Goal: Task Accomplishment & Management: Manage account settings

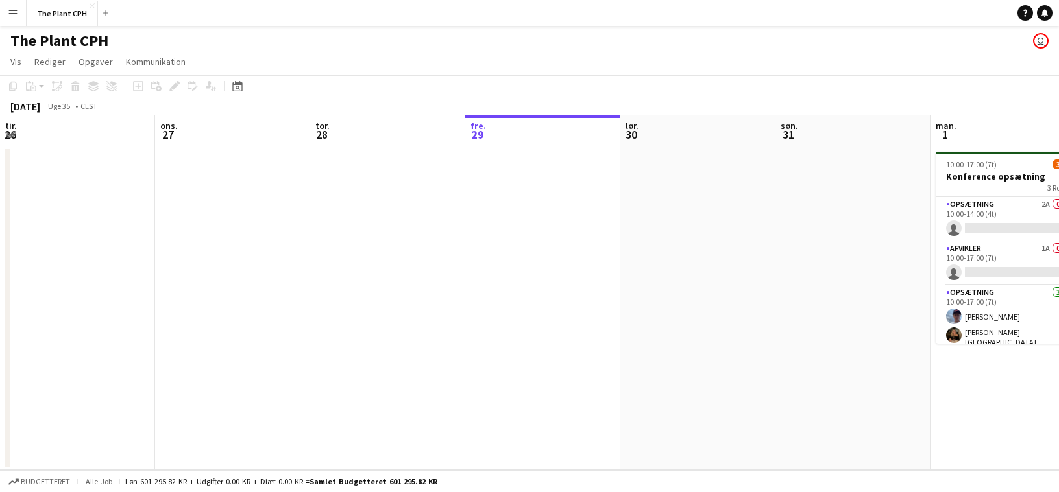
scroll to position [0, 521]
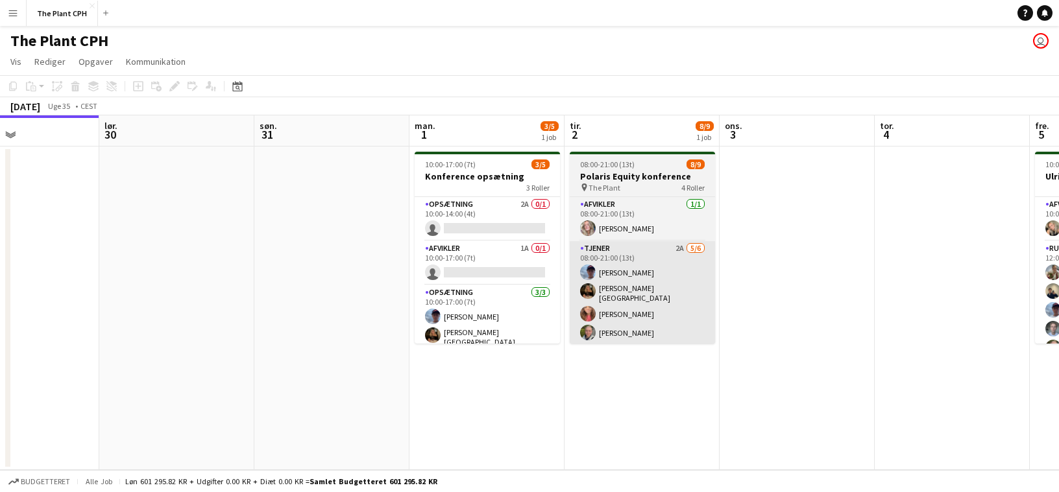
click at [659, 302] on app-card-role "Tjener 2A [DATE] 08:00-21:00 (13t) [PERSON_NAME] [PERSON_NAME]-[PERSON_NAME] [P…" at bounding box center [642, 312] width 145 height 142
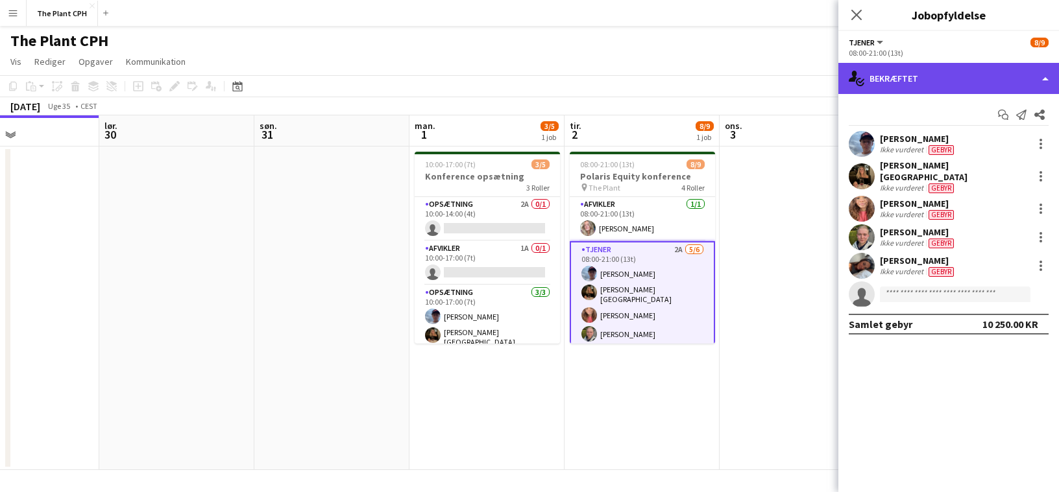
click at [902, 93] on div "single-neutral-actions-check-2 Bekræftet" at bounding box center [948, 78] width 221 height 31
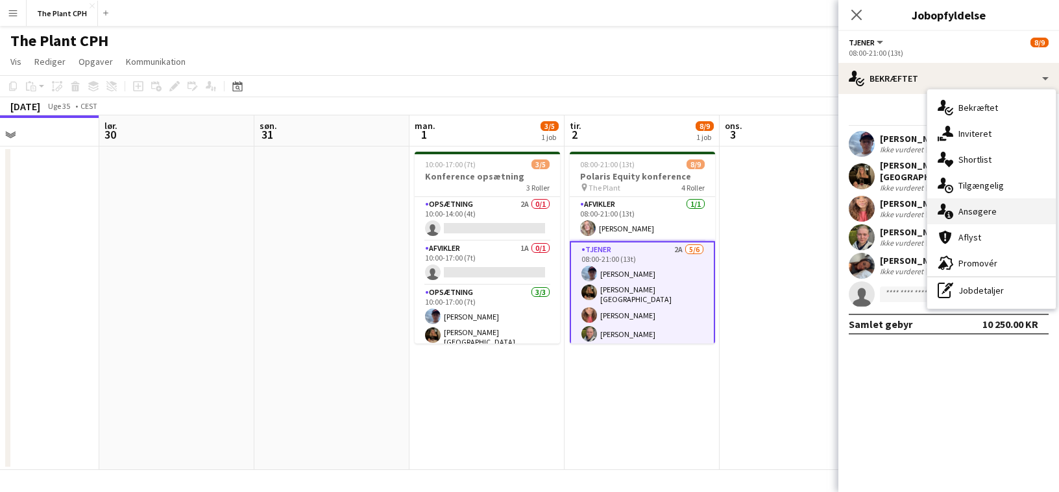
click at [1007, 213] on div "single-neutral-actions-information Ansøgere" at bounding box center [991, 212] width 128 height 26
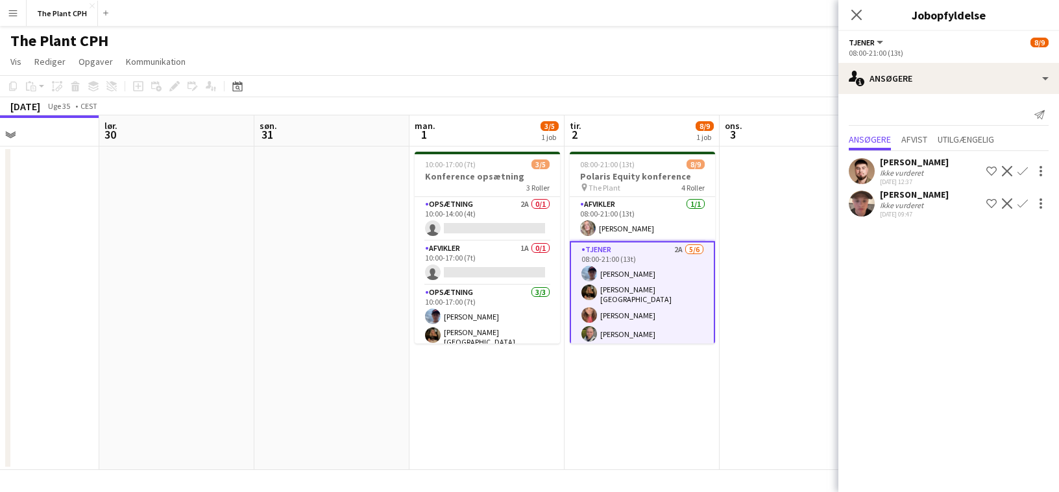
click at [1023, 202] on app-icon "Bekræft" at bounding box center [1022, 204] width 10 height 10
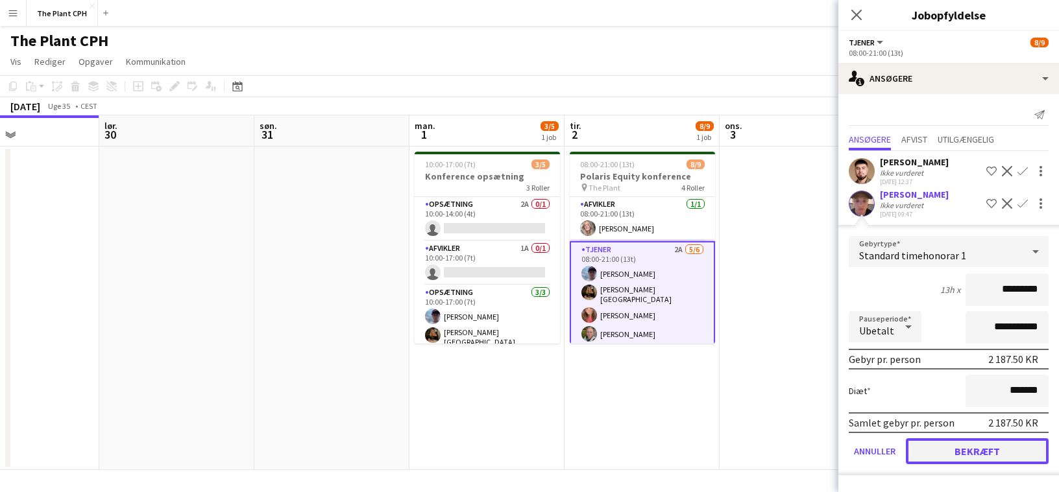
click at [985, 456] on button "Bekræft" at bounding box center [977, 452] width 143 height 26
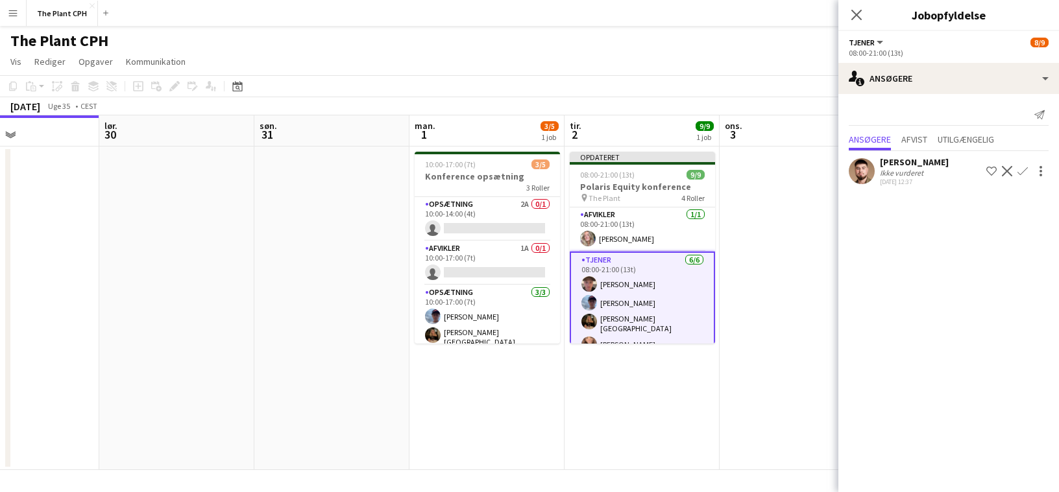
drag, startPoint x: 789, startPoint y: 96, endPoint x: 821, endPoint y: 130, distance: 46.8
click at [789, 96] on app-toolbar "Kopier Indsæt Indsæt Kommando V Indsæt med mandskab Kommando Skift V Indsæt lin…" at bounding box center [529, 86] width 1059 height 22
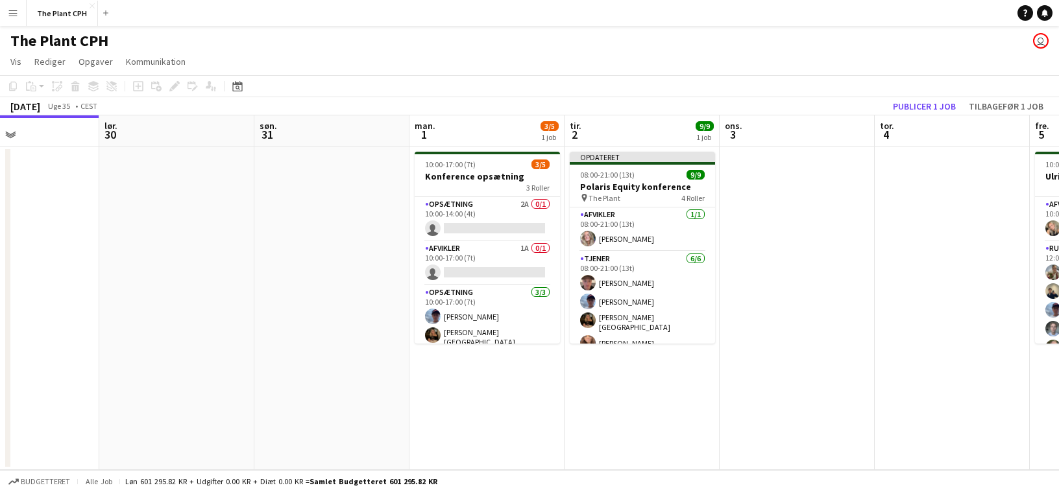
click at [906, 121] on app-board-header-date "tor. 4" at bounding box center [952, 130] width 155 height 31
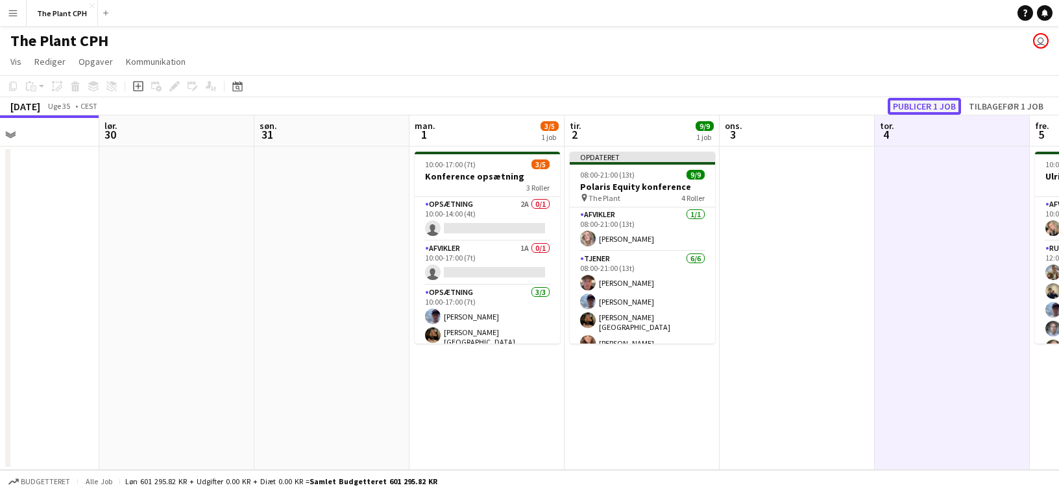
click at [912, 108] on button "Publicer 1 job" at bounding box center [924, 106] width 73 height 17
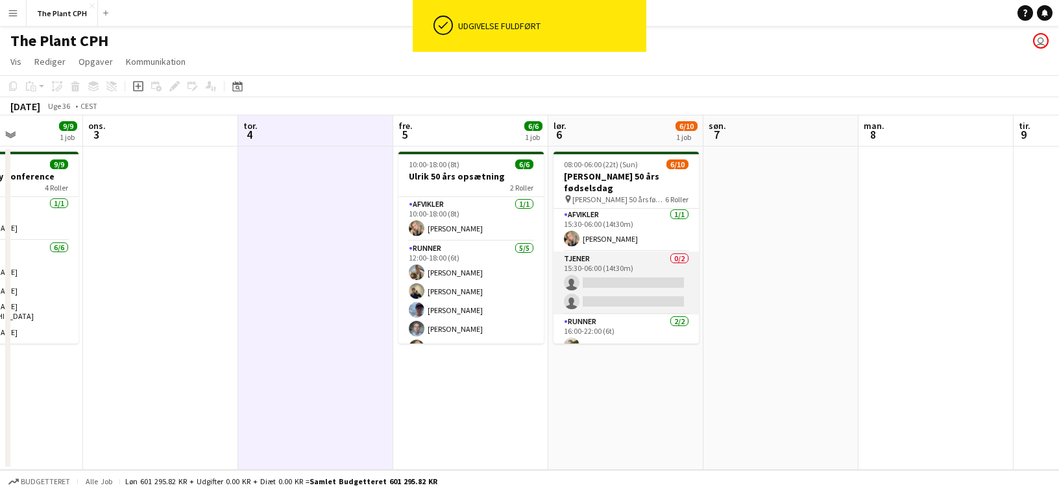
scroll to position [193, 0]
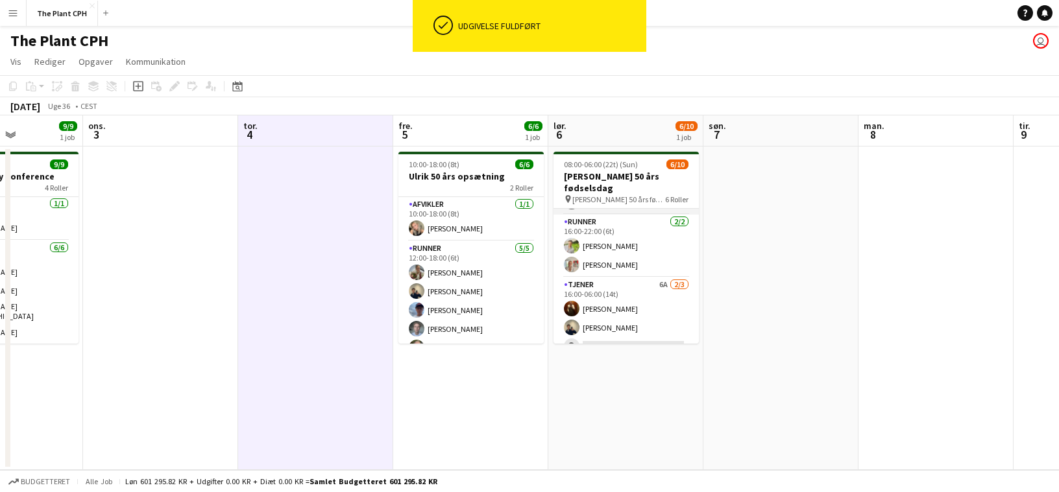
click at [645, 278] on app-card-role "Tjener 6A [DATE] 16:00-06:00 (14t) [PERSON_NAME] [PERSON_NAME] single-neutral-a…" at bounding box center [625, 319] width 145 height 82
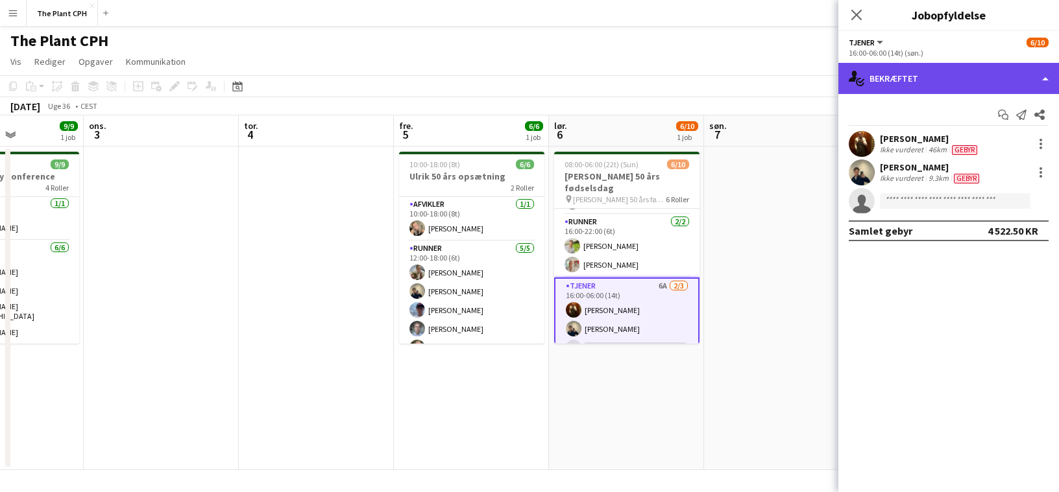
click at [914, 91] on div "single-neutral-actions-check-2 Bekræftet" at bounding box center [948, 78] width 221 height 31
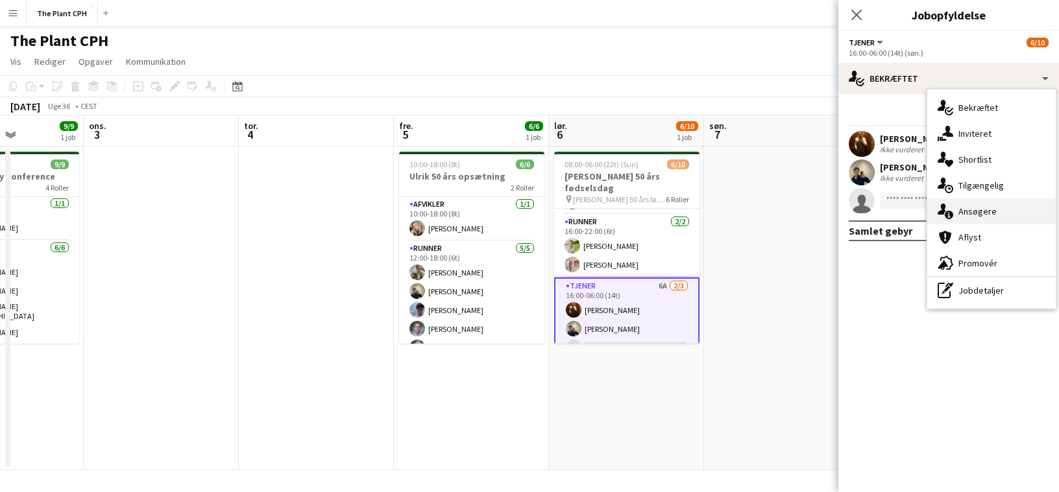
click at [992, 219] on div "single-neutral-actions-information Ansøgere" at bounding box center [991, 212] width 128 height 26
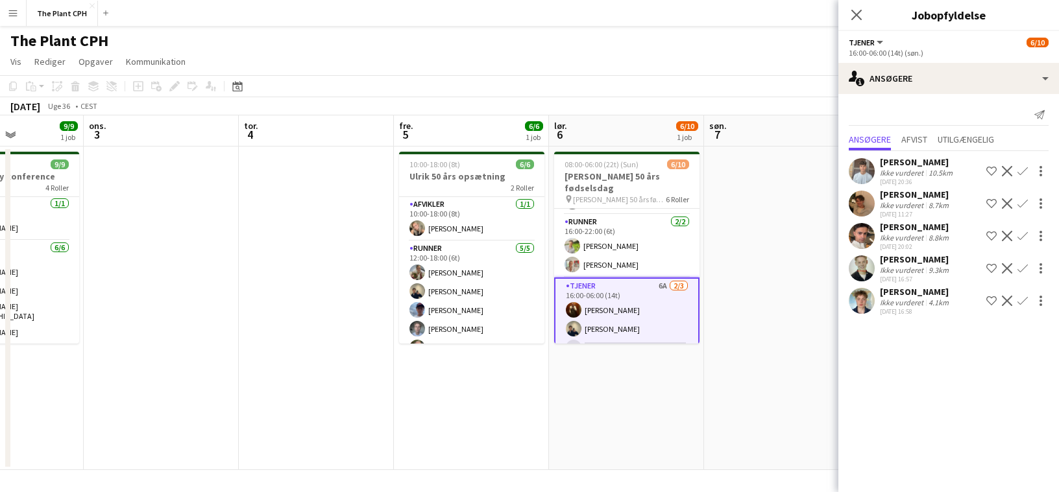
click at [919, 298] on div "[PERSON_NAME]" at bounding box center [915, 292] width 71 height 12
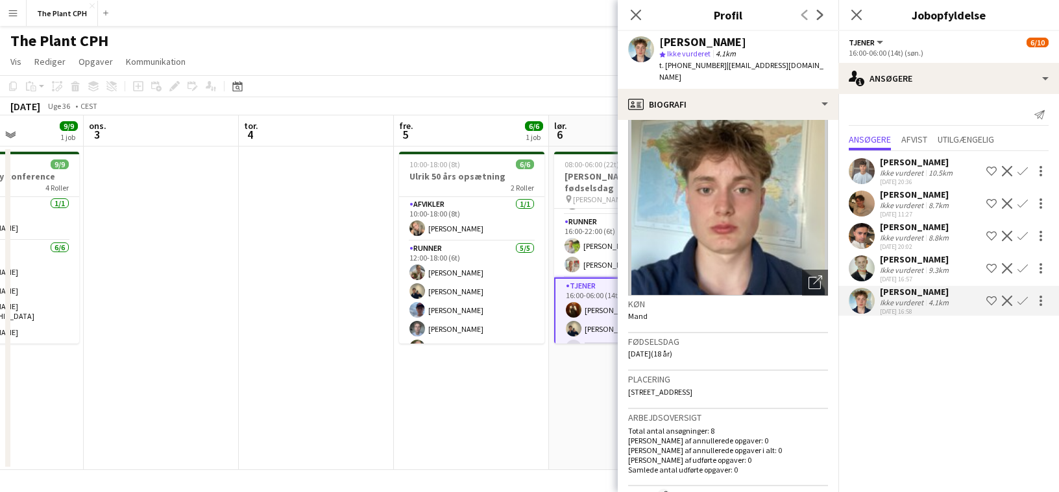
scroll to position [27, 0]
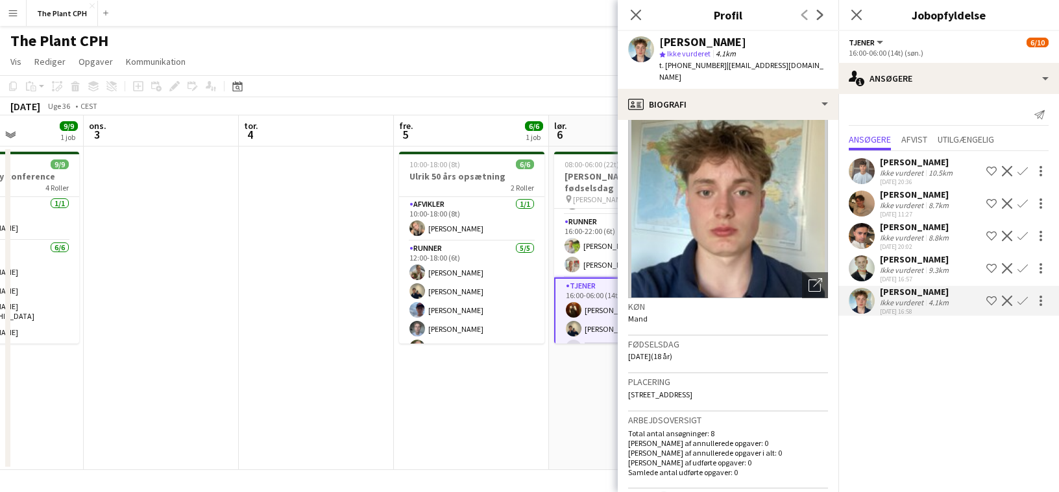
click at [574, 391] on app-date-cell "08:00-06:00 (22t) (Sun) 6/10 Ulrik 50 års fødselsdag pin [PERSON_NAME] 50 års f…" at bounding box center [626, 309] width 155 height 324
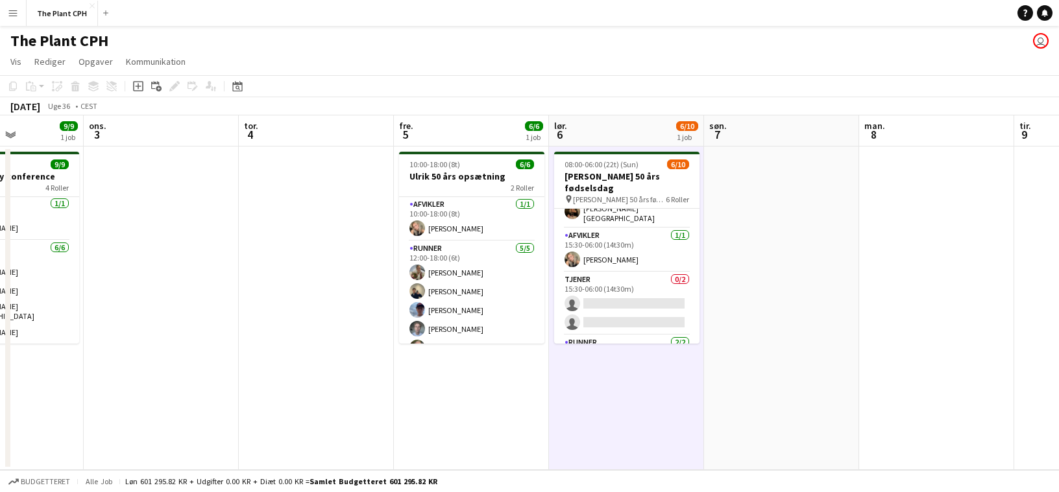
scroll to position [56, 0]
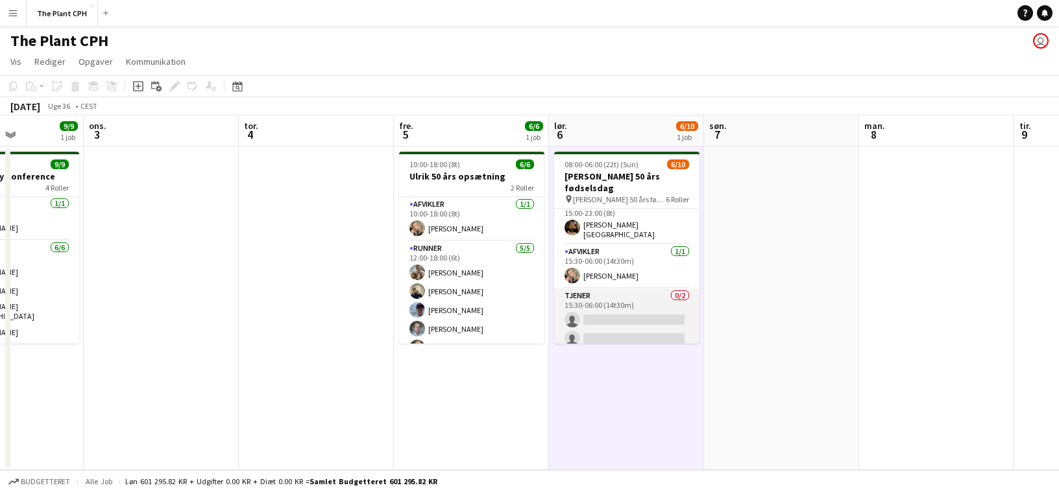
click at [624, 297] on app-card-role "Tjener 0/2 15:30-06:00 (14t30m) single-neutral-actions single-neutral-actions" at bounding box center [626, 320] width 145 height 63
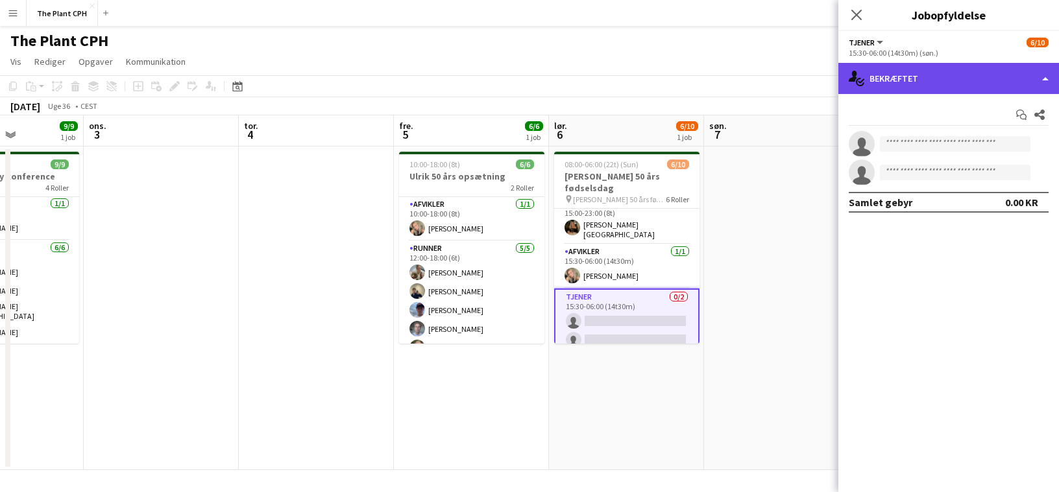
click at [906, 82] on div "single-neutral-actions-check-2 Bekræftet" at bounding box center [948, 78] width 221 height 31
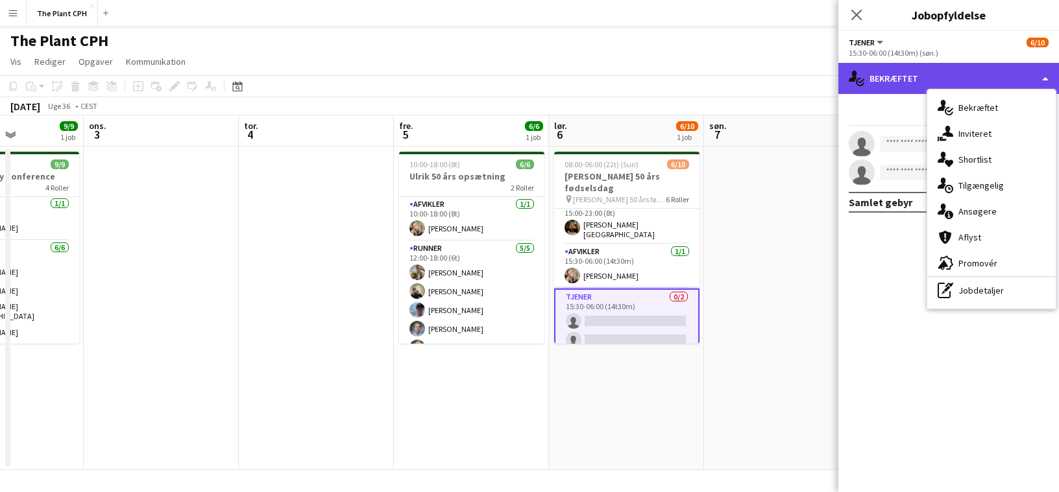
click at [906, 82] on div "single-neutral-actions-check-2 Bekræftet" at bounding box center [948, 78] width 221 height 31
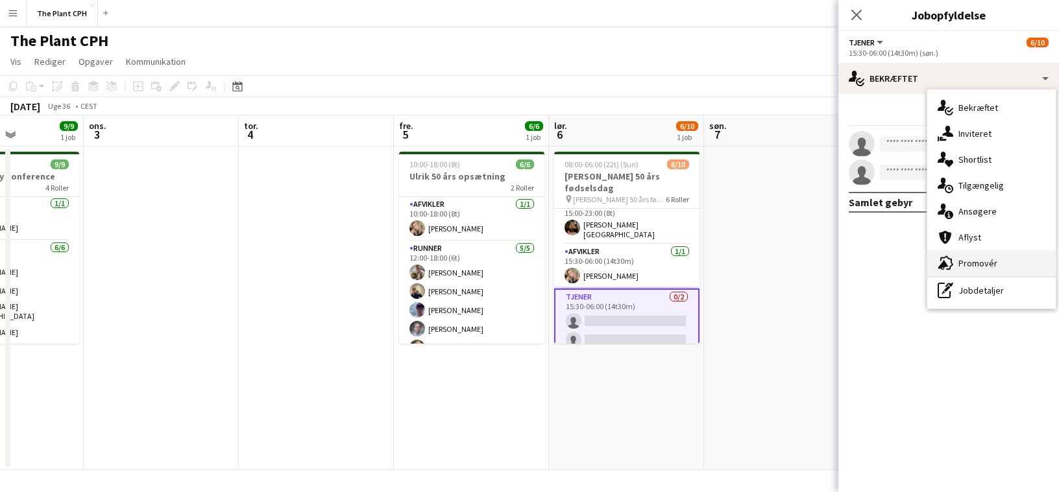
click at [949, 254] on div "advertising-megaphone Promovér" at bounding box center [991, 263] width 128 height 26
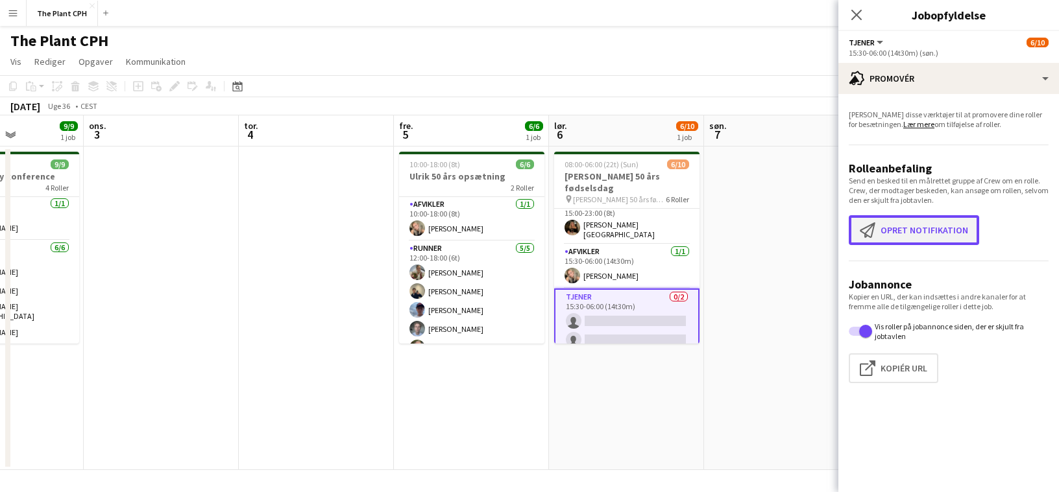
click at [888, 234] on button "Opret notifikation Opret notifikation" at bounding box center [914, 230] width 130 height 30
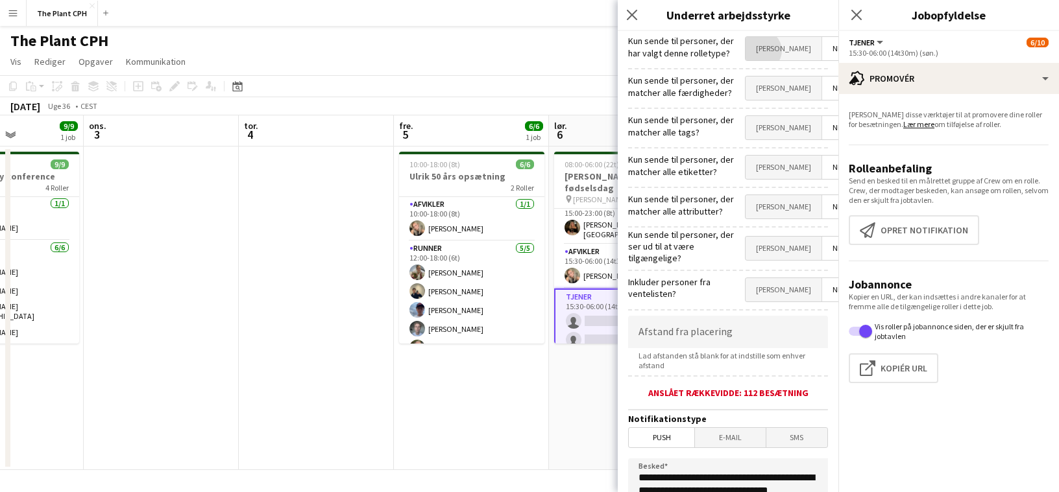
click at [780, 51] on span "[PERSON_NAME]" at bounding box center [783, 48] width 76 height 23
click at [770, 91] on span "[PERSON_NAME]" at bounding box center [783, 88] width 76 height 23
click at [788, 156] on span "[PERSON_NAME]" at bounding box center [783, 167] width 76 height 23
click at [776, 137] on span "[PERSON_NAME]" at bounding box center [783, 127] width 76 height 23
click at [773, 237] on span "[PERSON_NAME]" at bounding box center [783, 248] width 76 height 23
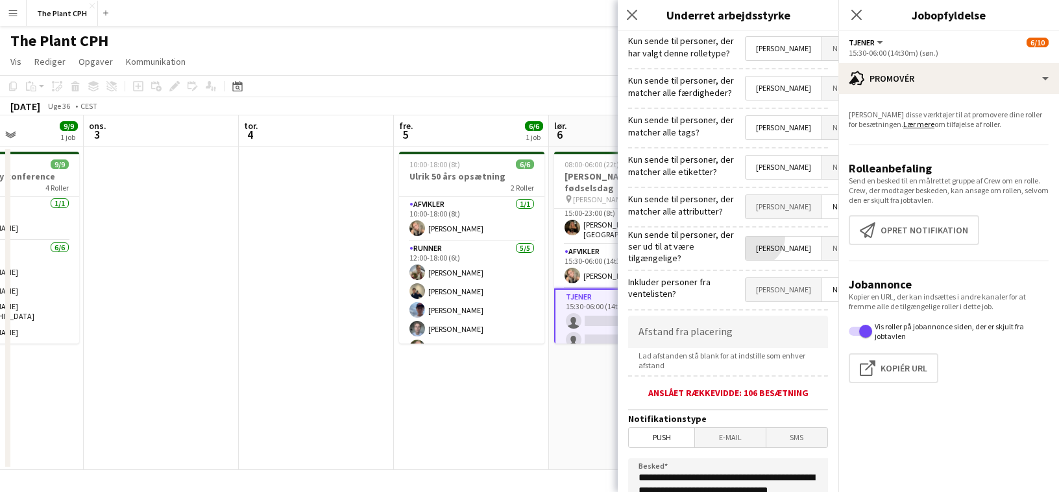
click at [775, 211] on span "[PERSON_NAME]" at bounding box center [783, 206] width 76 height 23
click at [781, 288] on span "[PERSON_NAME]" at bounding box center [783, 289] width 76 height 23
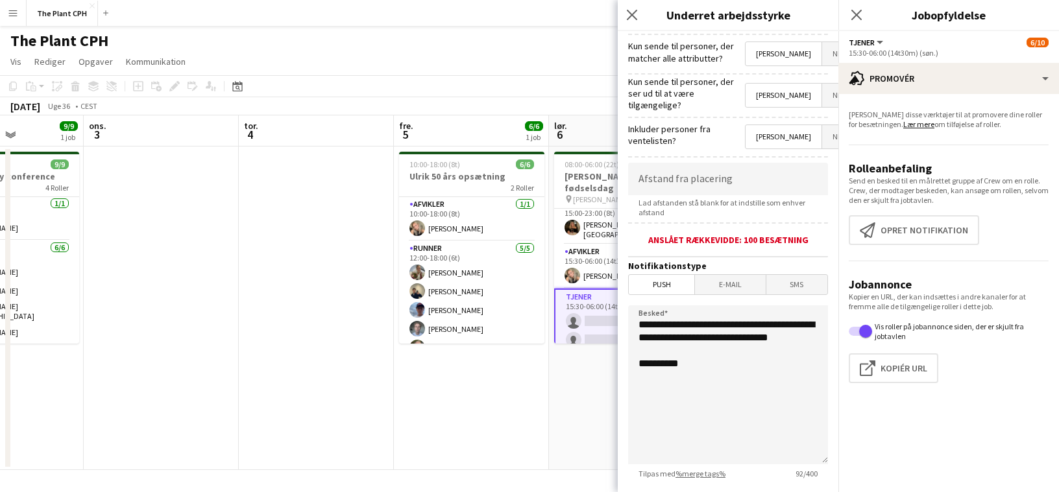
scroll to position [156, 0]
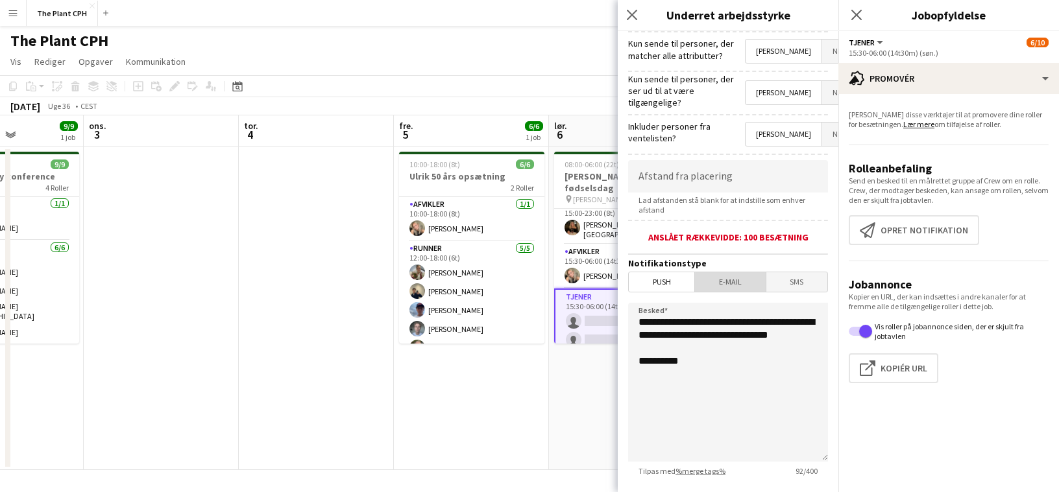
click at [744, 284] on span "E-mail" at bounding box center [730, 282] width 70 height 19
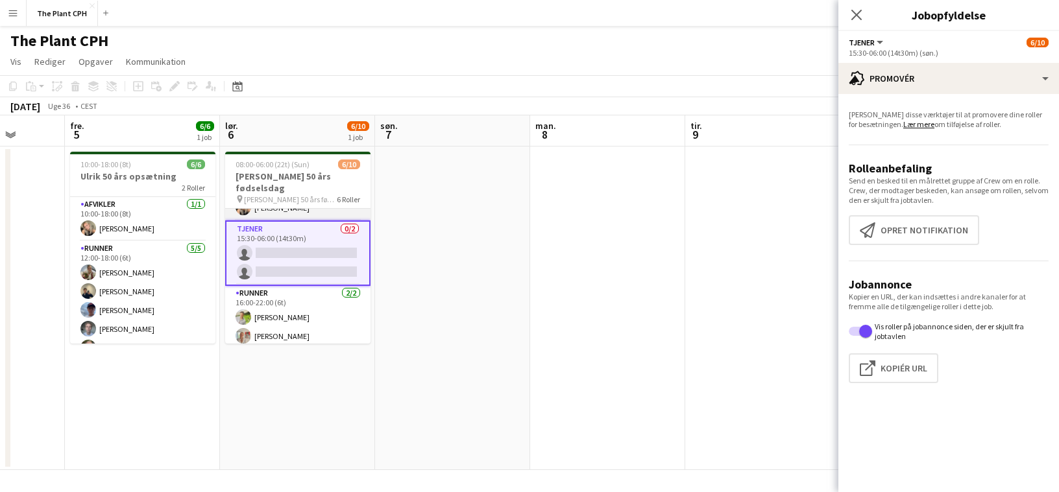
scroll to position [121, 0]
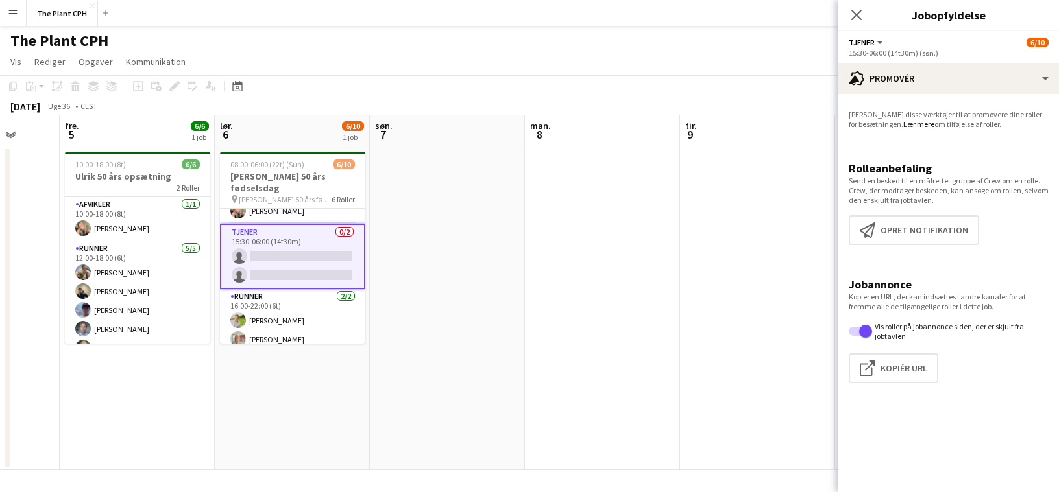
click at [502, 255] on app-date-cell at bounding box center [447, 309] width 155 height 324
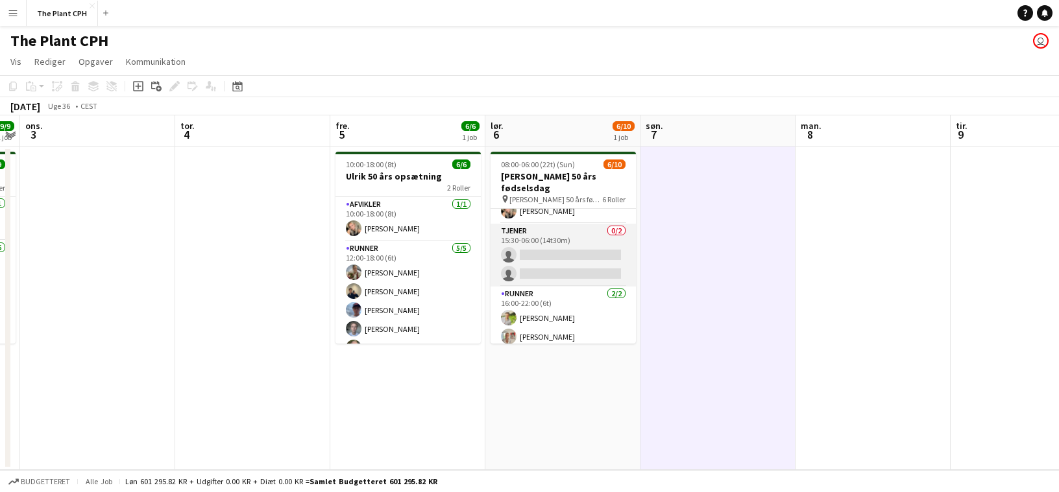
scroll to position [193, 0]
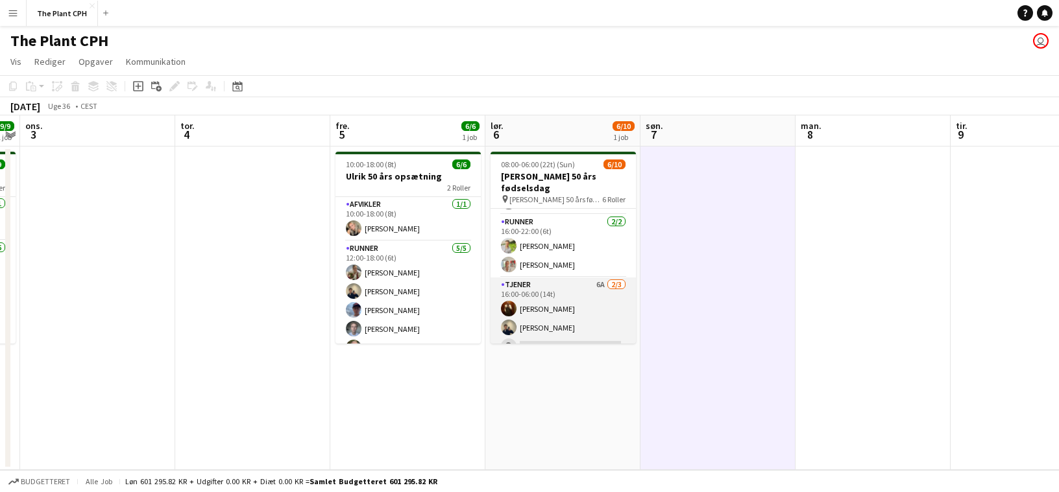
click at [535, 278] on app-card-role "Tjener 6A [DATE] 16:00-06:00 (14t) [PERSON_NAME] [PERSON_NAME] single-neutral-a…" at bounding box center [563, 319] width 145 height 82
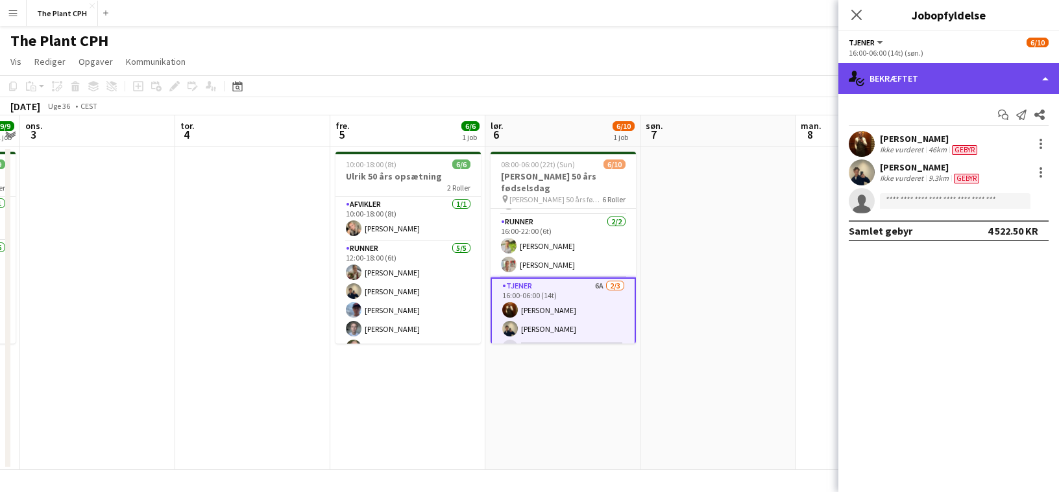
click at [923, 74] on div "single-neutral-actions-check-2 Bekræftet" at bounding box center [948, 78] width 221 height 31
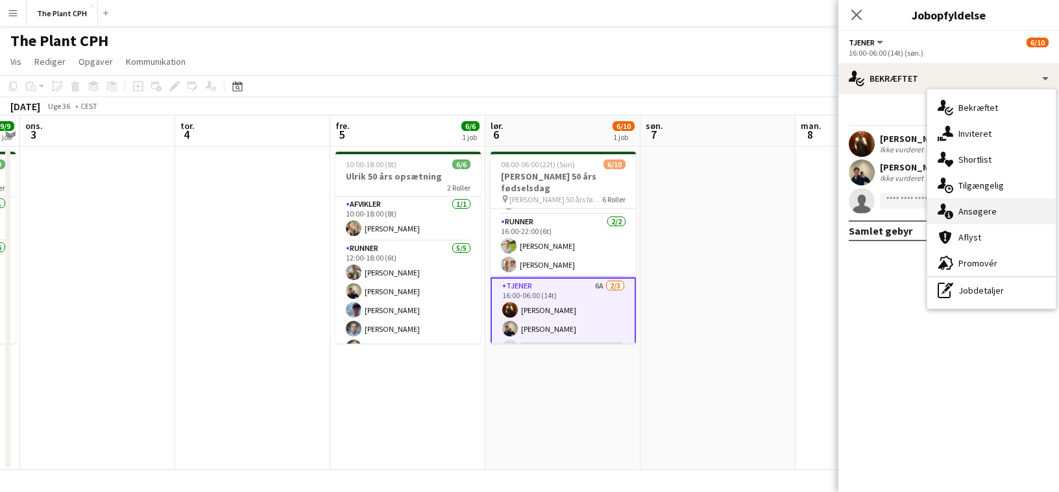
click at [962, 208] on div "single-neutral-actions-information Ansøgere" at bounding box center [991, 212] width 128 height 26
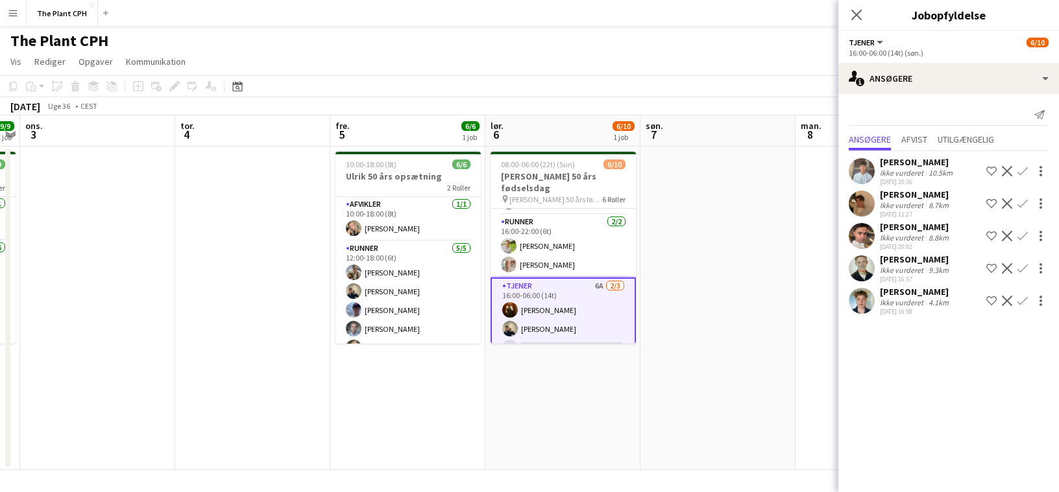
click at [922, 233] on div "[PERSON_NAME]" at bounding box center [915, 227] width 71 height 12
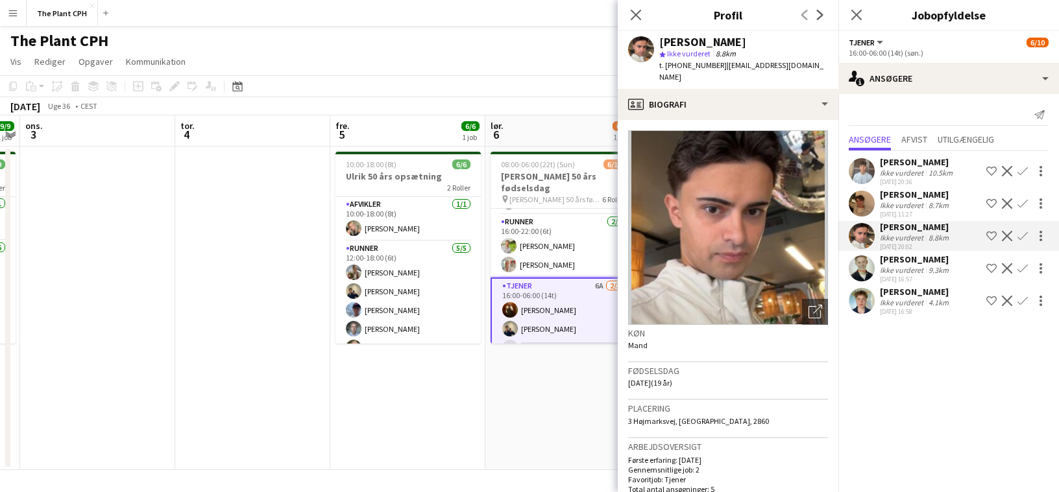
click at [922, 233] on div "[PERSON_NAME]" at bounding box center [915, 227] width 71 height 12
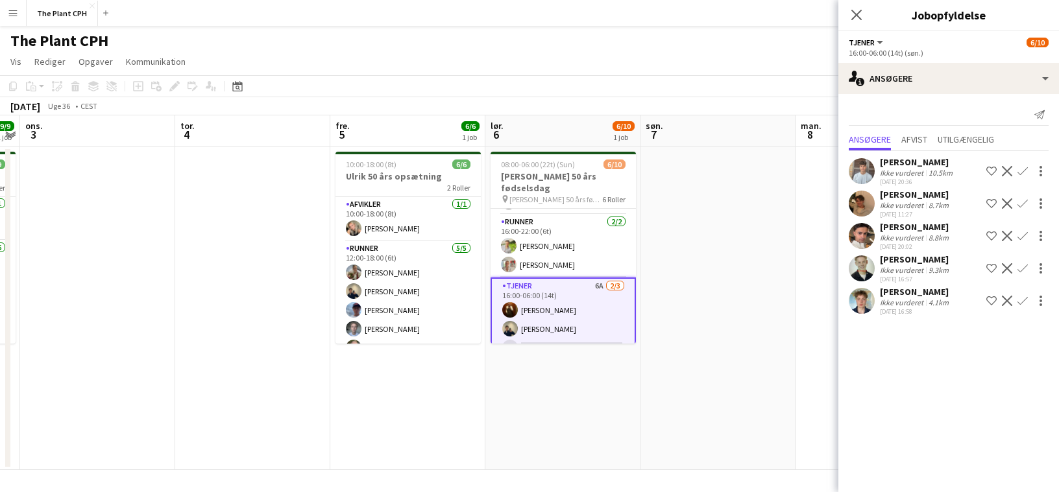
click at [914, 219] on div "[DATE] 11:27" at bounding box center [915, 214] width 71 height 8
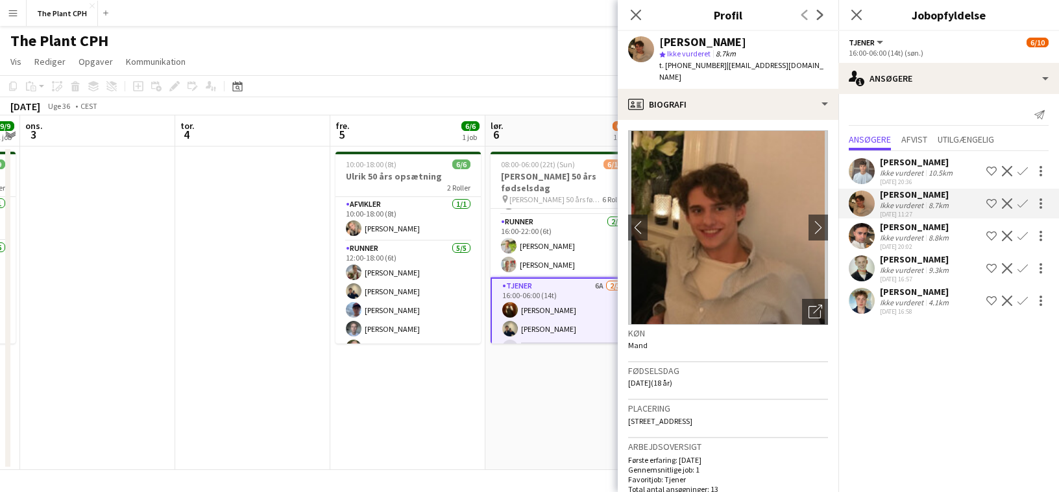
click at [914, 219] on div "[DATE] 11:27" at bounding box center [915, 214] width 71 height 8
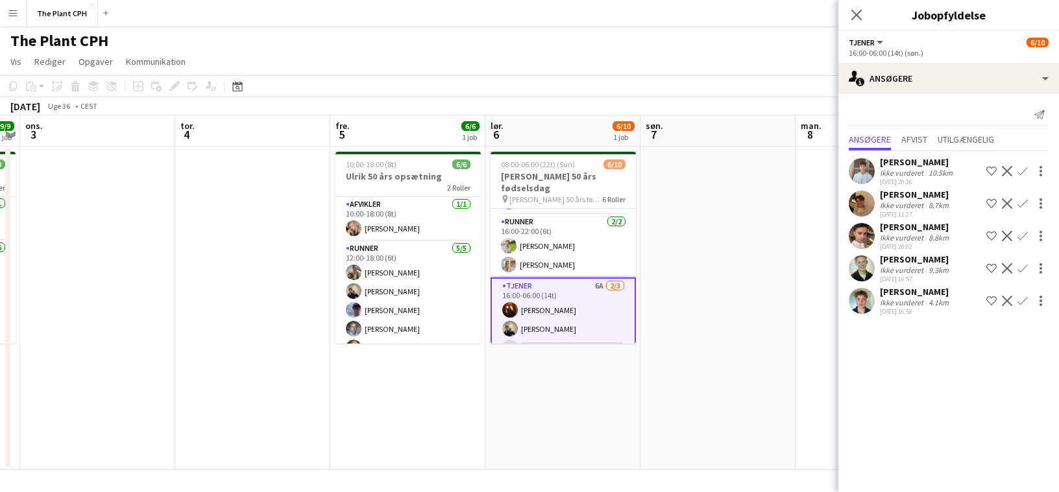
click at [906, 178] on div "Ikke vurderet" at bounding box center [903, 173] width 46 height 10
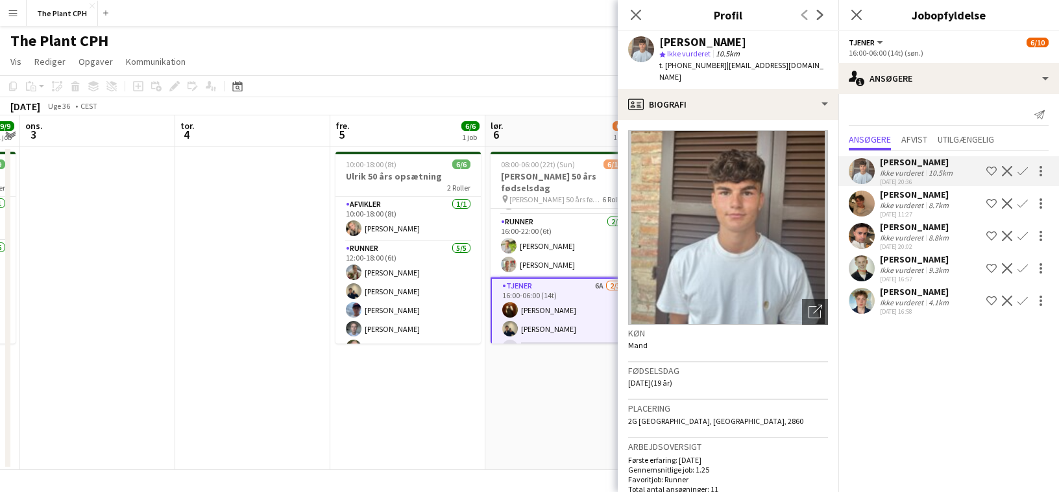
click at [906, 178] on div "Ikke vurderet" at bounding box center [903, 173] width 46 height 10
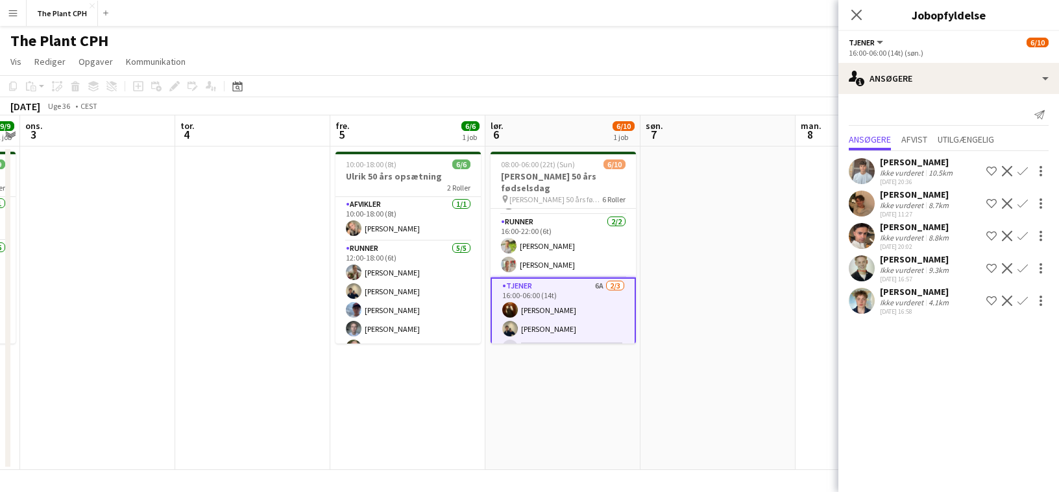
click at [902, 275] on div "Ikke vurderet" at bounding box center [903, 270] width 46 height 10
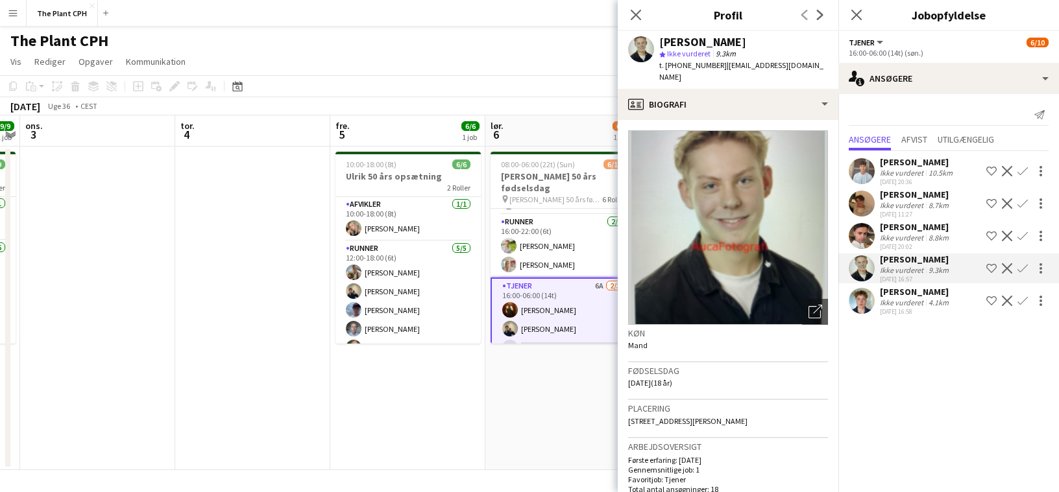
click at [901, 298] on div "[PERSON_NAME]" at bounding box center [915, 292] width 71 height 12
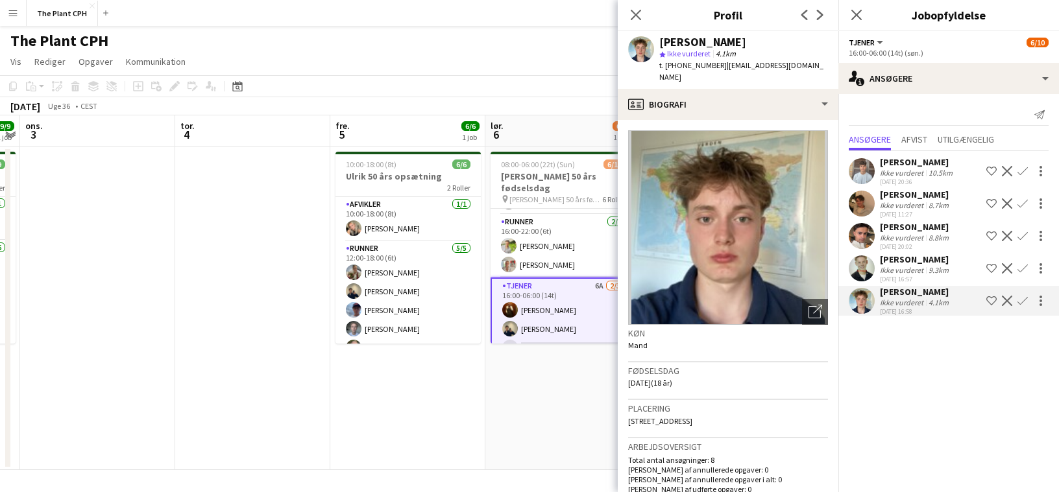
click at [909, 251] on div "[DATE] 20:02" at bounding box center [915, 247] width 71 height 8
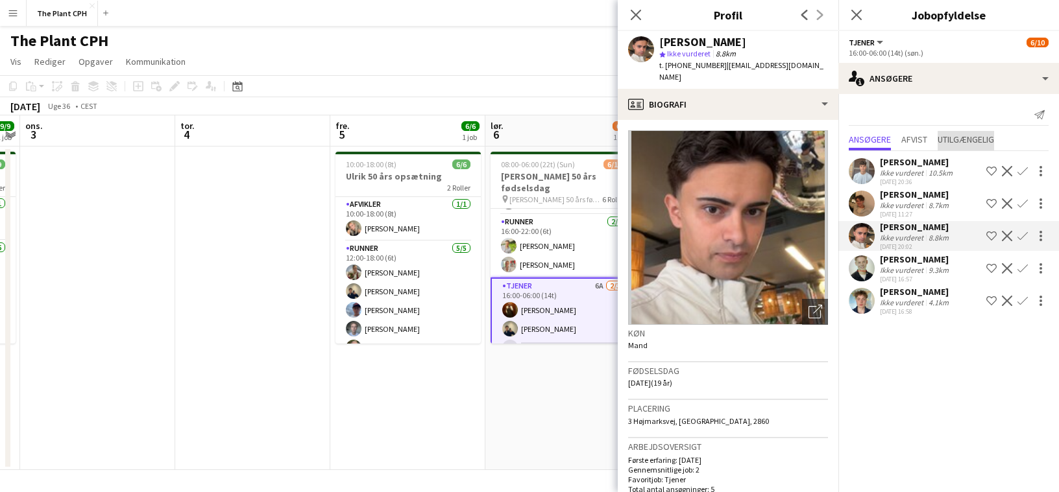
click at [940, 135] on span "Utilgængelig" at bounding box center [966, 139] width 56 height 9
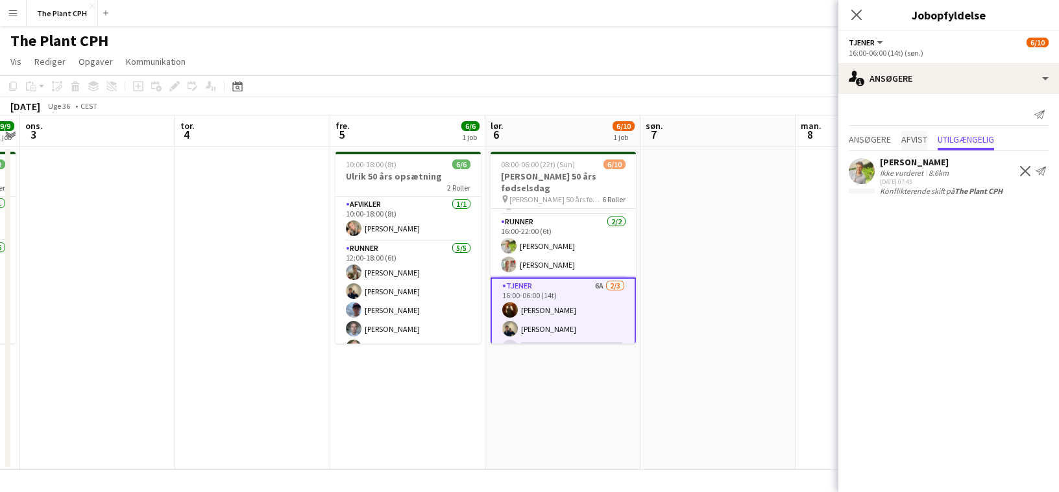
click at [915, 135] on span "Afvist" at bounding box center [914, 139] width 26 height 9
click at [875, 137] on span "Ansøgere" at bounding box center [870, 139] width 42 height 9
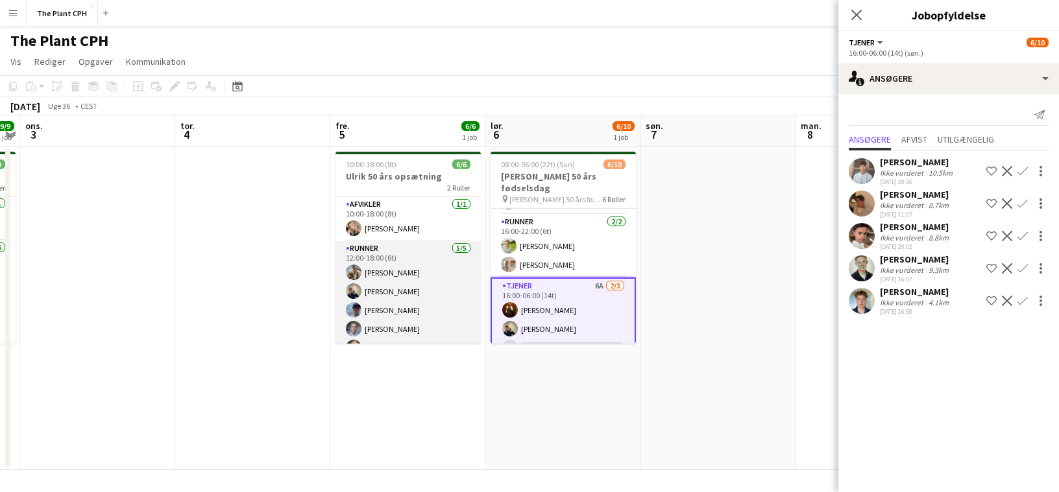
scroll to position [17, 0]
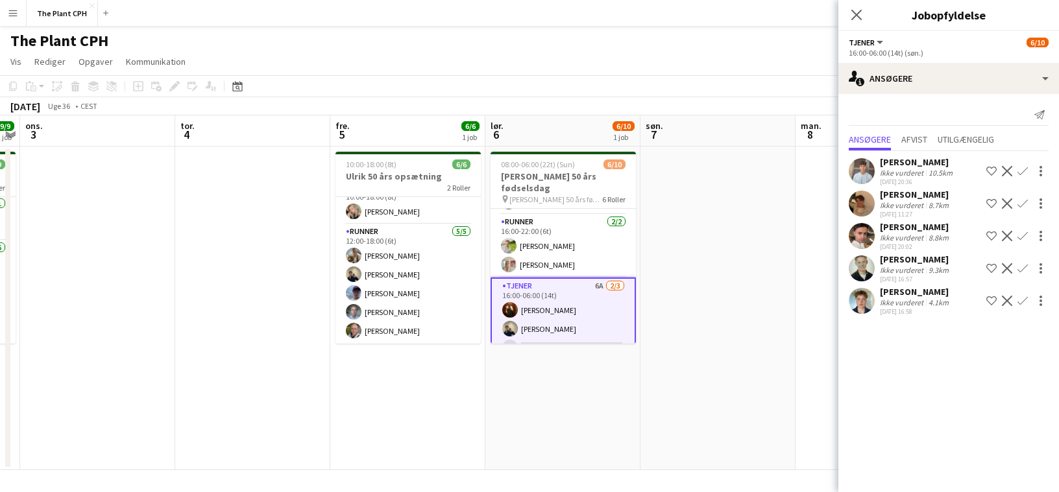
click at [12, 8] on app-icon "Menu" at bounding box center [13, 13] width 10 height 10
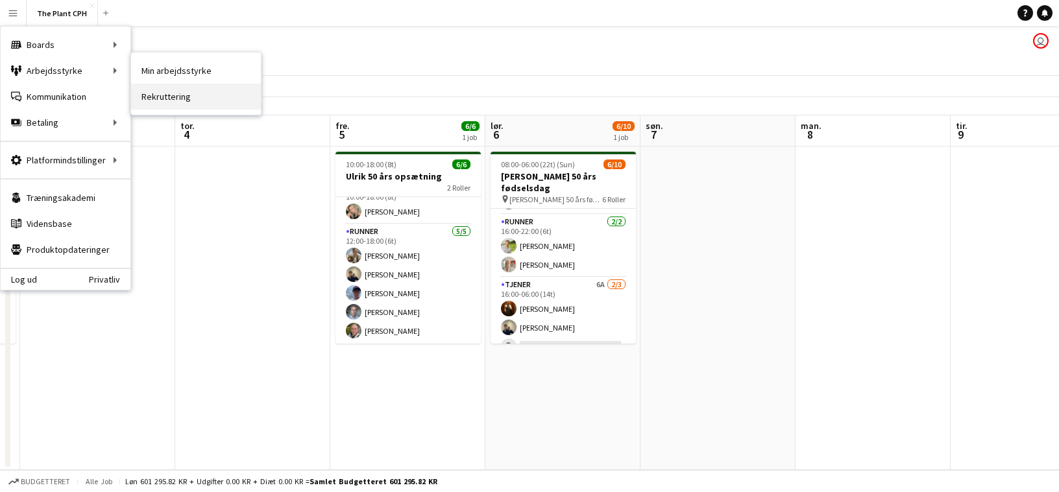
click at [173, 90] on link "Rekruttering" at bounding box center [196, 97] width 130 height 26
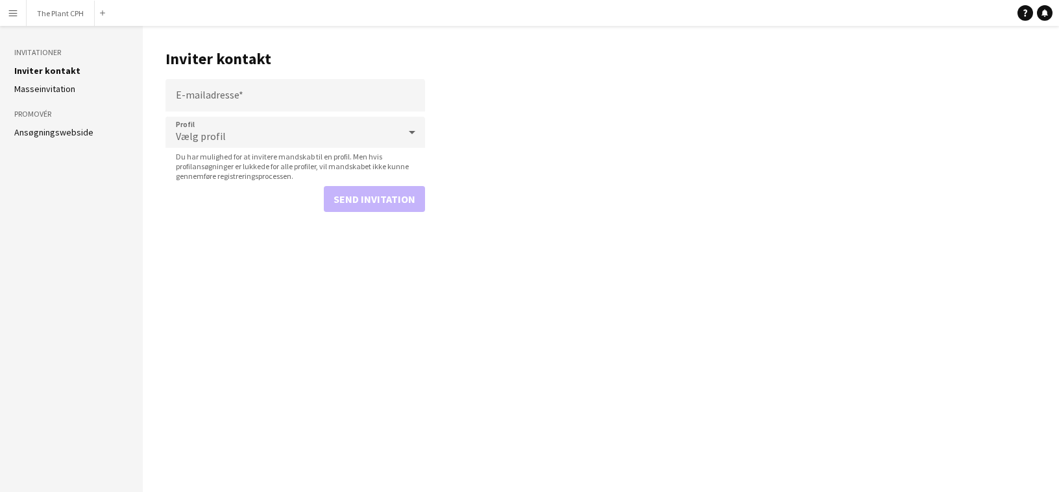
click at [15, 10] on app-icon "Menu" at bounding box center [13, 13] width 10 height 10
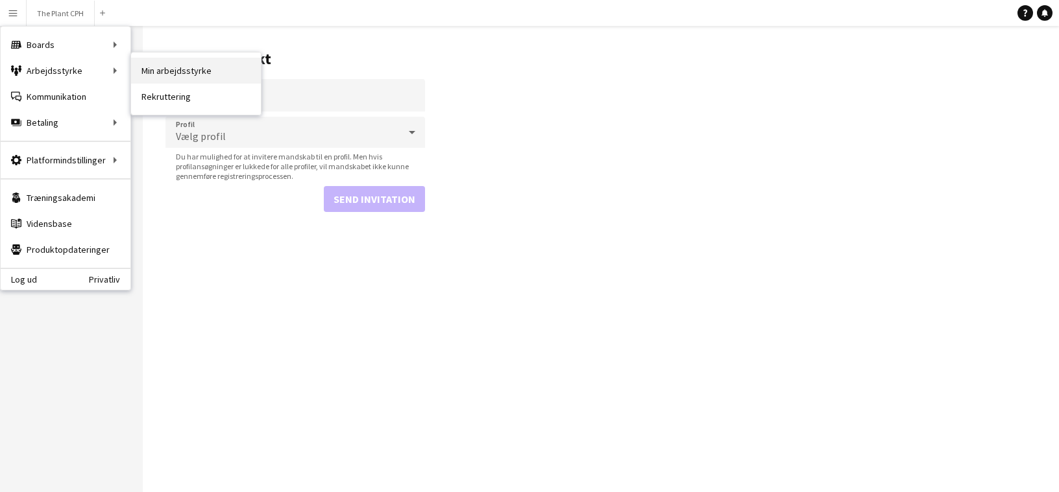
click at [236, 81] on link "Min arbejdsstyrke" at bounding box center [196, 71] width 130 height 26
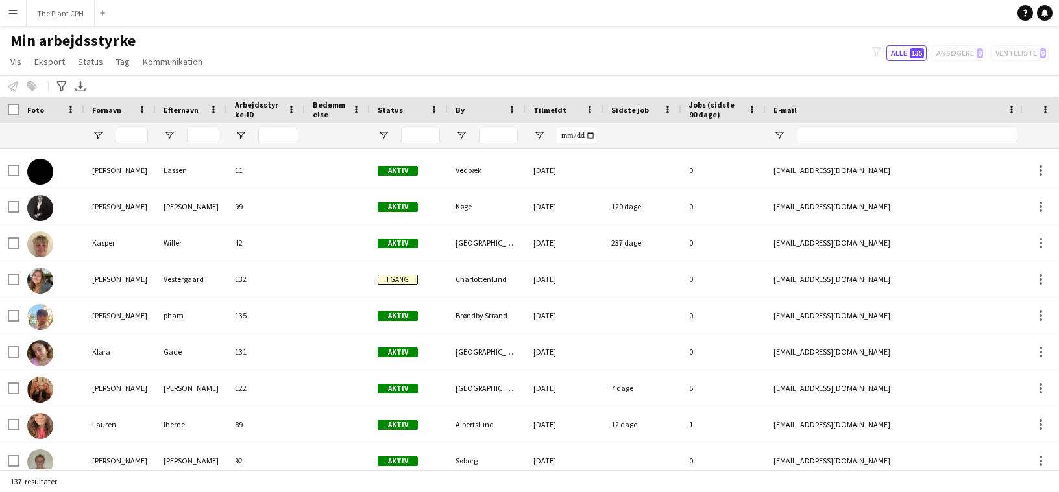
scroll to position [2602, 0]
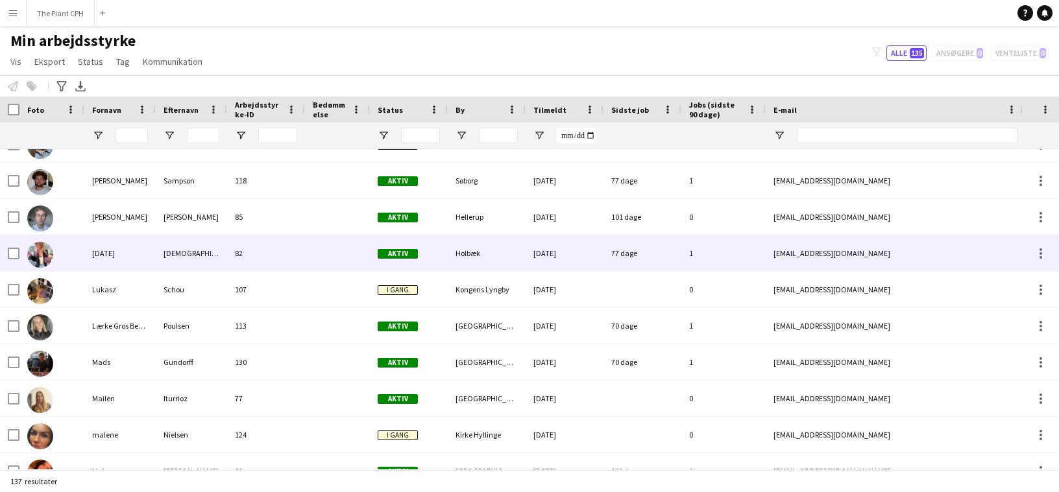
click at [252, 210] on div "85" at bounding box center [266, 217] width 78 height 36
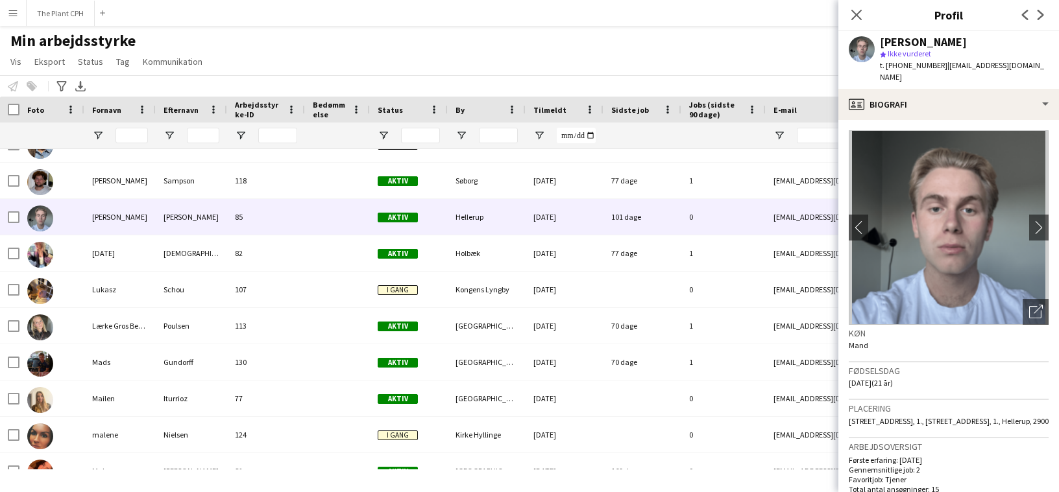
scroll to position [430, 0]
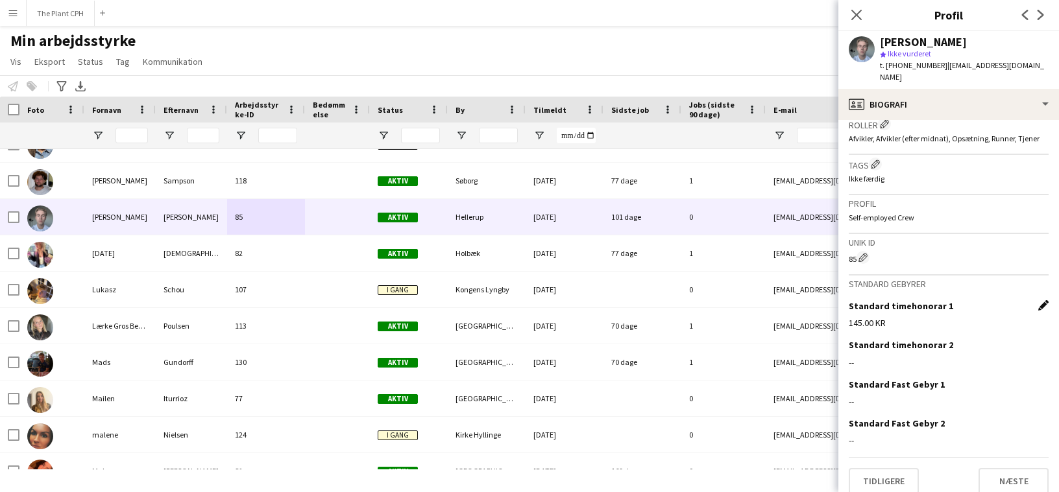
click at [1038, 300] on app-icon "Rediger dette felt" at bounding box center [1043, 305] width 10 height 10
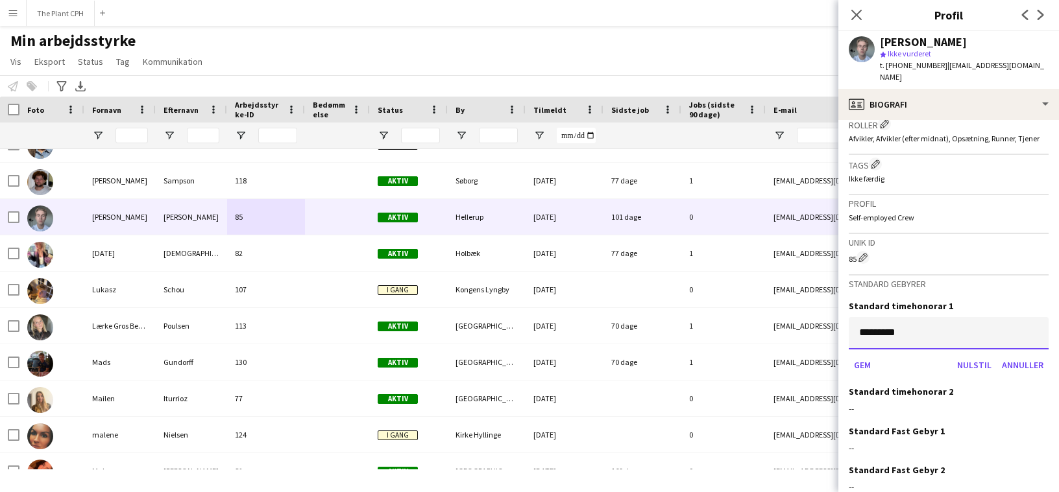
click at [991, 317] on input "*********" at bounding box center [949, 333] width 200 height 32
type input "******"
click at [862, 357] on button "Gem" at bounding box center [862, 365] width 27 height 21
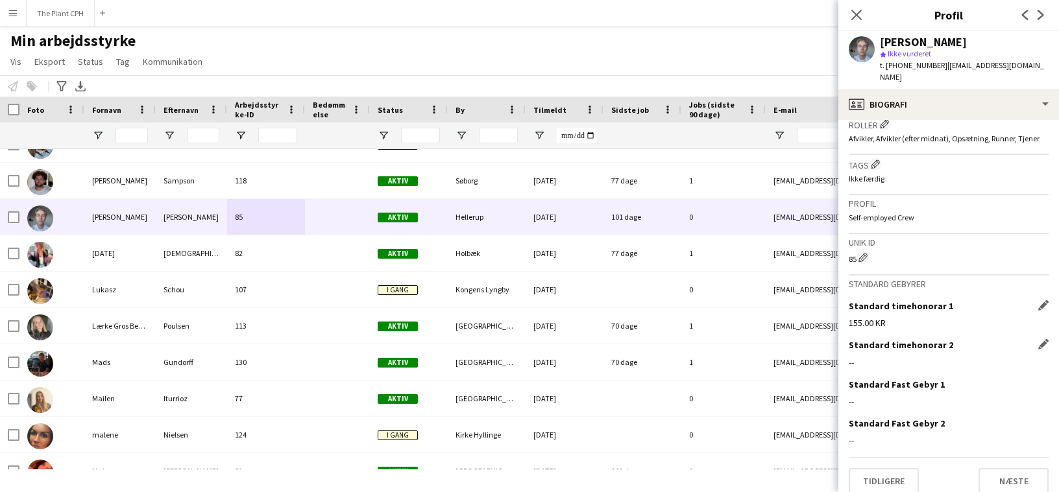
click at [1043, 339] on app-icon "Rediger dette felt" at bounding box center [1043, 344] width 10 height 10
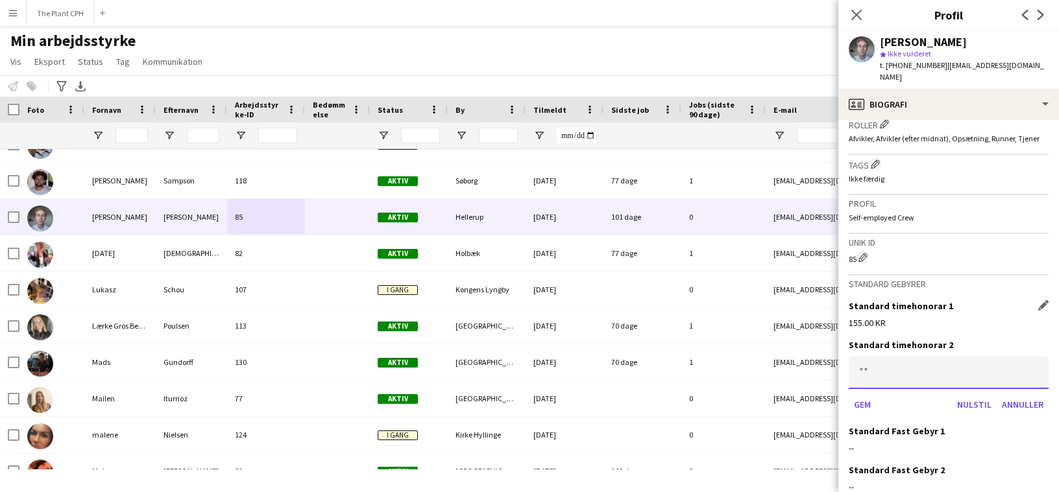
click at [1016, 357] on input at bounding box center [949, 373] width 200 height 32
type input "******"
click at [867, 395] on button "Gem" at bounding box center [862, 404] width 27 height 21
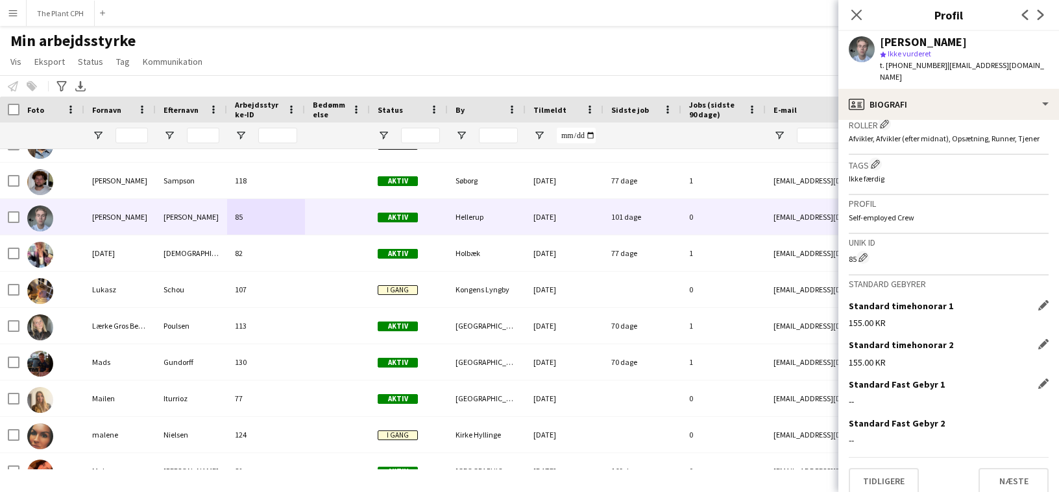
click at [1047, 379] on app-icon "Rediger dette felt" at bounding box center [1043, 384] width 10 height 10
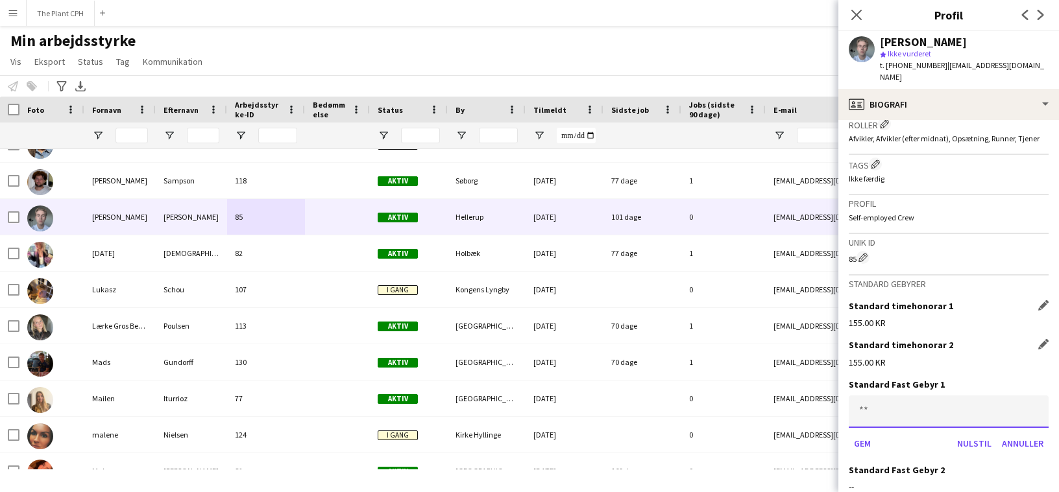
click at [978, 403] on input at bounding box center [949, 412] width 200 height 32
type input "******"
click at [860, 433] on button "Gem" at bounding box center [862, 443] width 27 height 21
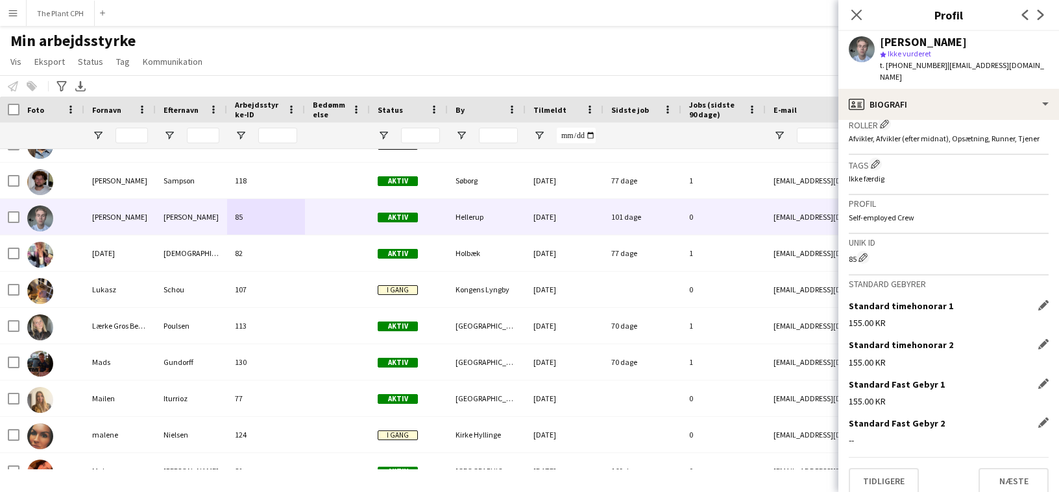
click at [1043, 420] on div "Standard Fast Gebyr 2 Rediger dette felt --" at bounding box center [949, 437] width 200 height 39
click at [1043, 418] on app-icon "Rediger dette felt" at bounding box center [1043, 423] width 10 height 10
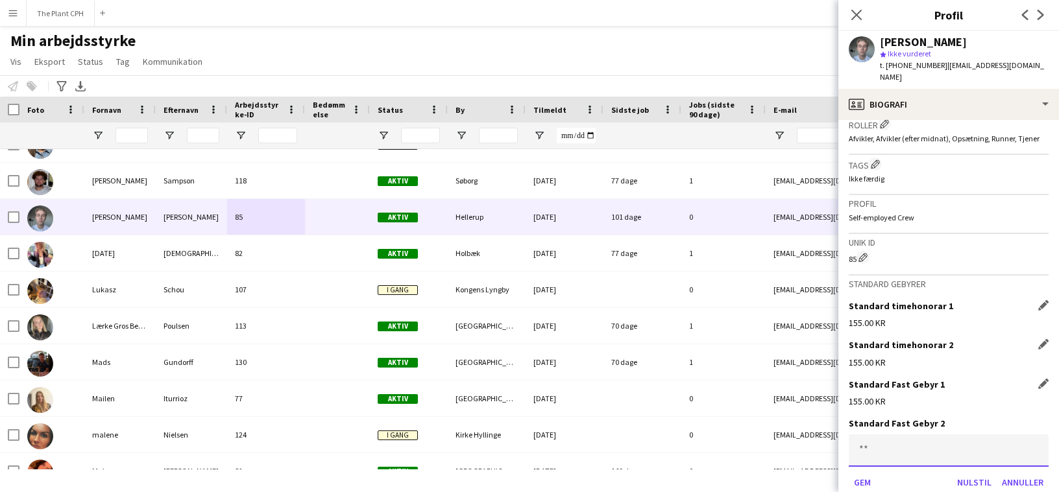
click at [959, 448] on input at bounding box center [949, 451] width 200 height 32
type input "******"
click at [849, 472] on button "Gem" at bounding box center [862, 482] width 27 height 21
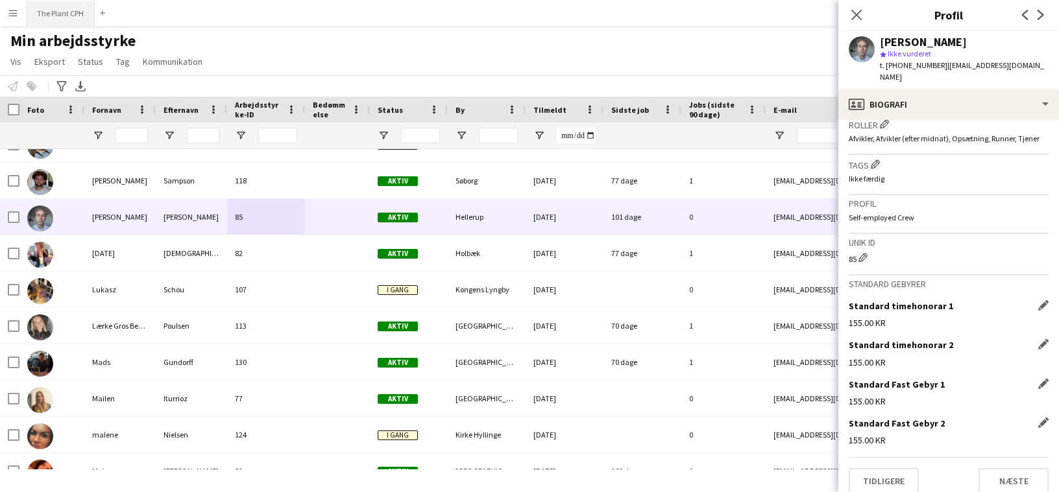
click at [73, 12] on button "The Plant CPH Luk" at bounding box center [61, 13] width 68 height 25
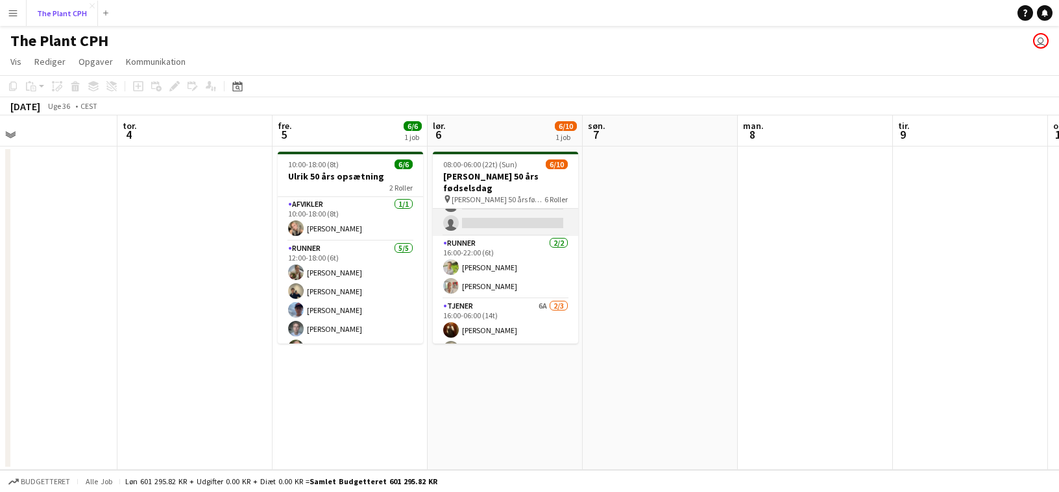
scroll to position [182, 0]
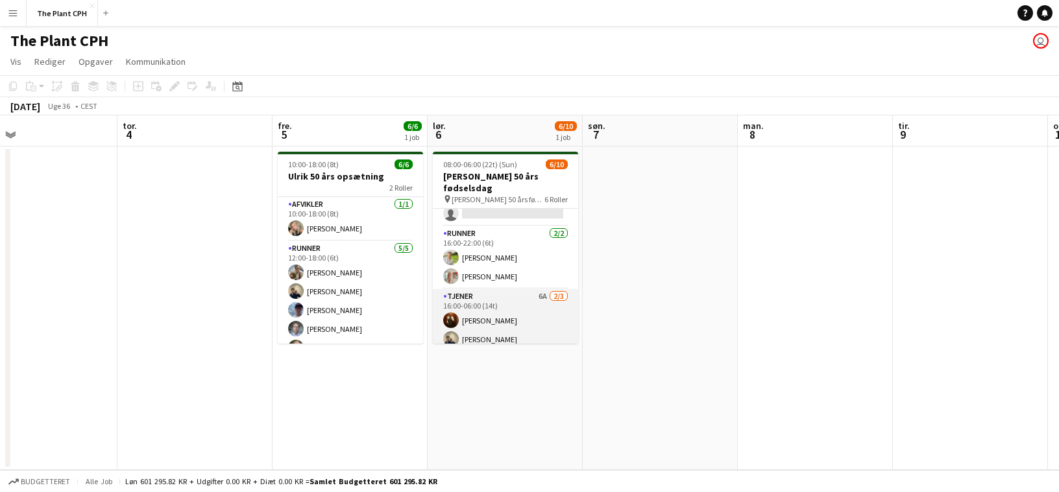
click at [525, 291] on app-card-role "Tjener 6A [DATE] 16:00-06:00 (14t) [PERSON_NAME] [PERSON_NAME] single-neutral-a…" at bounding box center [505, 330] width 145 height 82
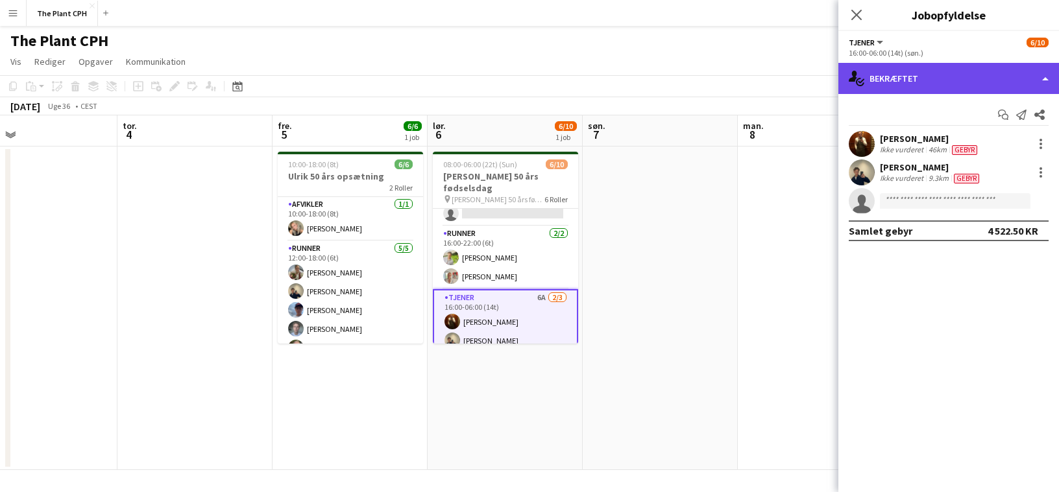
click at [928, 75] on div "single-neutral-actions-check-2 Bekræftet" at bounding box center [948, 78] width 221 height 31
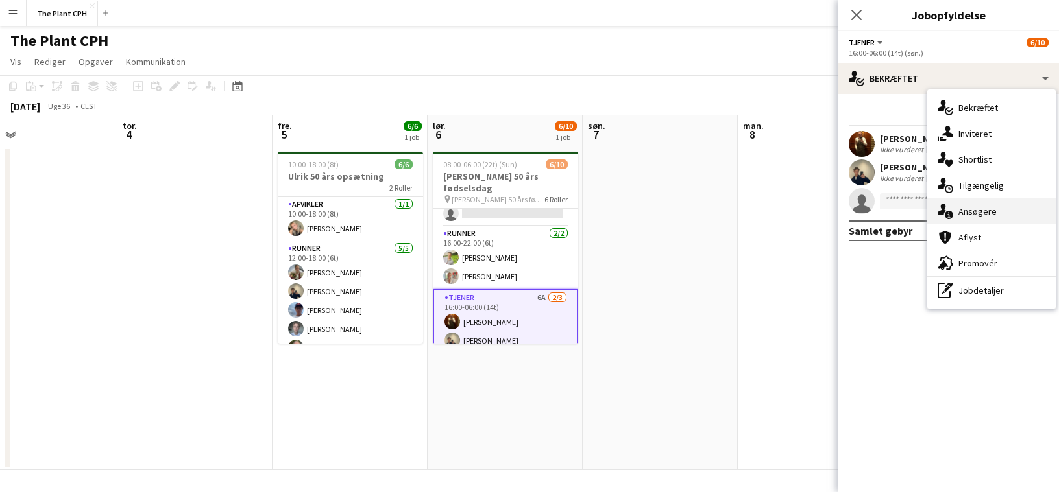
click at [993, 213] on div "single-neutral-actions-information Ansøgere" at bounding box center [991, 212] width 128 height 26
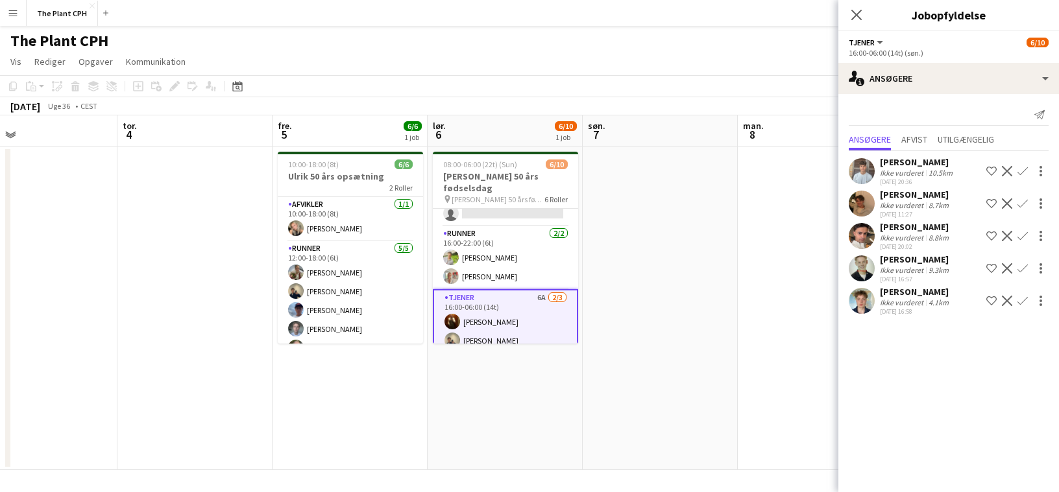
click at [930, 275] on div "9.3km" at bounding box center [938, 270] width 25 height 10
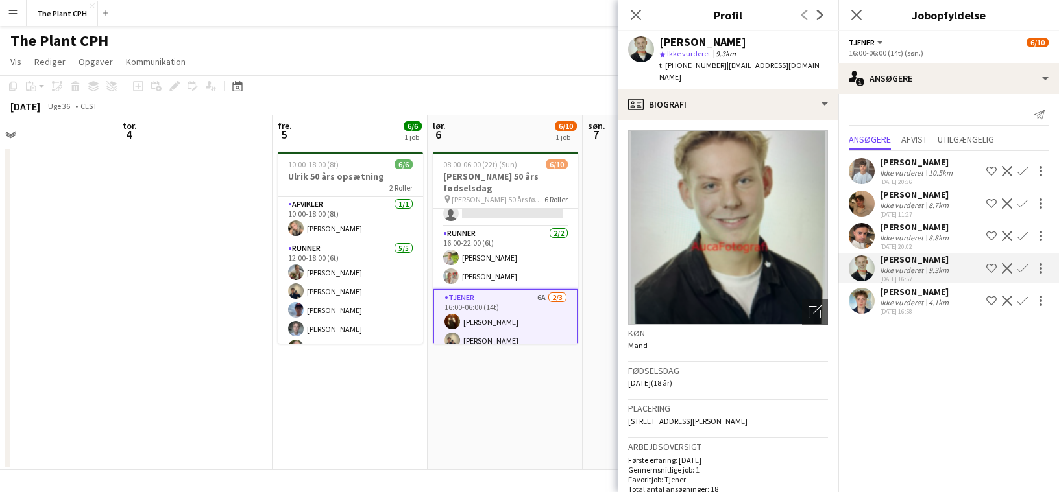
click at [930, 275] on div "9.3km" at bounding box center [938, 270] width 25 height 10
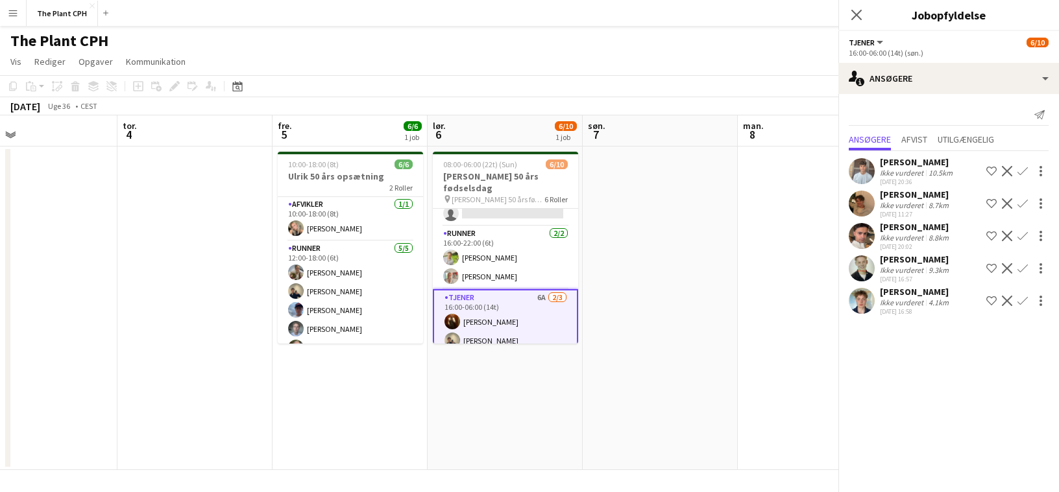
click at [908, 233] on div "[PERSON_NAME]" at bounding box center [915, 227] width 71 height 12
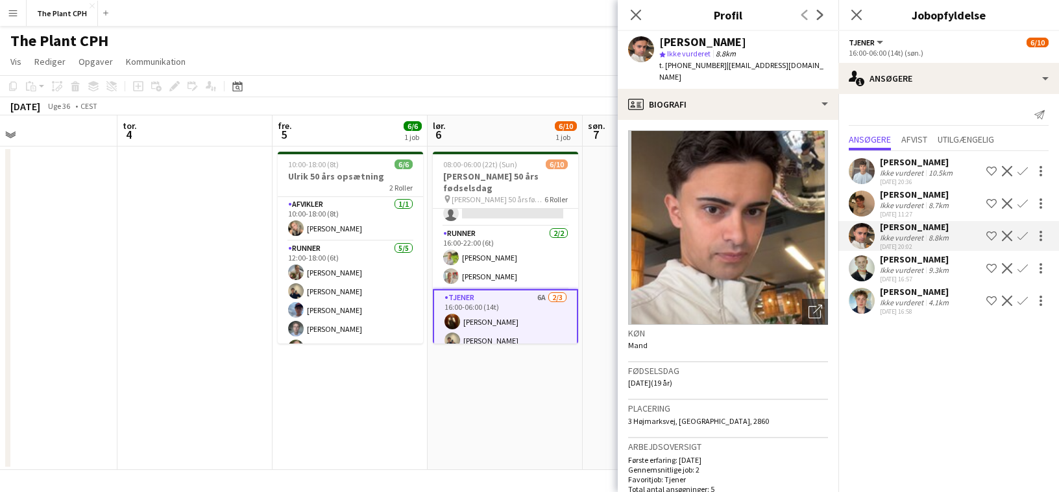
click at [908, 233] on div "[PERSON_NAME]" at bounding box center [915, 227] width 71 height 12
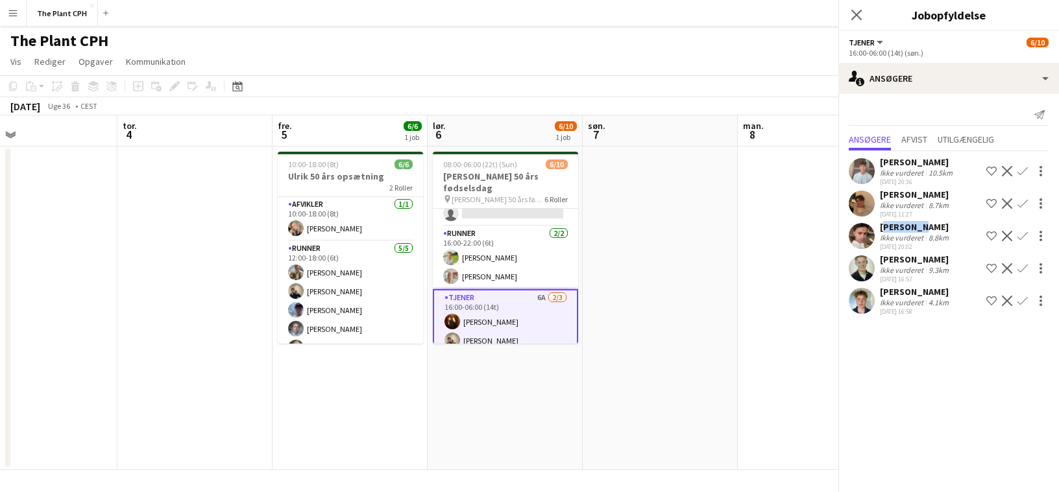
click at [908, 233] on div "[PERSON_NAME]" at bounding box center [915, 227] width 71 height 12
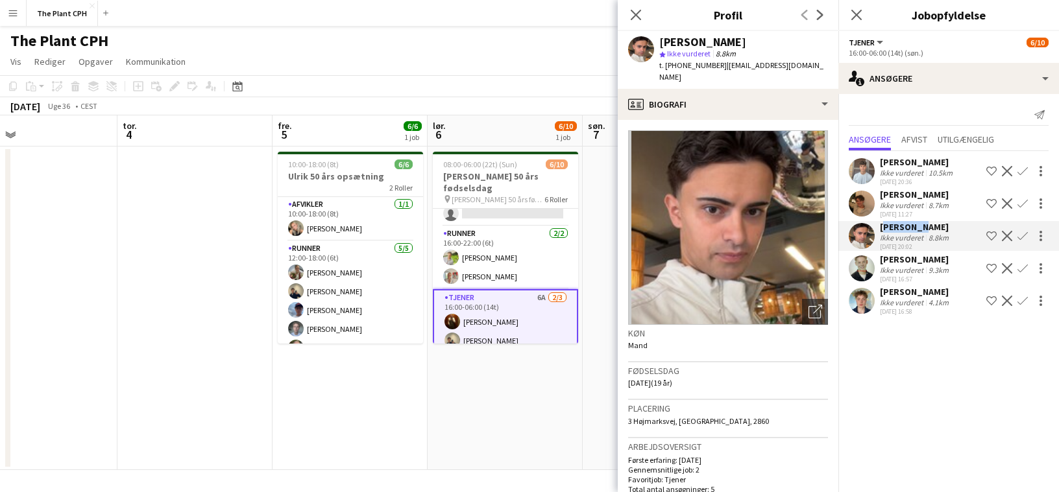
click at [908, 233] on div "[PERSON_NAME]" at bounding box center [915, 227] width 71 height 12
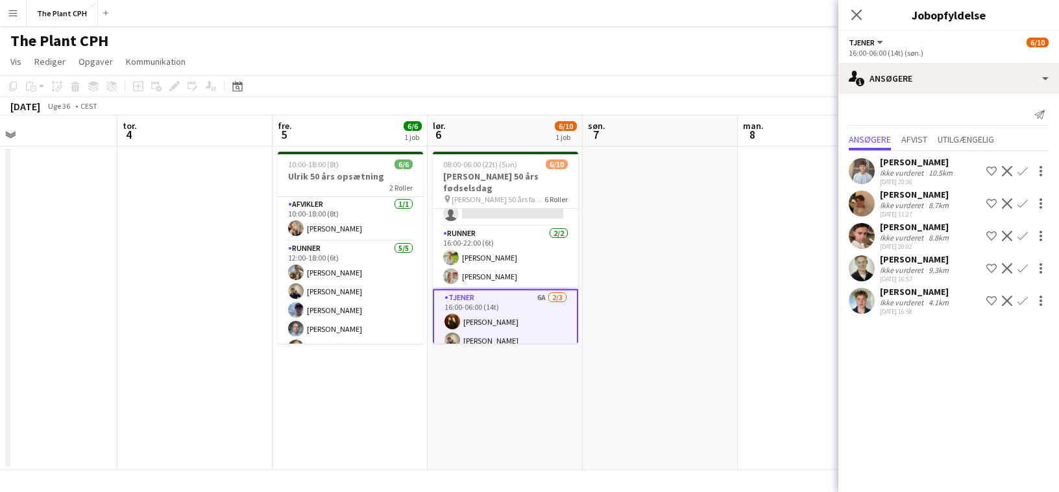
click at [908, 210] on div "Ikke vurderet" at bounding box center [903, 205] width 46 height 10
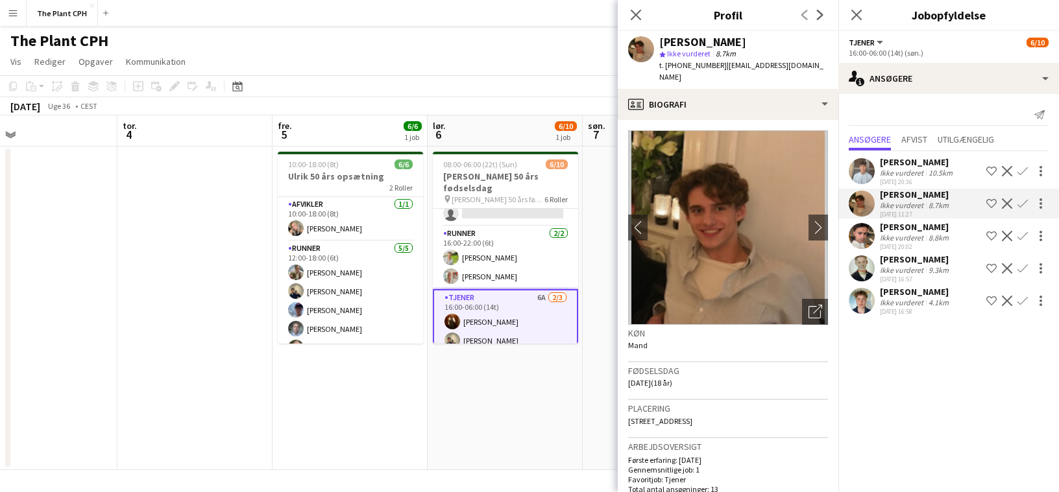
click at [908, 210] on div "Ikke vurderet" at bounding box center [903, 205] width 46 height 10
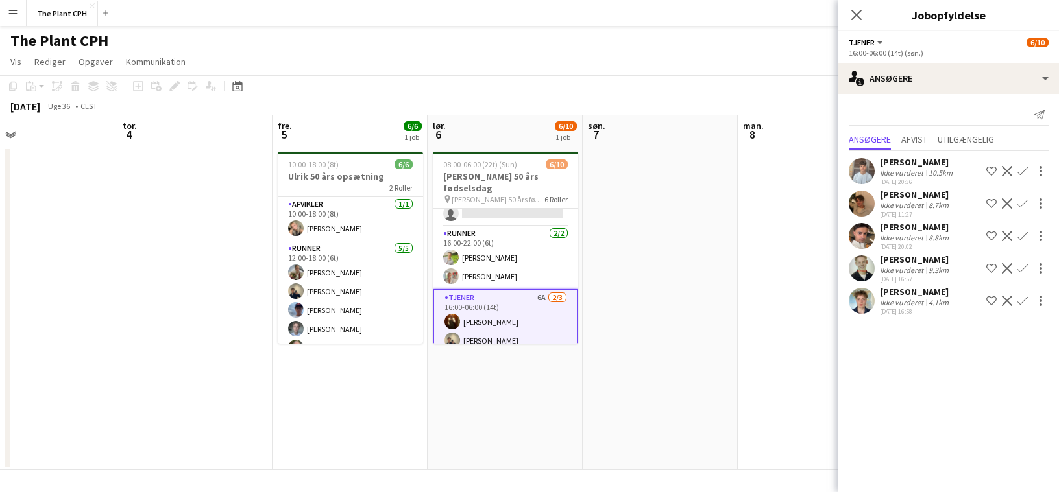
click at [913, 178] on div "Ikke vurderet" at bounding box center [903, 173] width 46 height 10
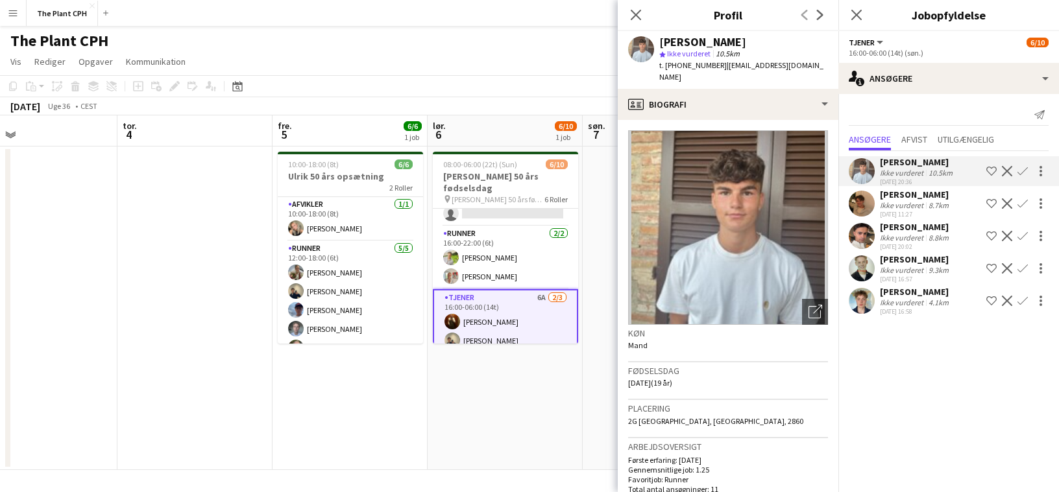
click at [913, 178] on div "Ikke vurderet" at bounding box center [903, 173] width 46 height 10
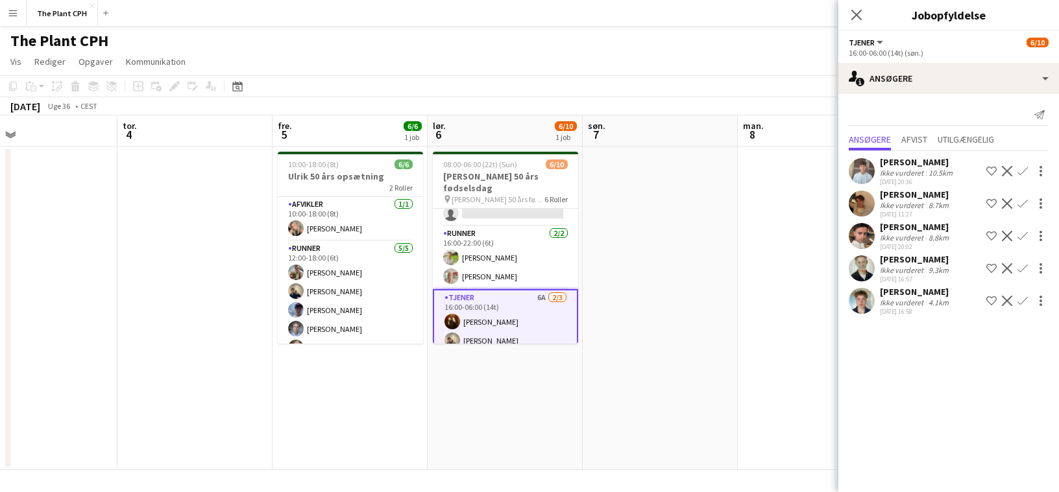
click at [621, 200] on app-date-cell at bounding box center [660, 309] width 155 height 324
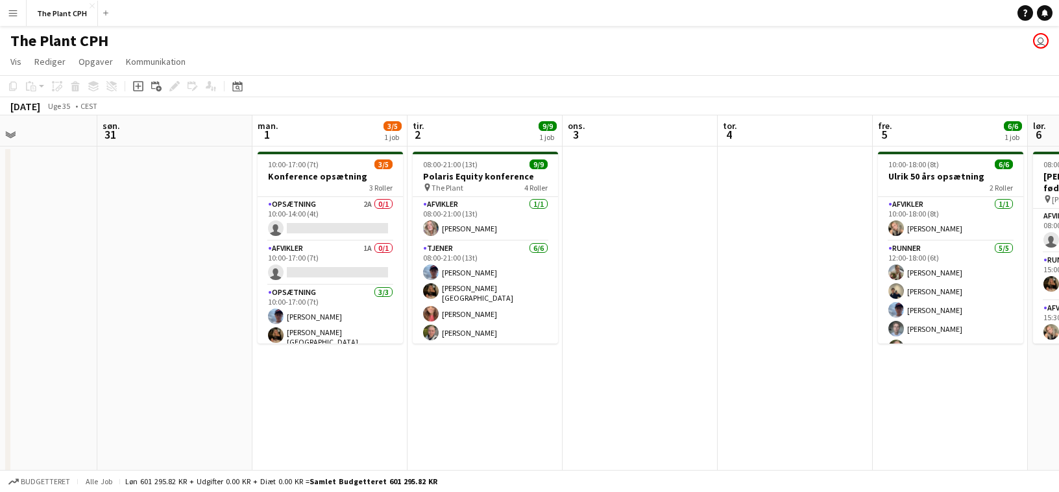
scroll to position [0, 524]
click at [647, 245] on app-date-cell at bounding box center [638, 322] width 155 height 350
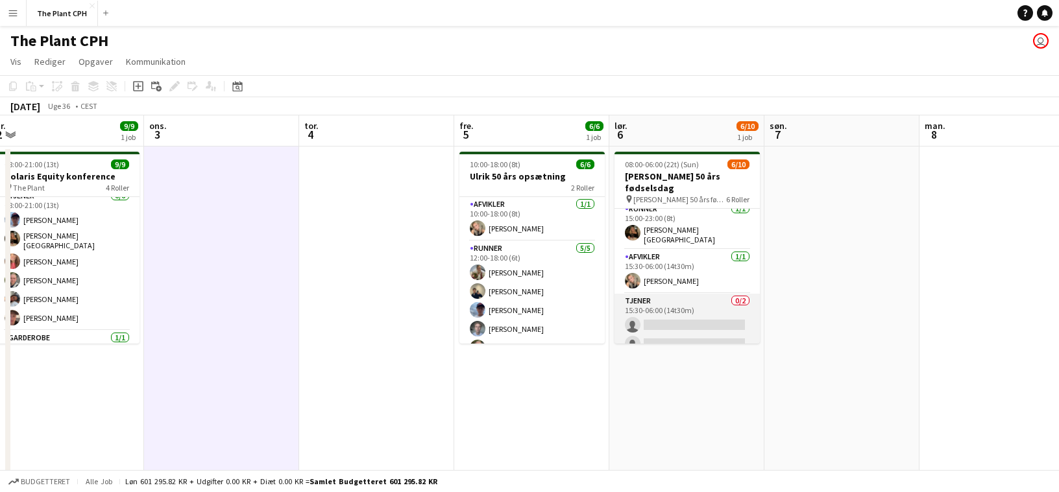
scroll to position [51, 0]
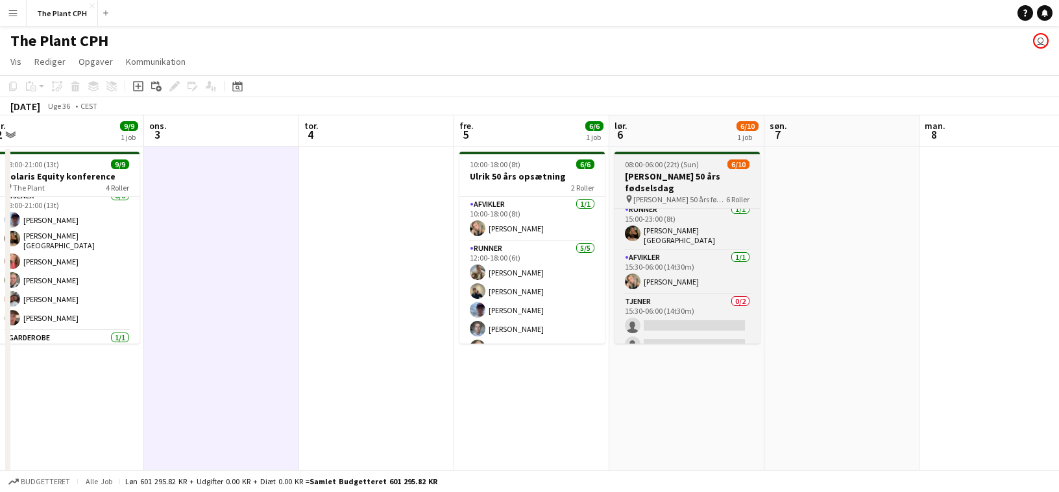
click at [685, 171] on h3 "[PERSON_NAME] 50 års fødselsdag" at bounding box center [686, 182] width 145 height 23
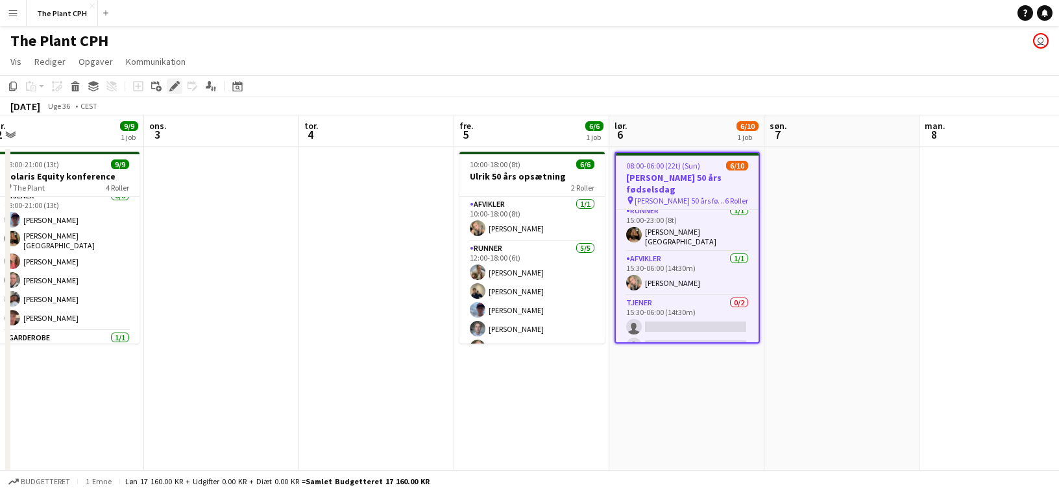
click at [167, 83] on div "Rediger" at bounding box center [175, 87] width 16 height 16
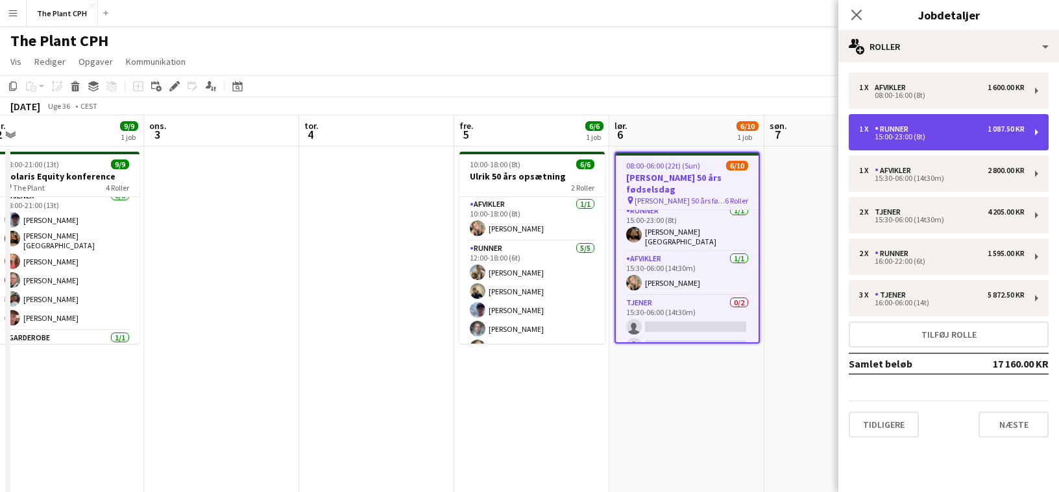
click at [949, 139] on div "15:00-23:00 (8t)" at bounding box center [941, 137] width 165 height 6
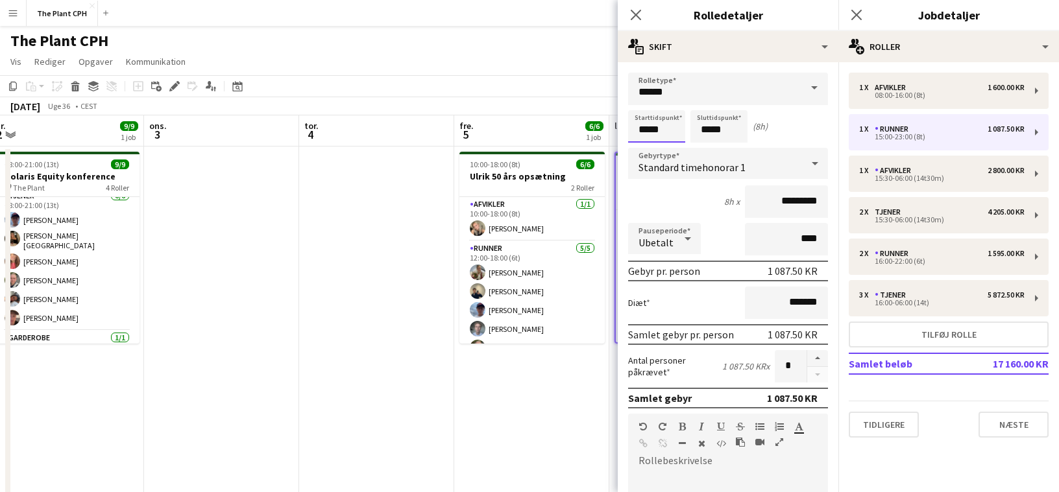
click at [674, 125] on input "*****" at bounding box center [656, 126] width 57 height 32
click at [673, 99] on div at bounding box center [670, 103] width 26 height 13
type input "*****"
click at [671, 103] on div at bounding box center [670, 103] width 26 height 13
click at [487, 84] on app-toolbar "Kopier Indsæt Indsæt Kommando V Indsæt med mandskab Kommando Skift V Indsæt lin…" at bounding box center [529, 86] width 1059 height 22
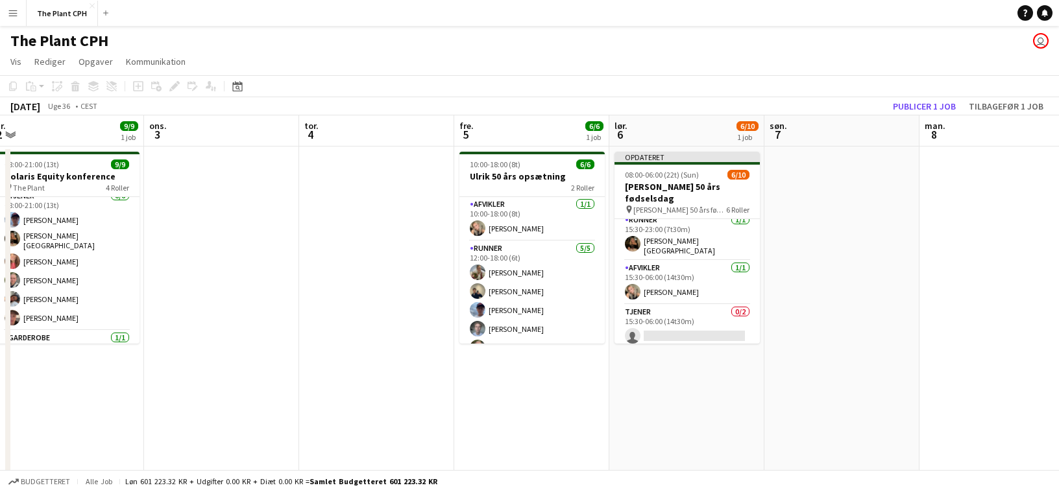
click at [876, 104] on div "[DATE] Uge 36 • CEST Publicer 1 job Tilbagefør 1 job" at bounding box center [529, 106] width 1059 height 18
click at [897, 104] on button "Publicer 1 job" at bounding box center [924, 106] width 73 height 17
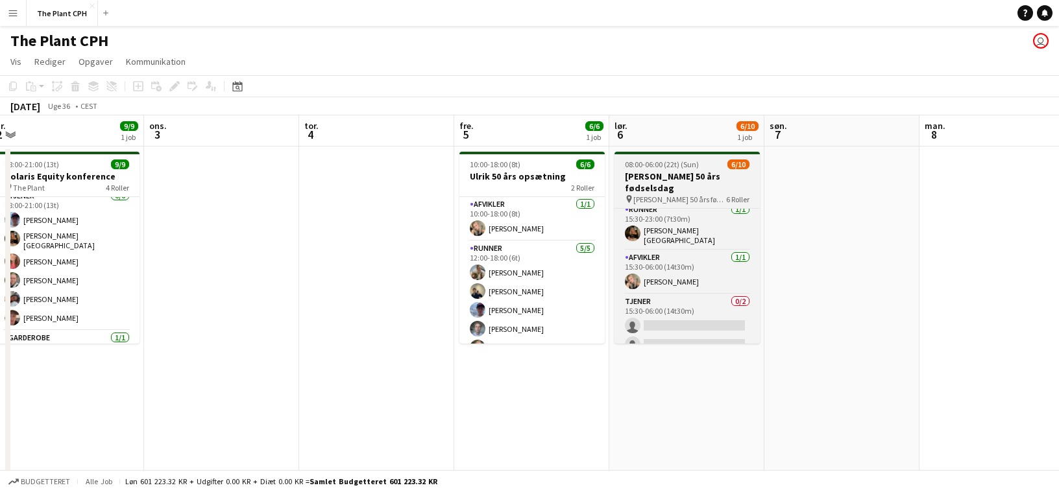
click at [688, 195] on span "[PERSON_NAME] 50 års fødselsdag" at bounding box center [679, 200] width 93 height 10
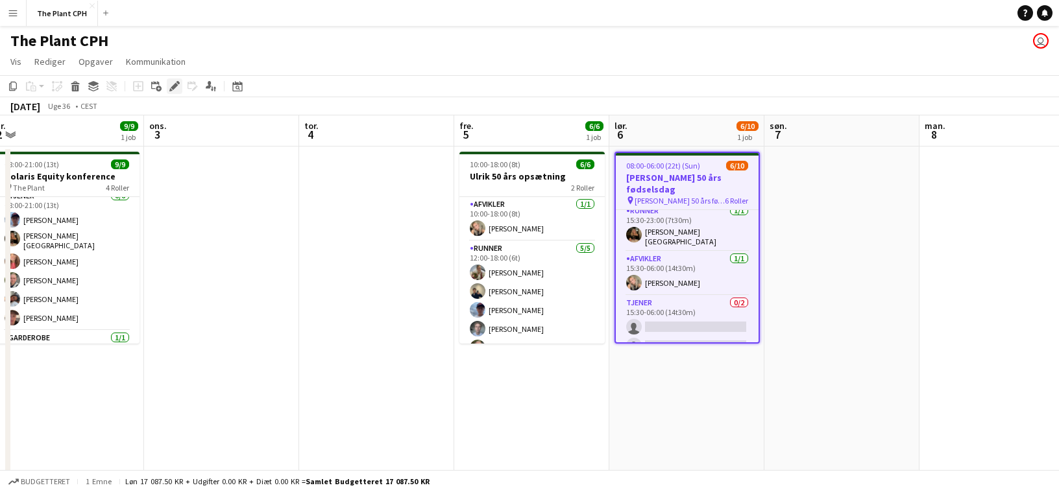
click at [178, 84] on icon "Rediger" at bounding box center [174, 86] width 10 height 10
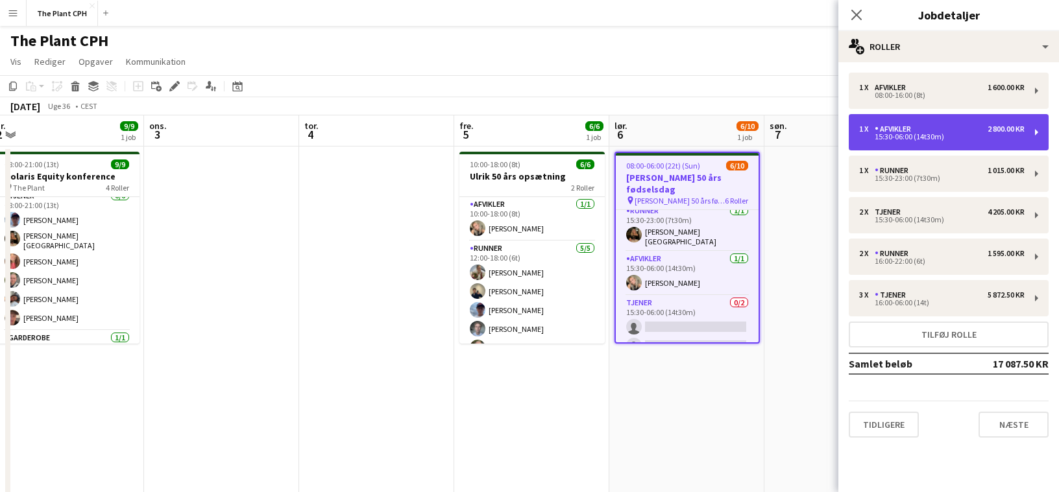
click at [910, 142] on div "1 x Afvikler 2 800.00 KR 15:30-06:00 (14t30m)" at bounding box center [949, 132] width 200 height 36
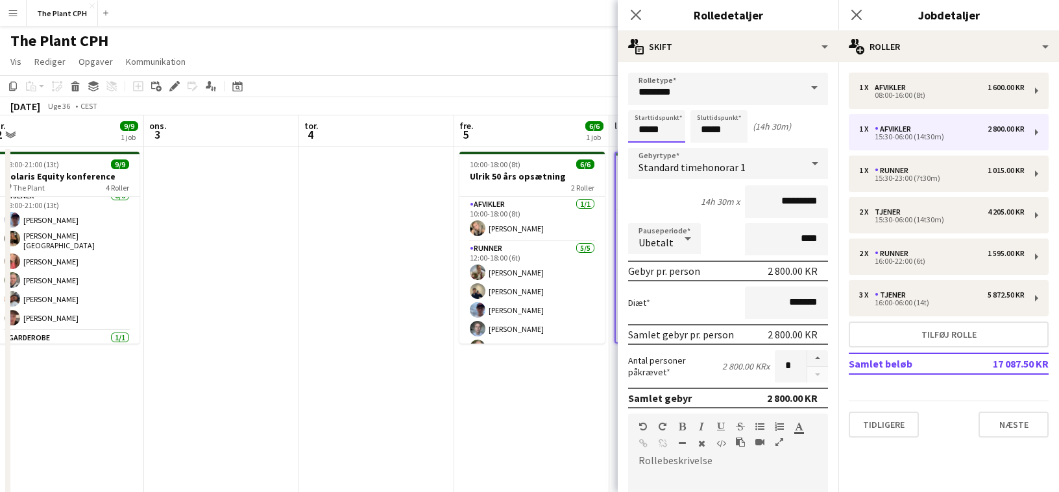
click at [667, 130] on input "*****" at bounding box center [656, 126] width 57 height 32
click at [640, 108] on div at bounding box center [644, 103] width 26 height 13
click at [673, 138] on input "*****" at bounding box center [656, 126] width 57 height 32
click at [672, 150] on div at bounding box center [670, 149] width 26 height 13
type input "*****"
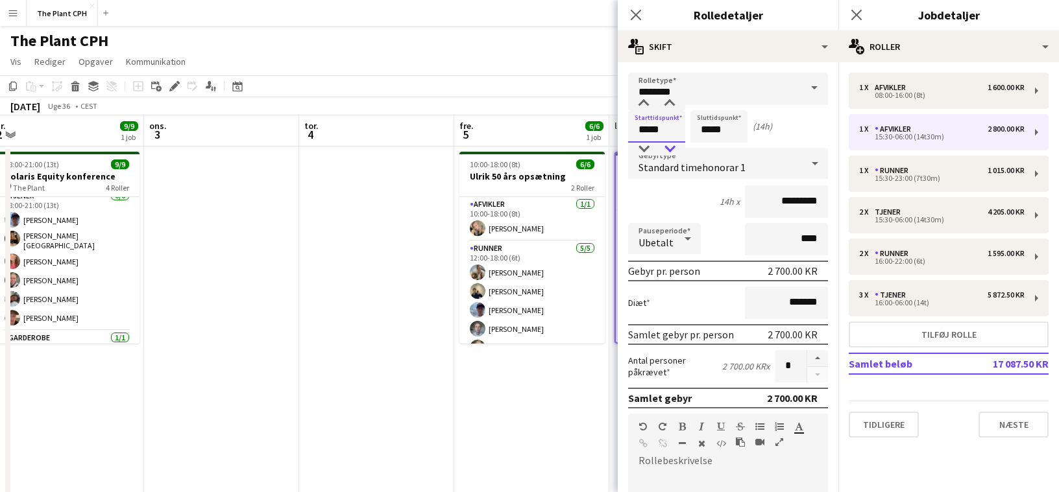
click at [672, 150] on div at bounding box center [670, 149] width 26 height 13
drag, startPoint x: 518, startPoint y: 73, endPoint x: 753, endPoint y: 82, distance: 235.0
click at [518, 73] on app-page-menu "Vis Dagvisning udvidet Dagvisning kollapset Månedsvisning Datovælger Spring til…" at bounding box center [529, 63] width 1059 height 25
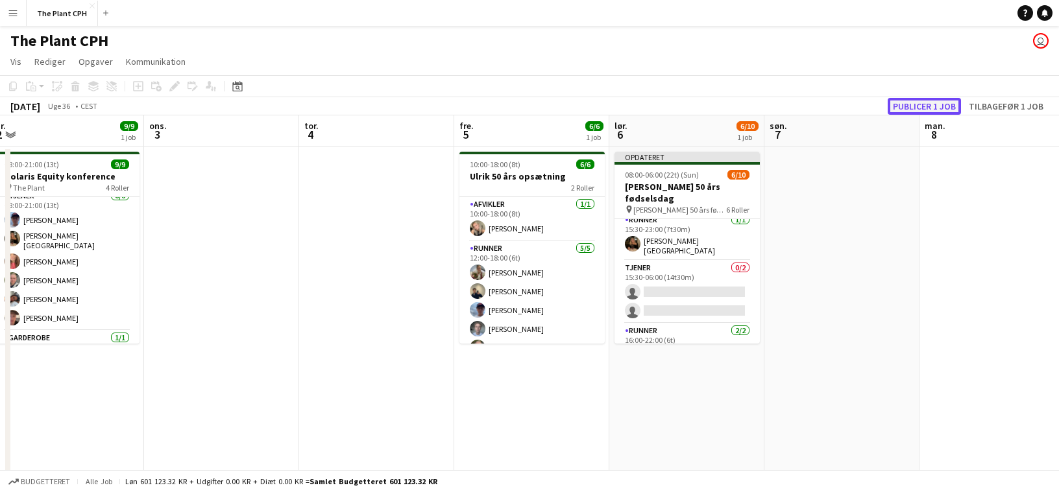
click at [930, 99] on button "Publicer 1 job" at bounding box center [924, 106] width 73 height 17
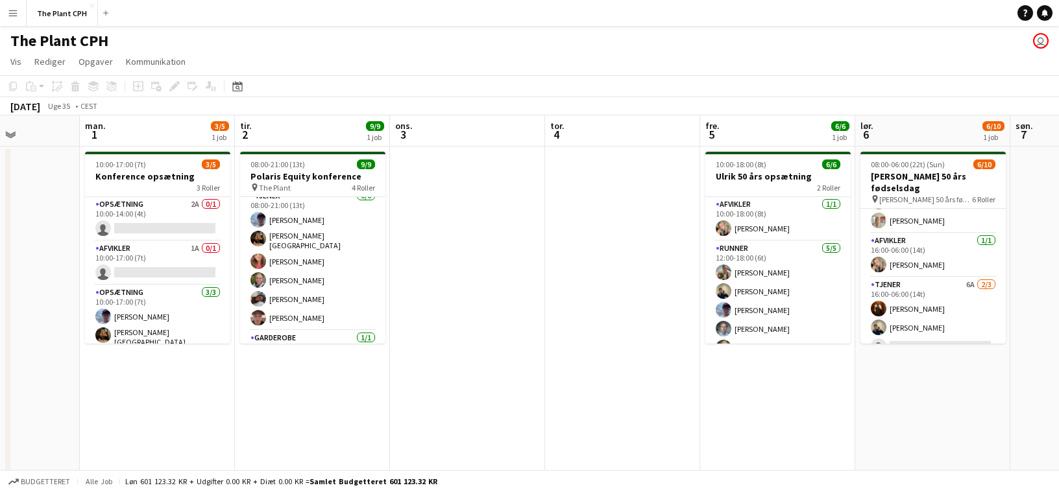
scroll to position [0, 319]
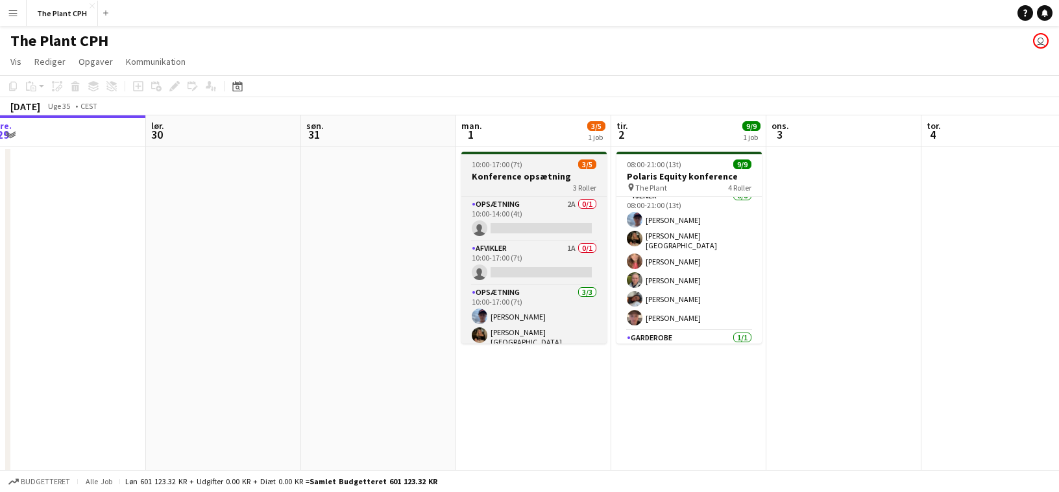
click at [533, 172] on h3 "Konference opsætning" at bounding box center [533, 177] width 145 height 12
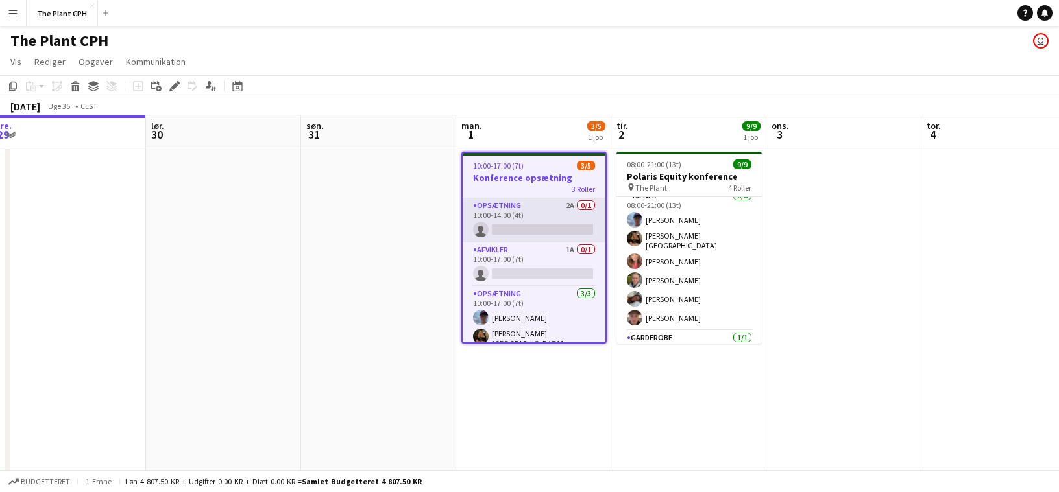
click at [537, 203] on app-card-role "Opsætning 2A 0/1 10:00-14:00 (4t) single-neutral-actions" at bounding box center [534, 221] width 143 height 44
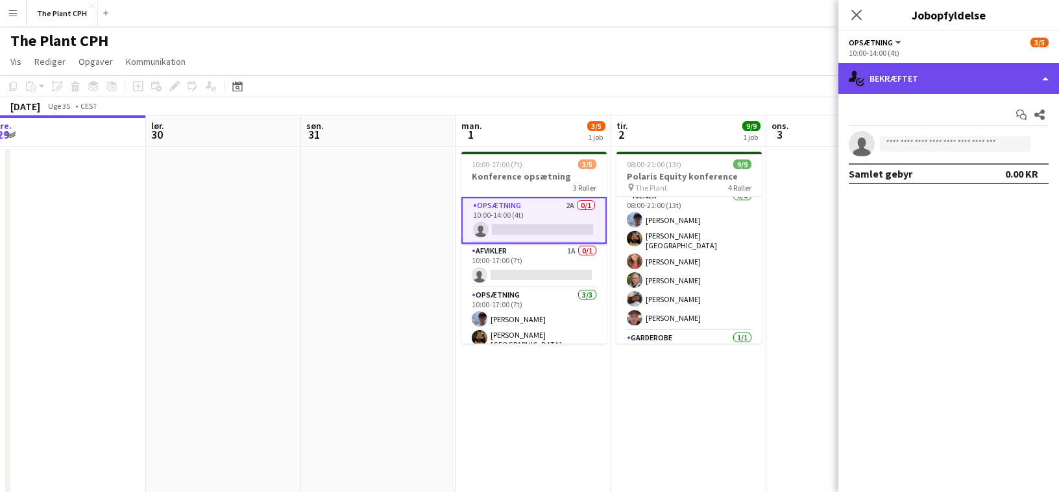
click at [971, 77] on div "single-neutral-actions-check-2 Bekræftet" at bounding box center [948, 78] width 221 height 31
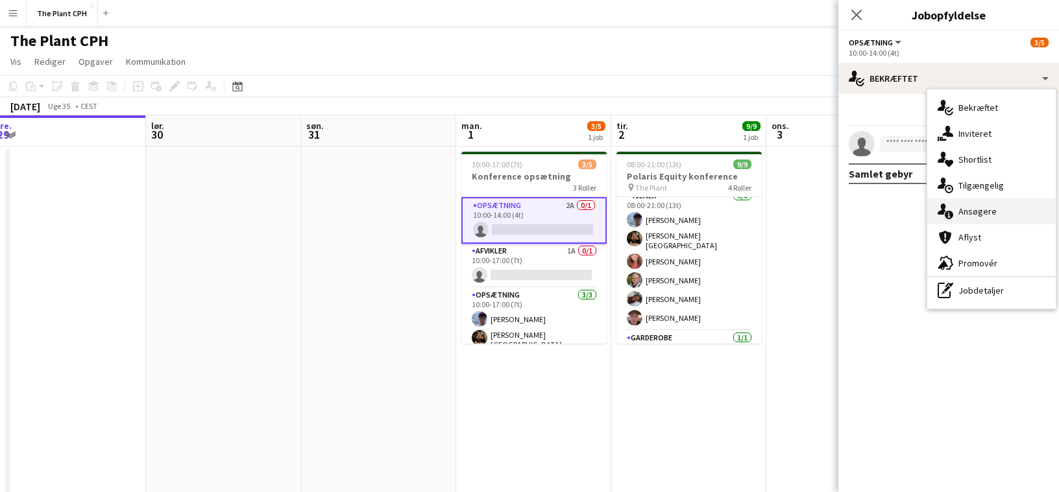
click at [975, 207] on div "single-neutral-actions-information Ansøgere" at bounding box center [991, 212] width 128 height 26
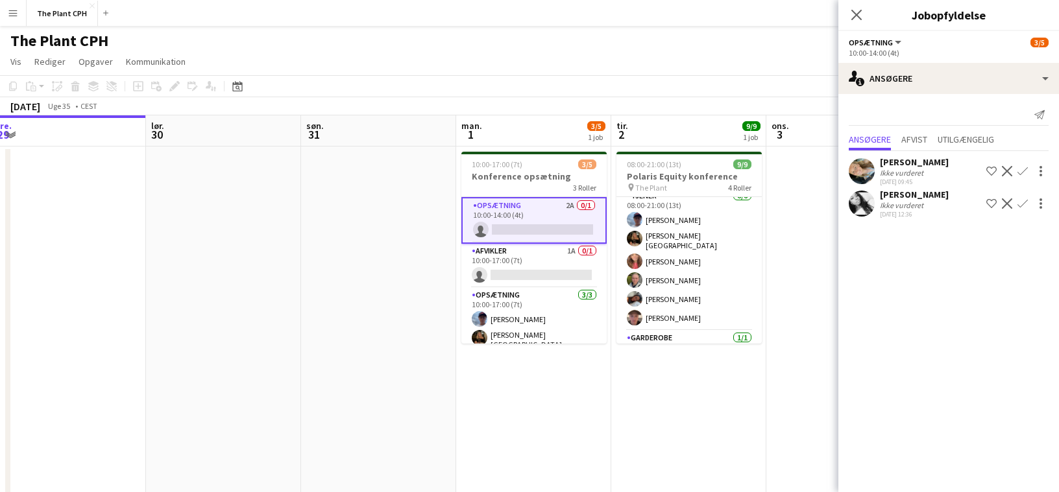
click at [823, 228] on app-date-cell at bounding box center [843, 322] width 155 height 350
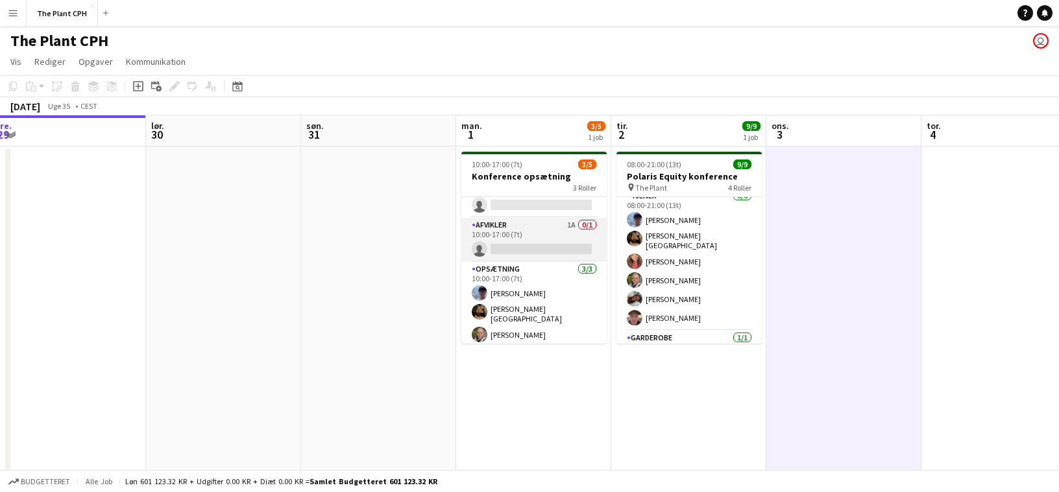
scroll to position [0, 0]
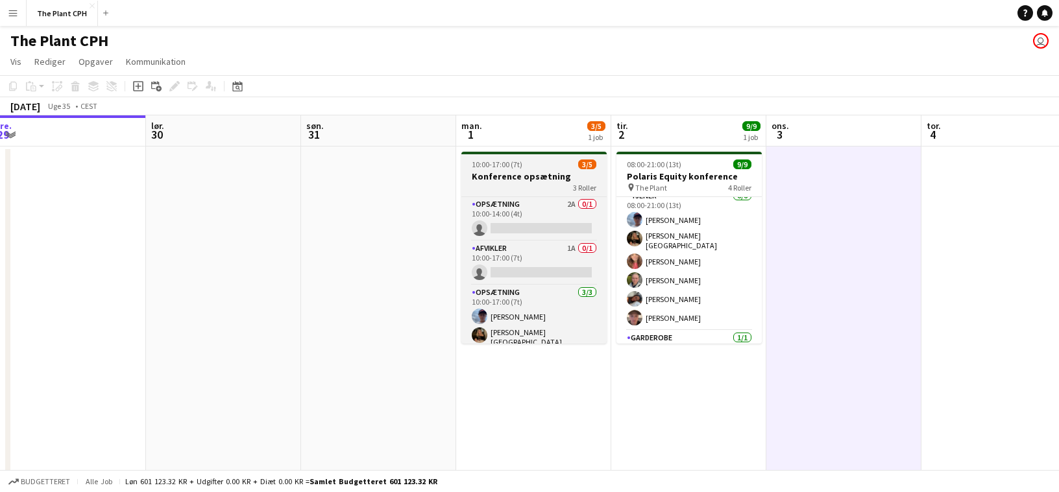
click at [525, 175] on h3 "Konference opsætning" at bounding box center [533, 177] width 145 height 12
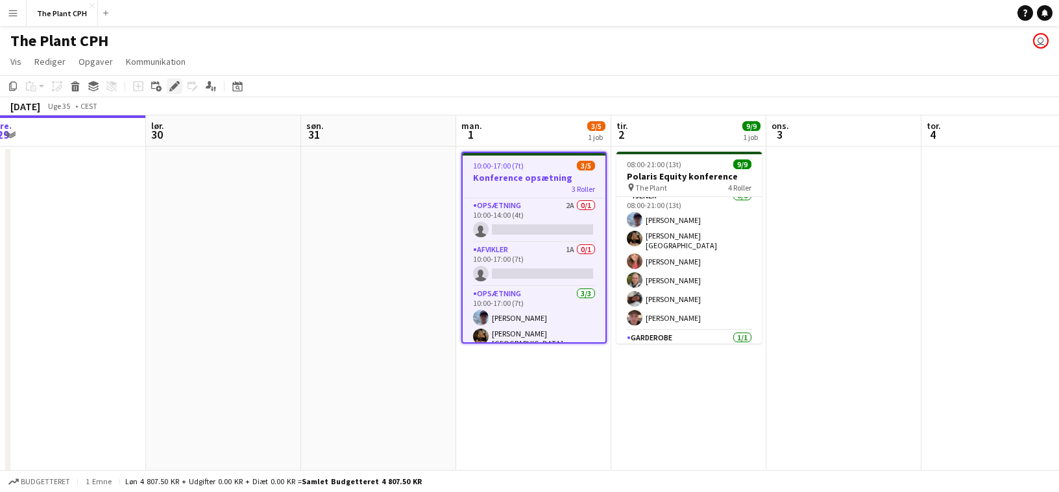
click at [178, 85] on icon "Rediger" at bounding box center [174, 86] width 10 height 10
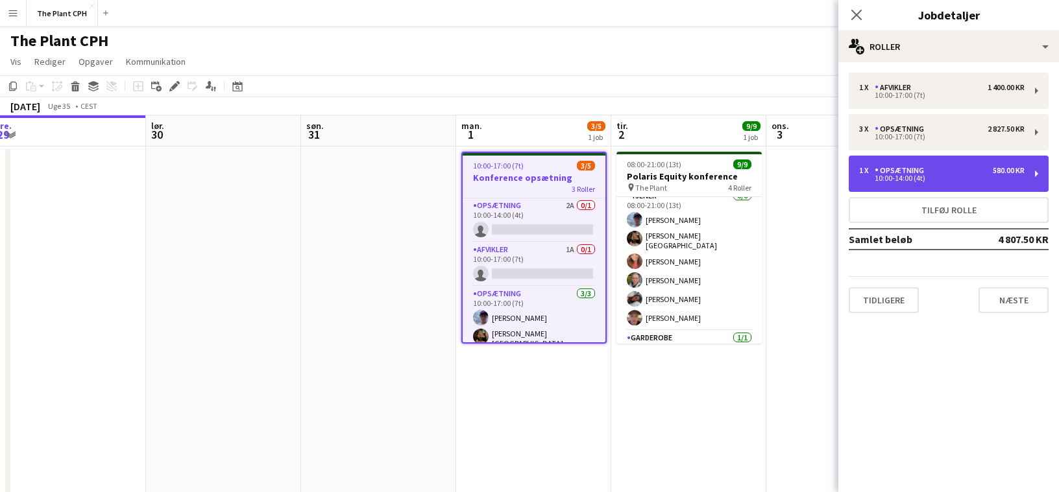
click at [926, 166] on div "Opsætning" at bounding box center [902, 170] width 55 height 9
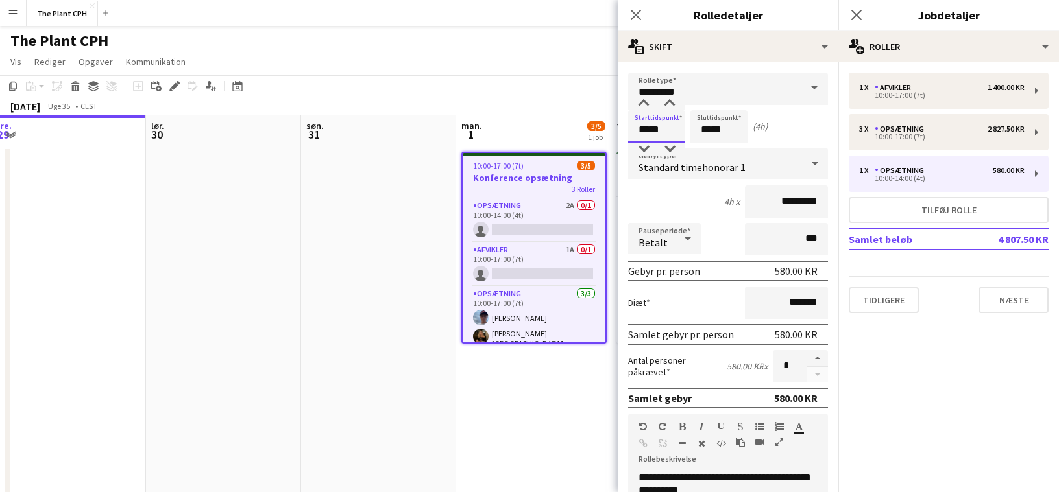
click at [680, 126] on input "*****" at bounding box center [656, 126] width 57 height 32
click at [638, 108] on div at bounding box center [644, 103] width 26 height 13
type input "*****"
click at [638, 108] on div at bounding box center [644, 103] width 26 height 13
click at [740, 133] on input "*****" at bounding box center [718, 126] width 57 height 32
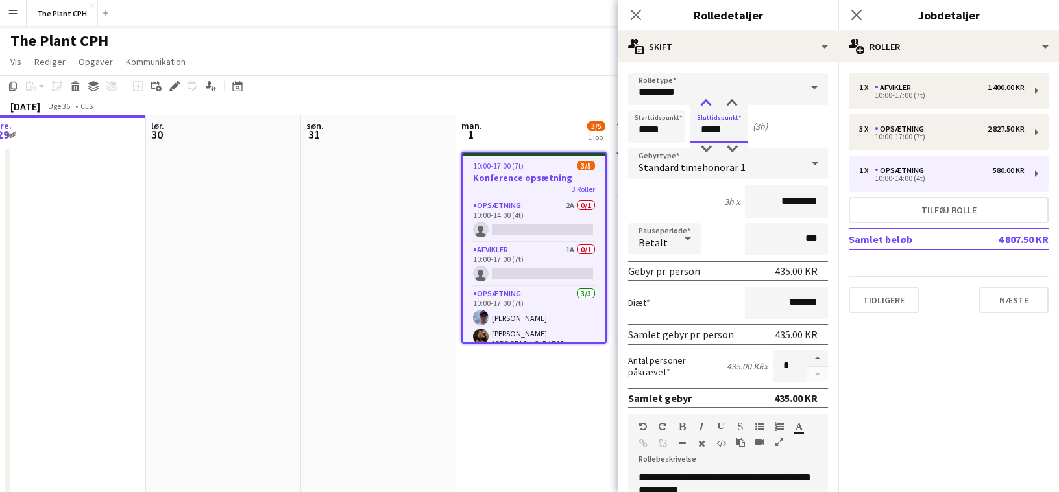
click at [699, 101] on div at bounding box center [706, 103] width 26 height 13
type input "*****"
click at [699, 101] on div at bounding box center [706, 103] width 26 height 13
click at [493, 82] on app-toolbar "Kopier Indsæt Indsæt Kommando V Indsæt med mandskab Kommando Skift V Indsæt lin…" at bounding box center [529, 86] width 1059 height 22
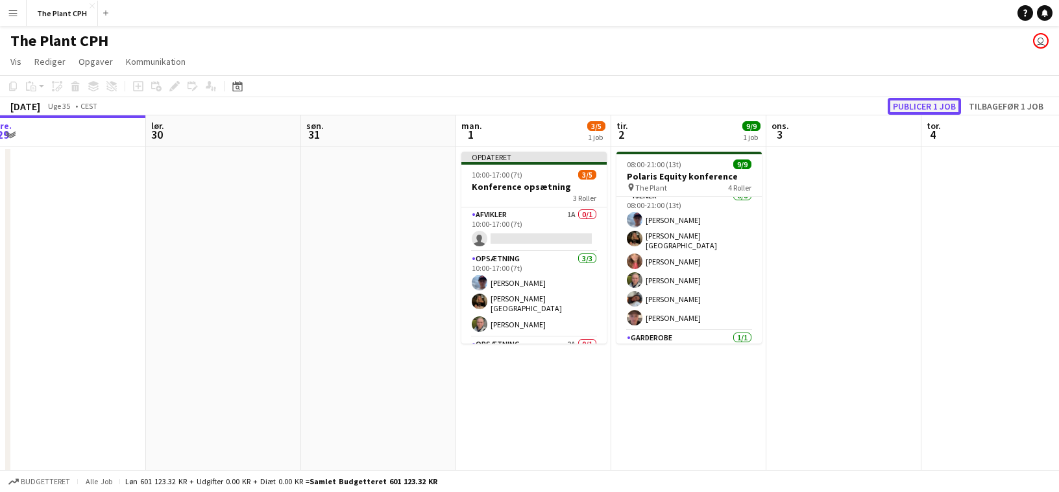
click at [923, 112] on button "Publicer 1 job" at bounding box center [924, 106] width 73 height 17
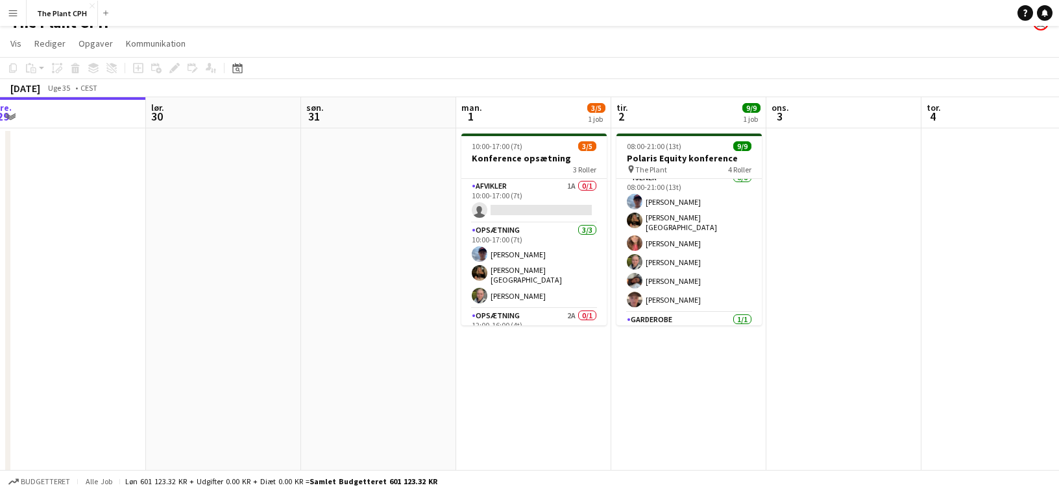
scroll to position [1, 0]
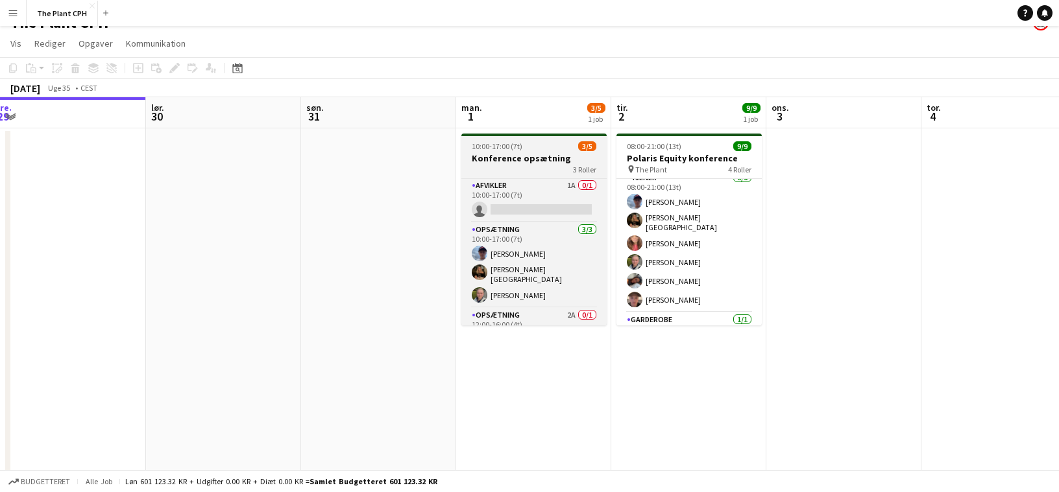
click at [520, 163] on h3 "Konference opsætning" at bounding box center [533, 158] width 145 height 12
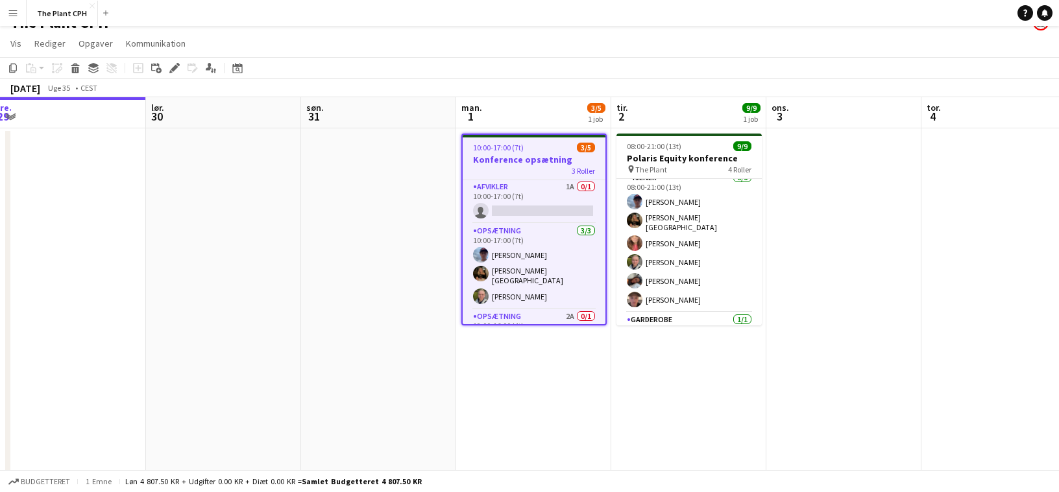
scroll to position [0, 0]
click at [171, 68] on icon "Rediger" at bounding box center [174, 68] width 10 height 10
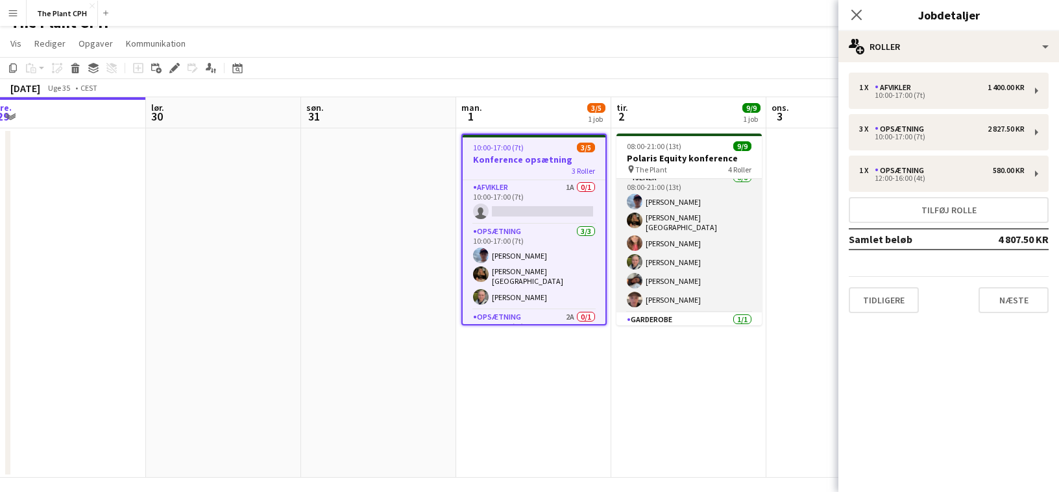
scroll to position [53, 0]
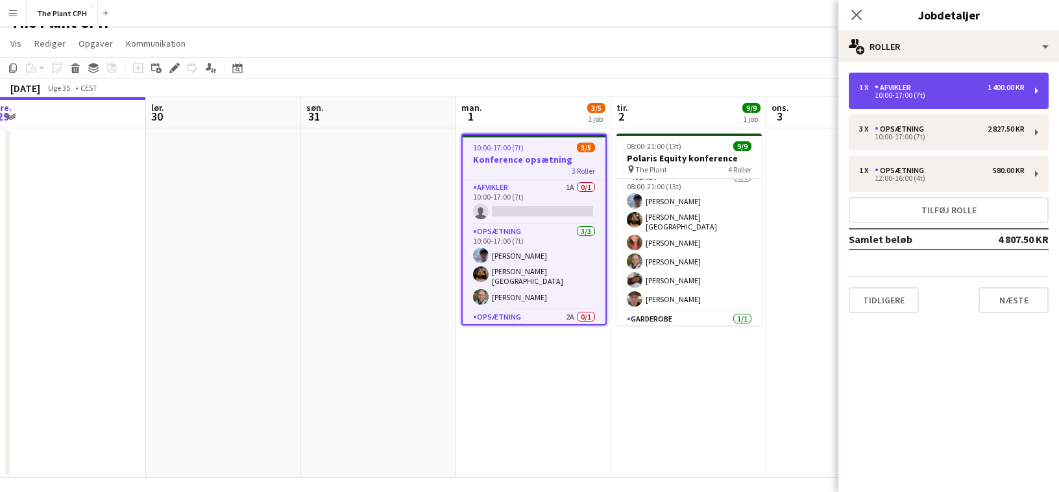
click at [941, 78] on div "1 x Afvikler 1 400.00 KR 10:00-17:00 (7t)" at bounding box center [949, 91] width 200 height 36
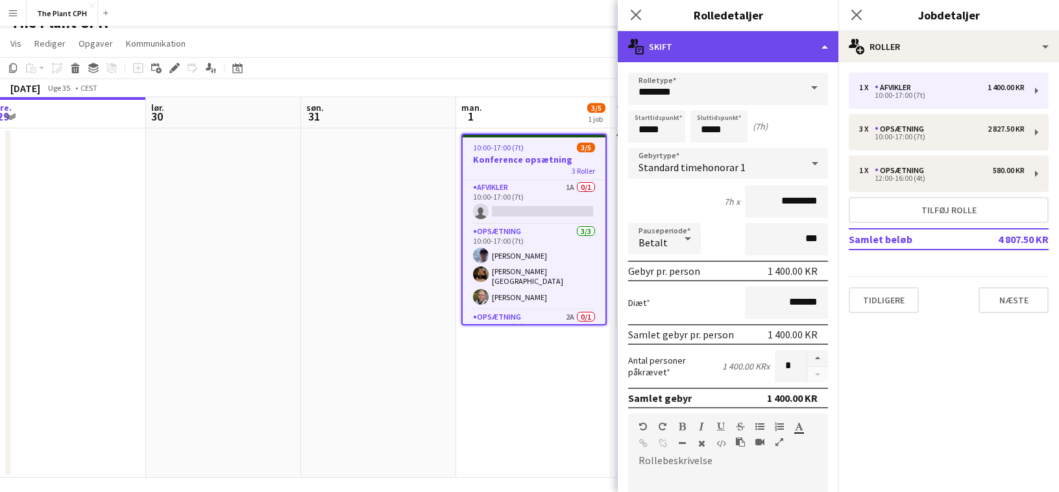
click at [744, 56] on div "multiple-actions-text Skift" at bounding box center [728, 46] width 221 height 31
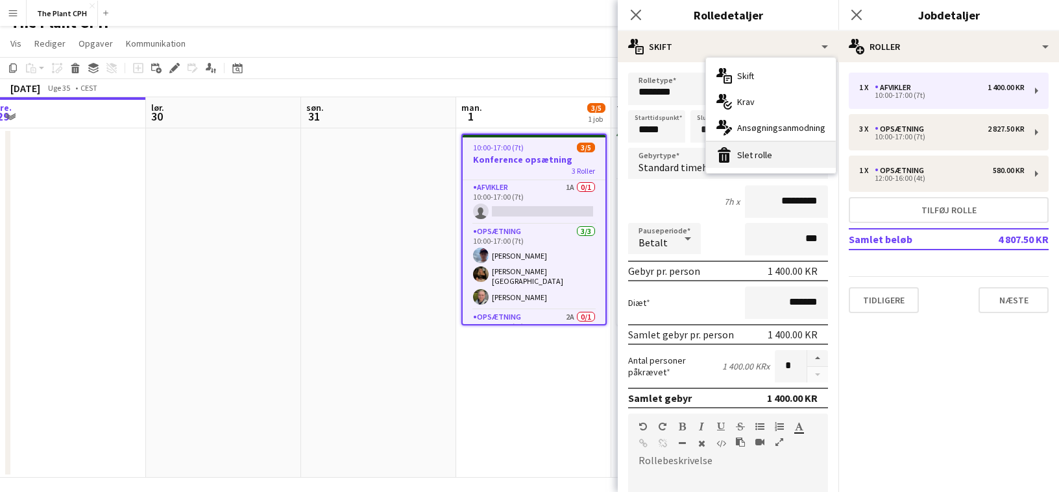
click at [760, 162] on div "bin-2 Slet rolle" at bounding box center [771, 155] width 130 height 26
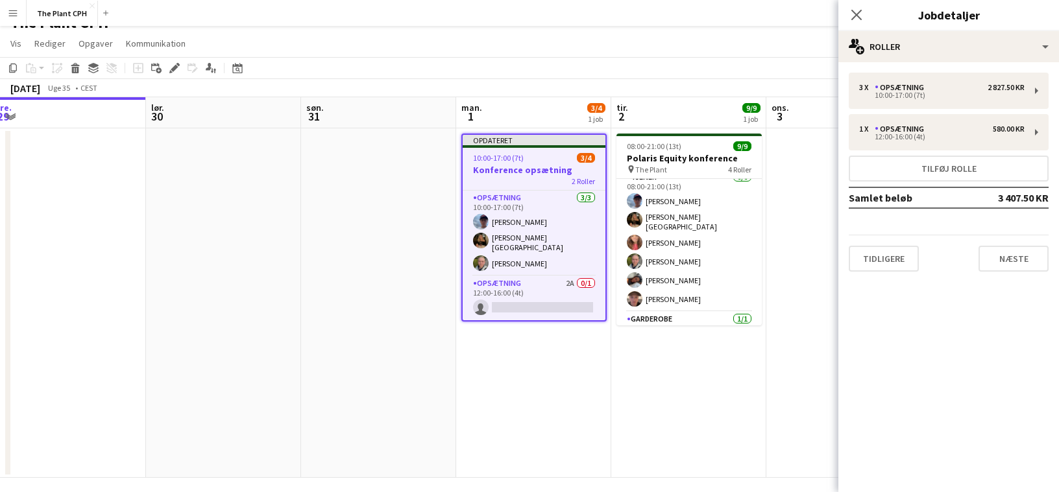
click at [520, 85] on div "[DATE] Uge 35 • CEST Publicer 1 job Tilbagefør 1 job" at bounding box center [529, 88] width 1059 height 18
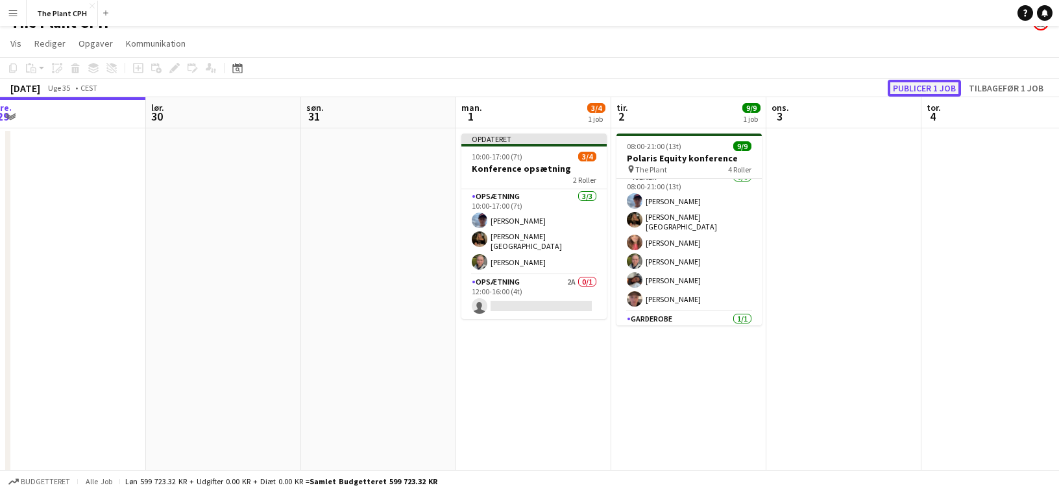
click at [936, 86] on button "Publicer 1 job" at bounding box center [924, 88] width 73 height 17
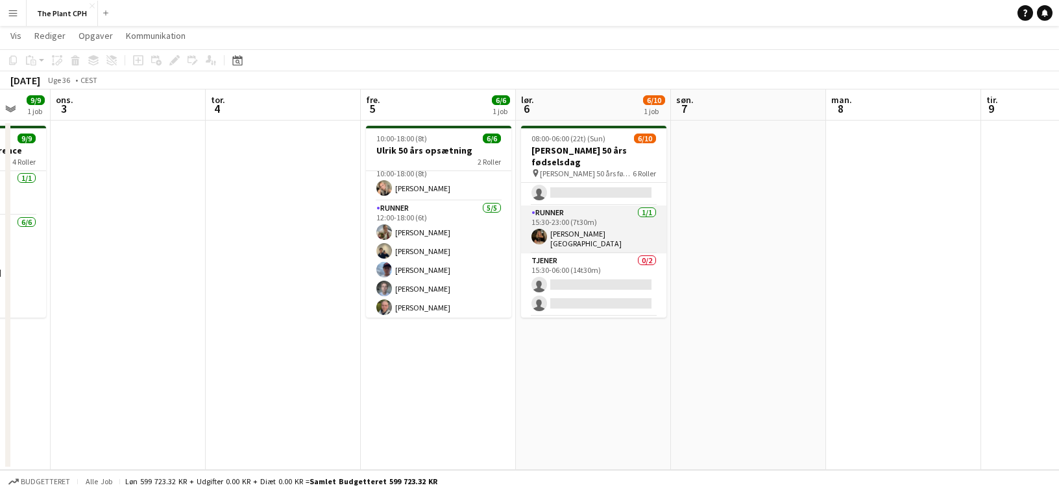
scroll to position [31, 0]
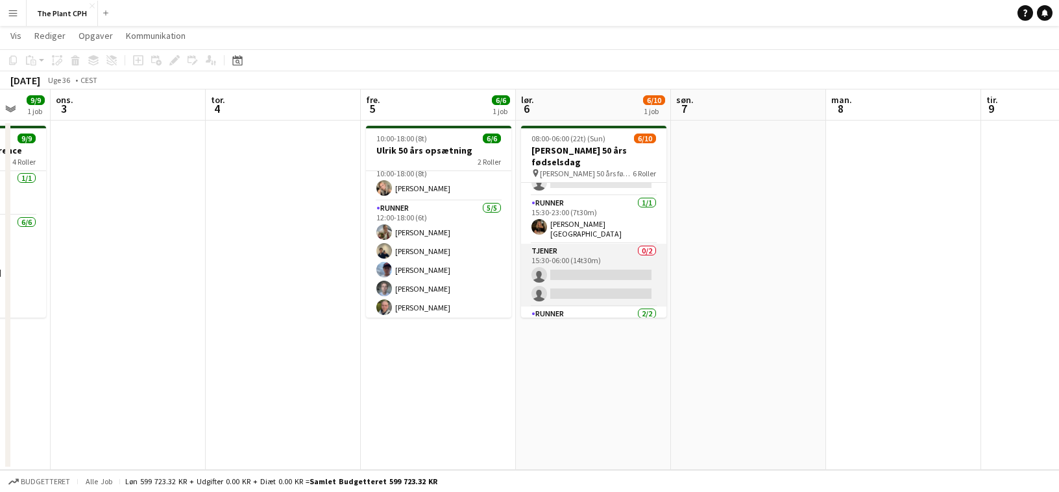
click at [600, 261] on app-card-role "Tjener 0/2 15:30-06:00 (14t30m) single-neutral-actions single-neutral-actions" at bounding box center [593, 275] width 145 height 63
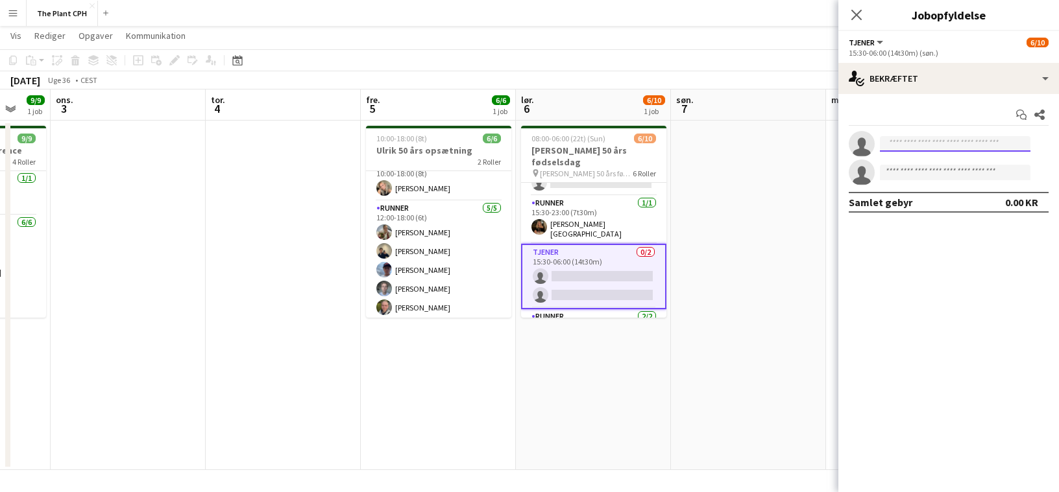
click at [949, 149] on input at bounding box center [955, 144] width 151 height 16
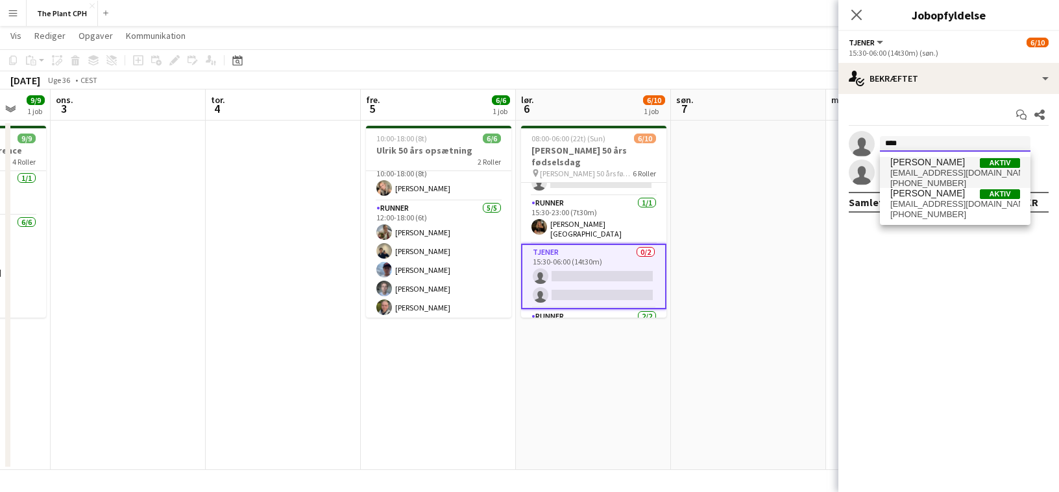
type input "****"
click at [944, 168] on span "[EMAIL_ADDRESS][DOMAIN_NAME]" at bounding box center [955, 173] width 130 height 10
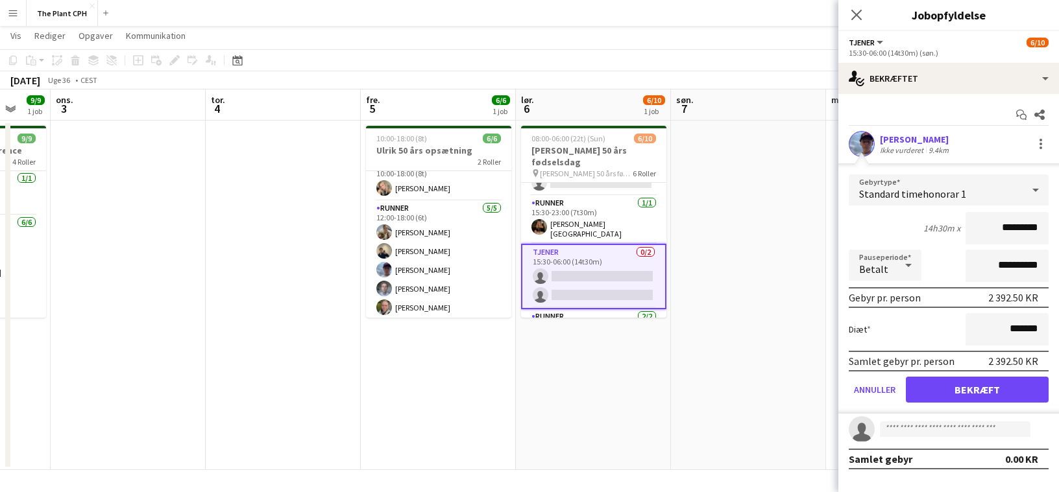
click at [990, 234] on input "*********" at bounding box center [1006, 228] width 83 height 32
type input "******"
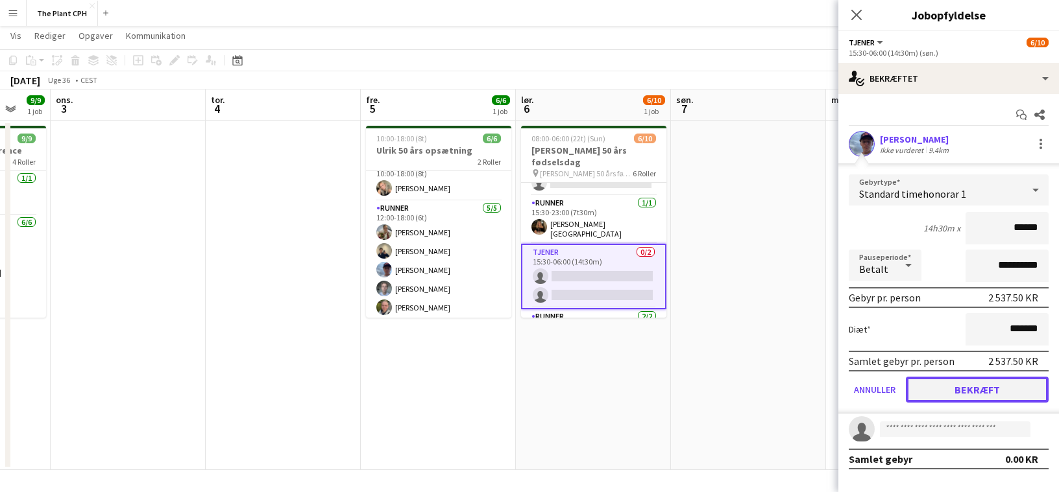
click at [1015, 393] on button "Bekræft" at bounding box center [977, 390] width 143 height 26
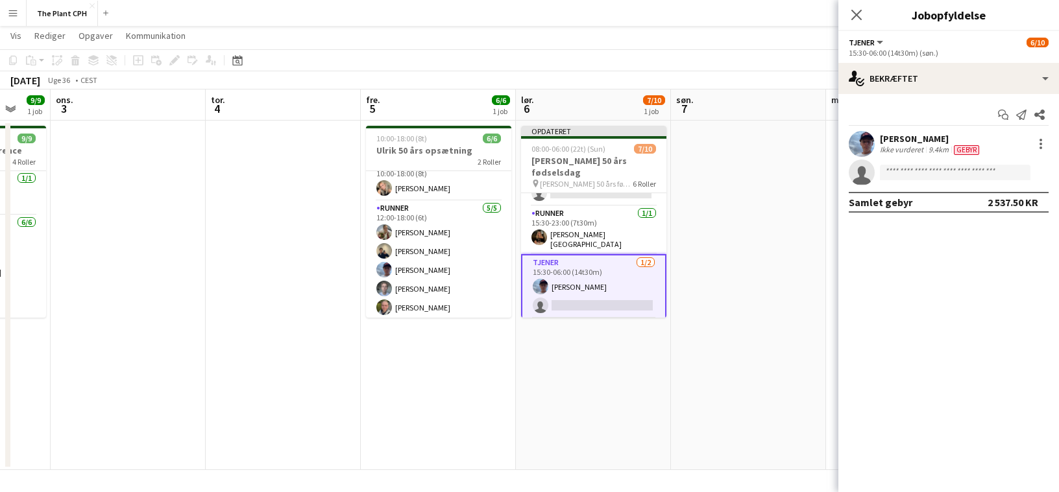
click at [782, 104] on app-board-header-date "søn. 7" at bounding box center [748, 105] width 155 height 31
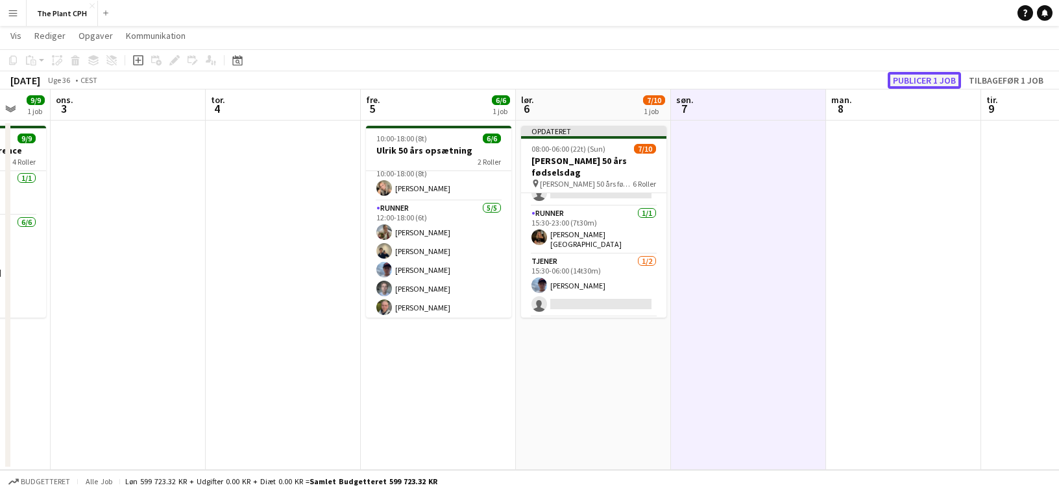
click at [923, 81] on button "Publicer 1 job" at bounding box center [924, 80] width 73 height 17
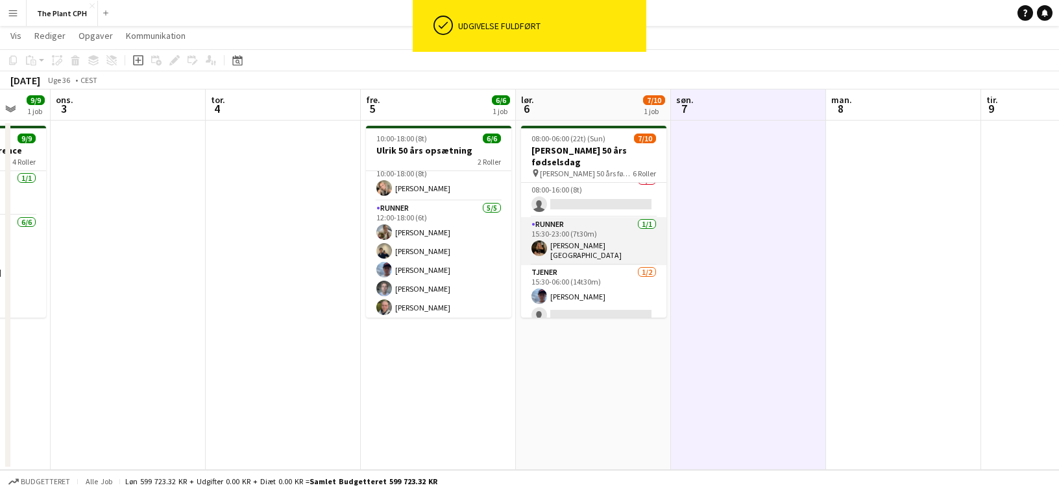
scroll to position [0, 0]
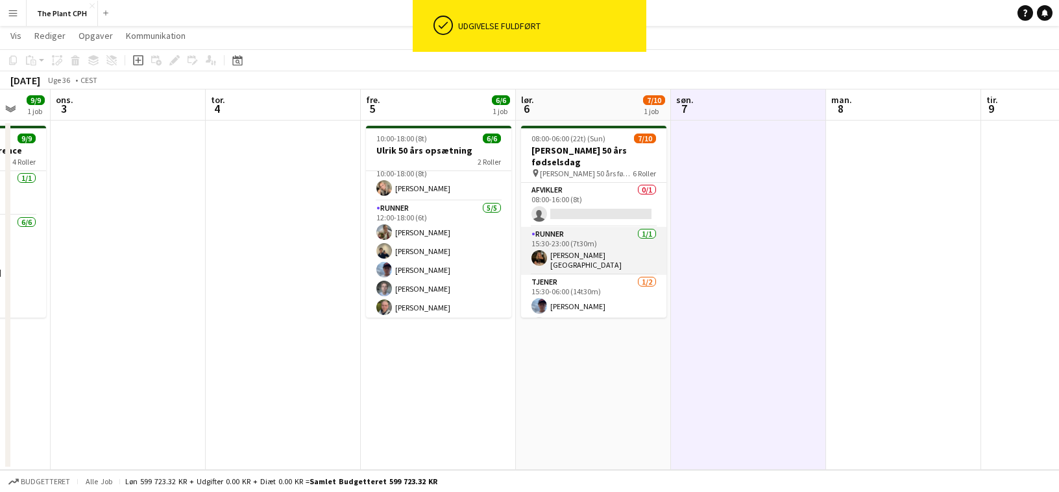
click at [632, 227] on app-card-role "Runner [DATE] 15:30-23:00 (7t30m) [PERSON_NAME][GEOGRAPHIC_DATA]" at bounding box center [593, 251] width 145 height 48
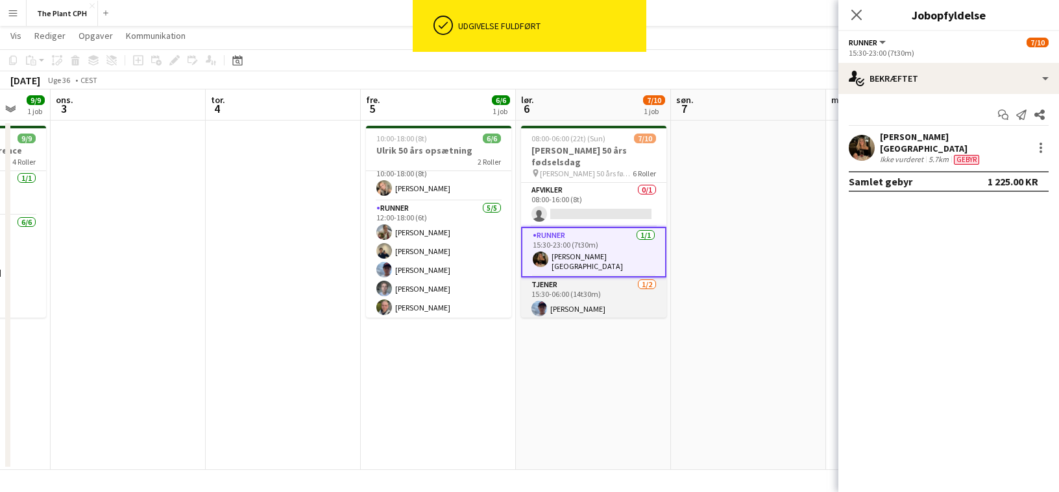
click at [621, 278] on app-card-role "Tjener [DATE] 15:30-06:00 (14t30m) [PERSON_NAME] single-neutral-actions" at bounding box center [593, 309] width 145 height 63
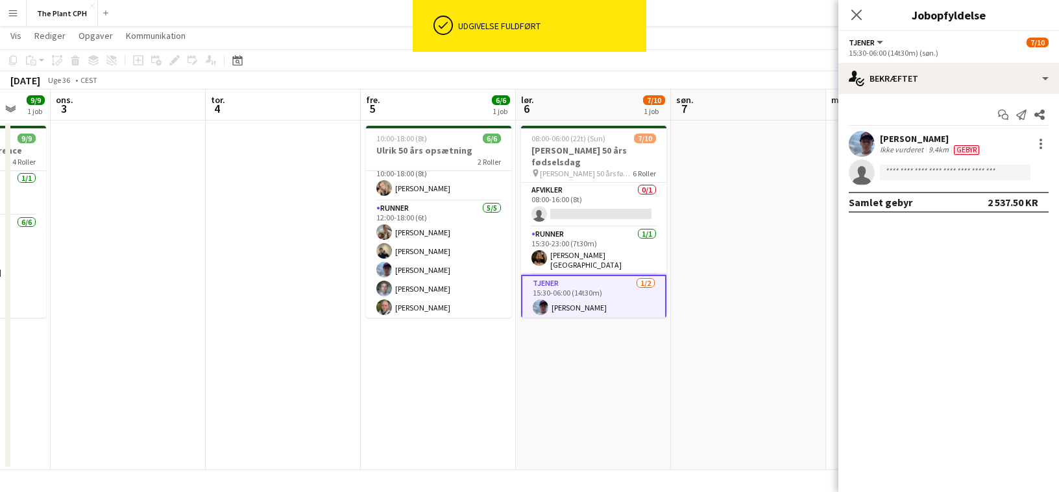
click at [1028, 148] on div "[PERSON_NAME] Ikke vurderet 9.4km [GEOGRAPHIC_DATA]" at bounding box center [948, 144] width 221 height 26
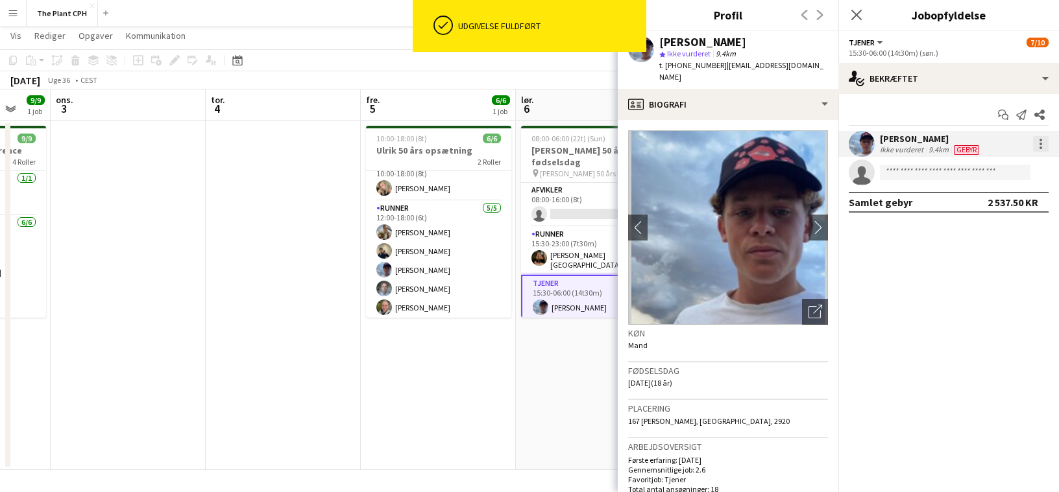
click at [1034, 146] on div at bounding box center [1041, 144] width 16 height 16
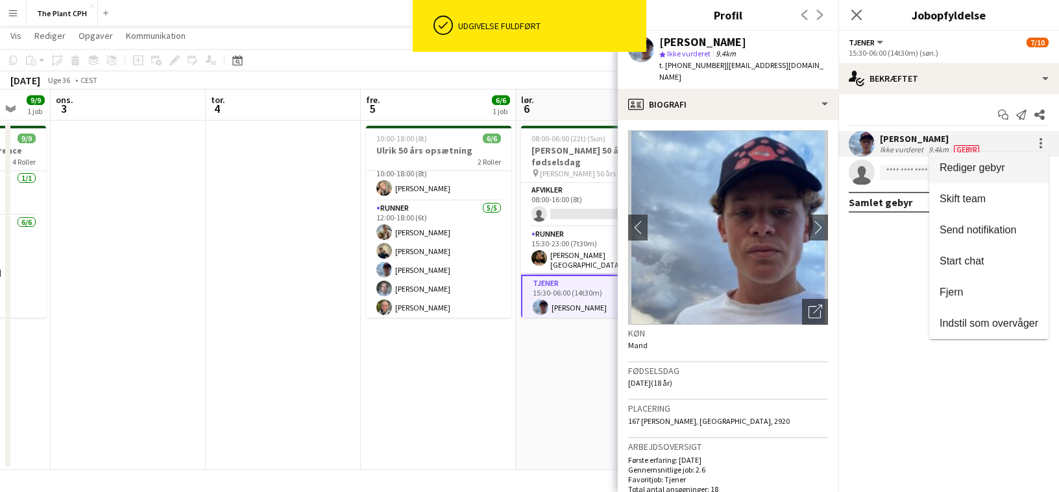
click at [962, 169] on span "Rediger gebyr" at bounding box center [972, 167] width 66 height 11
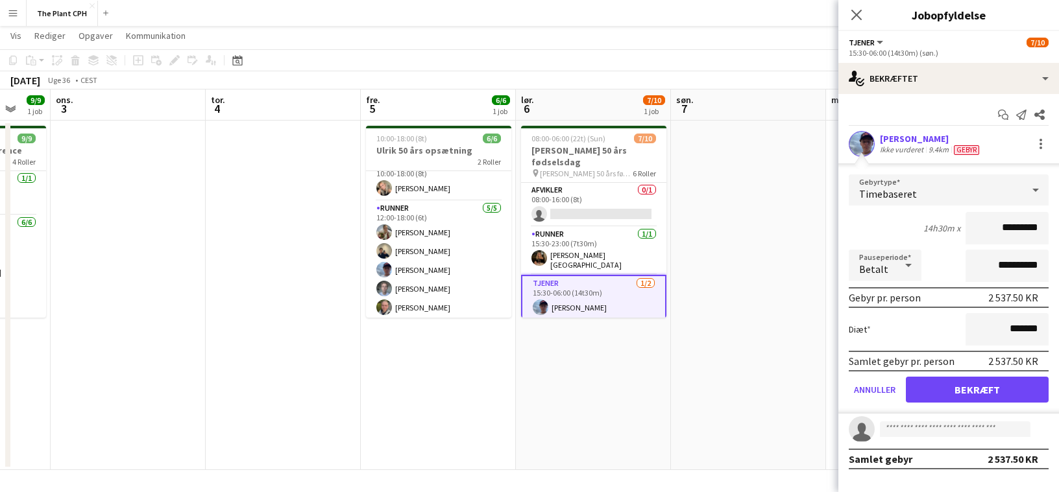
click at [796, 167] on app-date-cell at bounding box center [748, 296] width 155 height 350
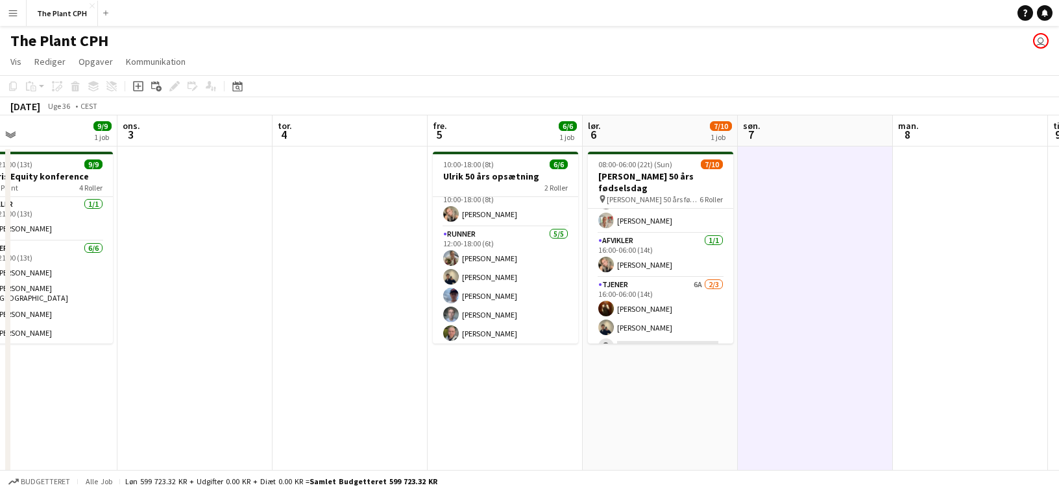
scroll to position [0, 542]
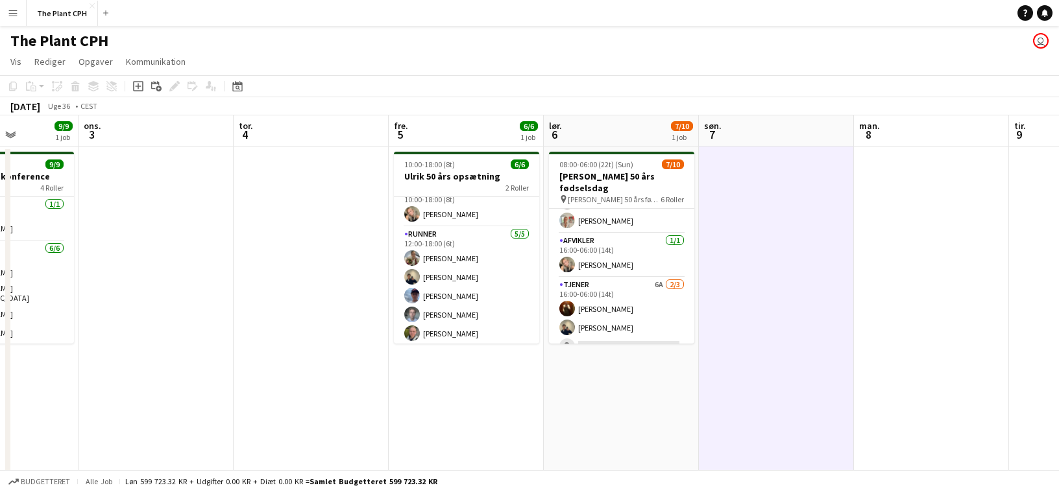
click at [835, 308] on app-date-cell at bounding box center [776, 322] width 155 height 350
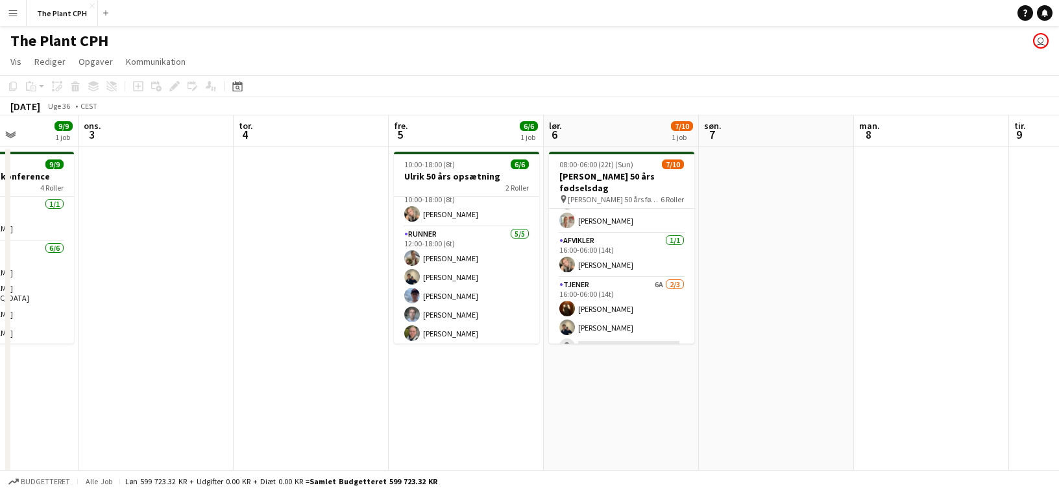
click at [763, 30] on div "The Plant CPH user" at bounding box center [529, 38] width 1059 height 25
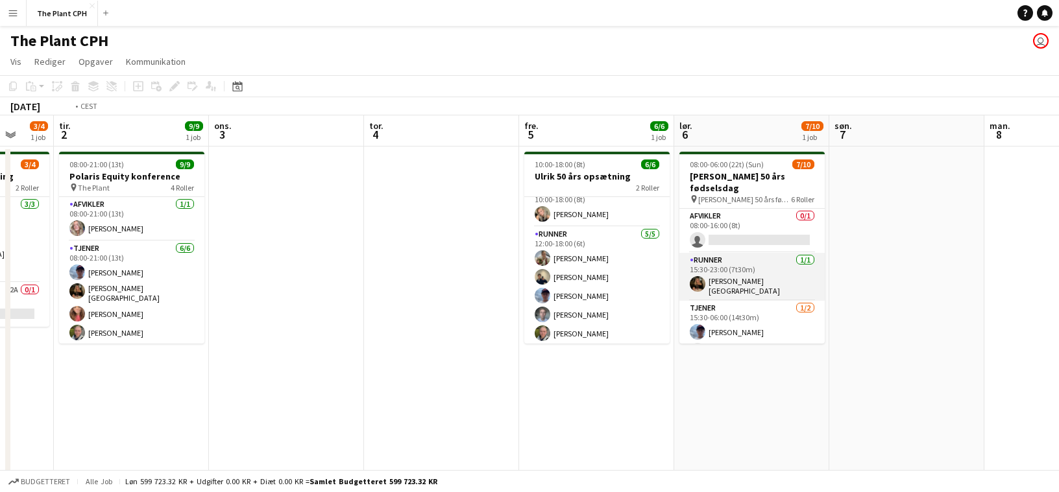
scroll to position [0, 370]
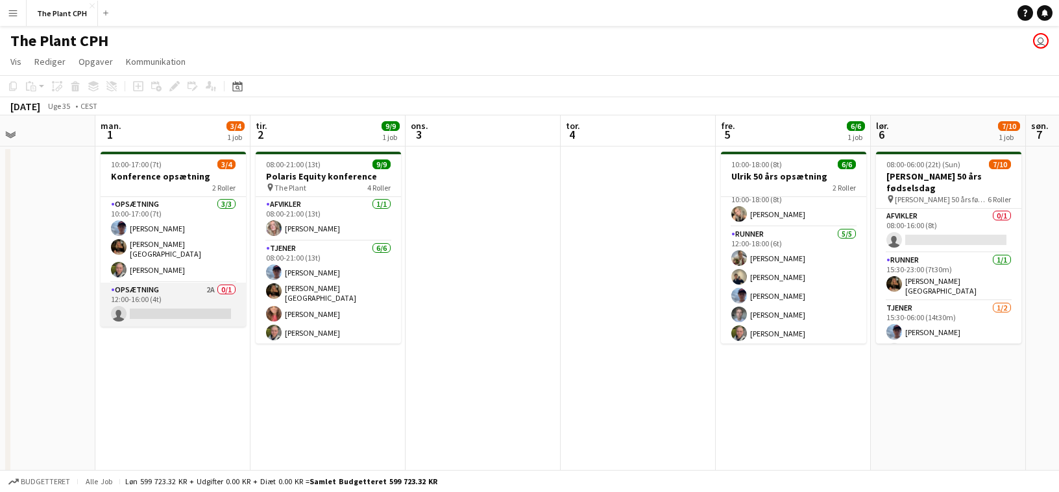
click at [206, 291] on app-card-role "Opsætning 2A 0/1 12:00-16:00 (4t) single-neutral-actions" at bounding box center [173, 305] width 145 height 44
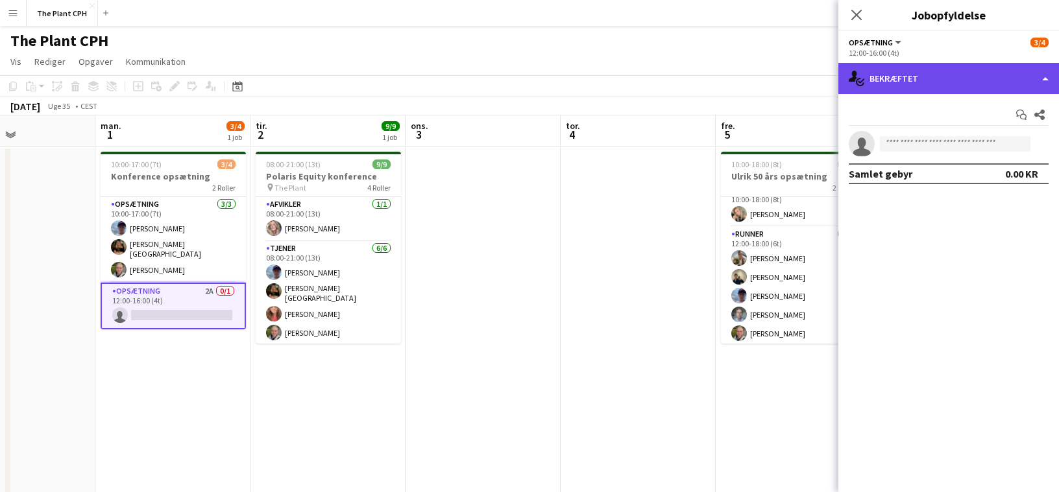
click at [864, 79] on div "single-neutral-actions-check-2 Bekræftet" at bounding box center [948, 78] width 221 height 31
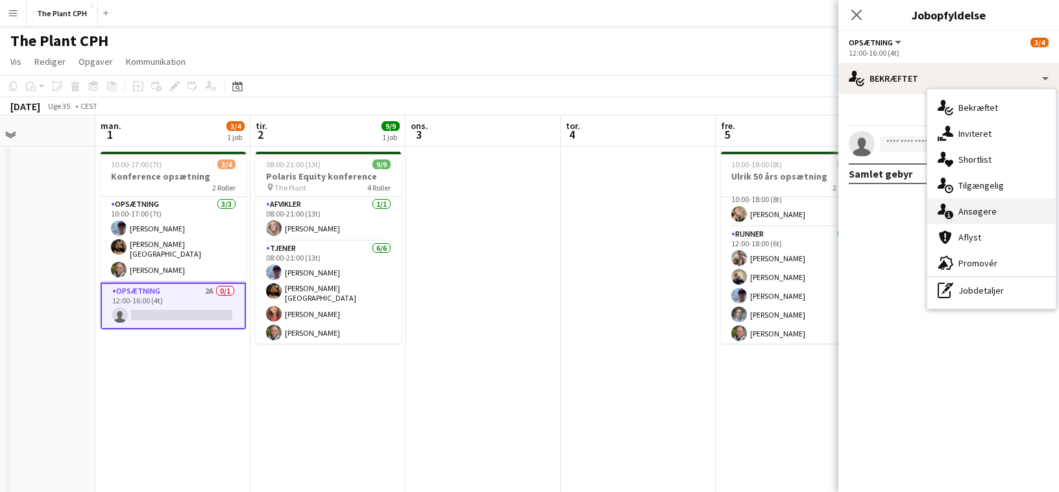
click at [953, 204] on div "single-neutral-actions-information Ansøgere" at bounding box center [991, 212] width 128 height 26
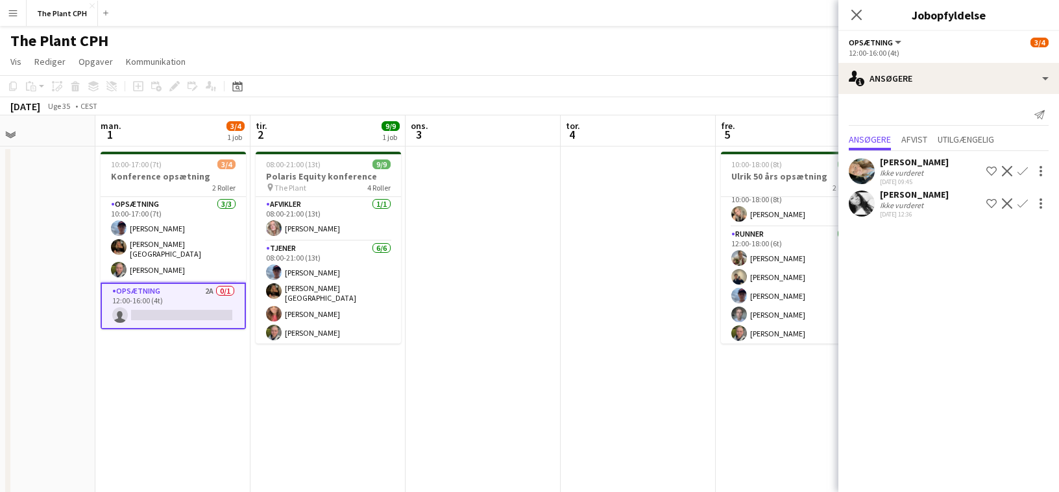
click at [576, 189] on app-date-cell at bounding box center [638, 322] width 155 height 350
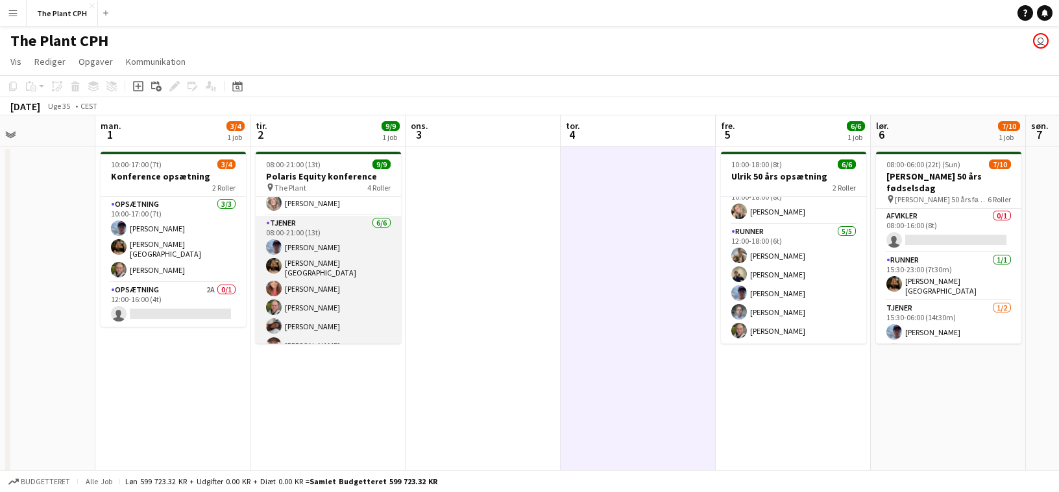
scroll to position [23, 0]
click at [379, 288] on app-card-role "Tjener [DATE] 08:00-21:00 (13t) [PERSON_NAME] [PERSON_NAME]-[PERSON_NAME] [PERS…" at bounding box center [328, 290] width 145 height 142
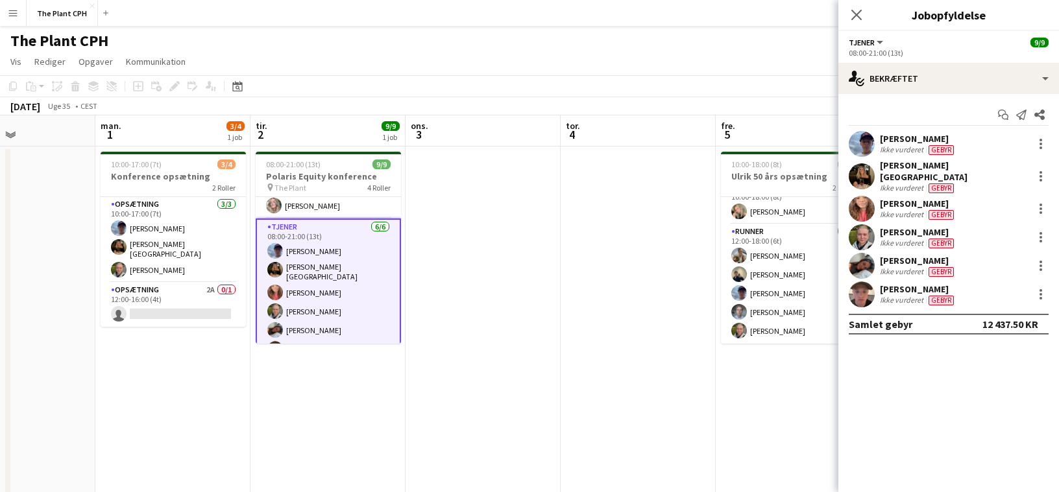
scroll to position [0, 368]
click at [1039, 265] on div at bounding box center [1040, 266] width 3 height 3
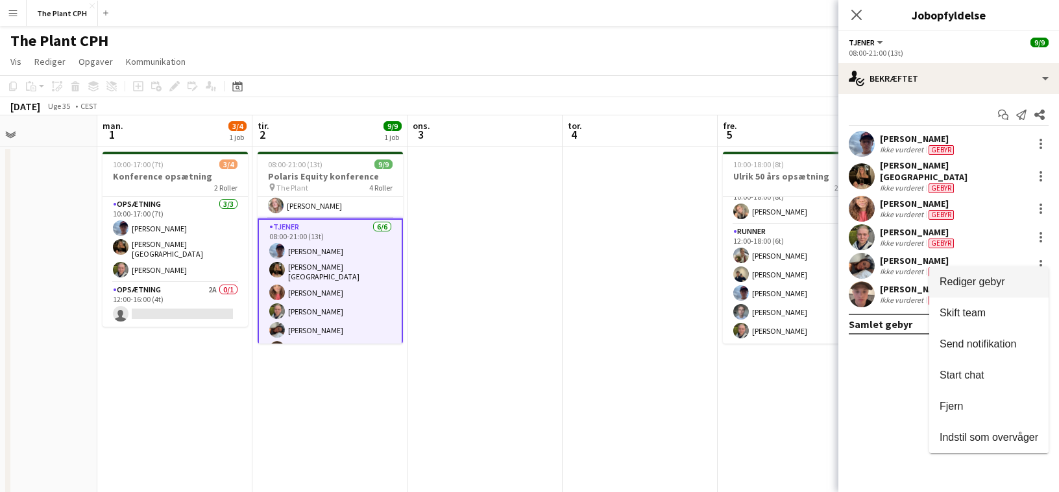
click at [947, 274] on button "Rediger gebyr" at bounding box center [988, 282] width 119 height 31
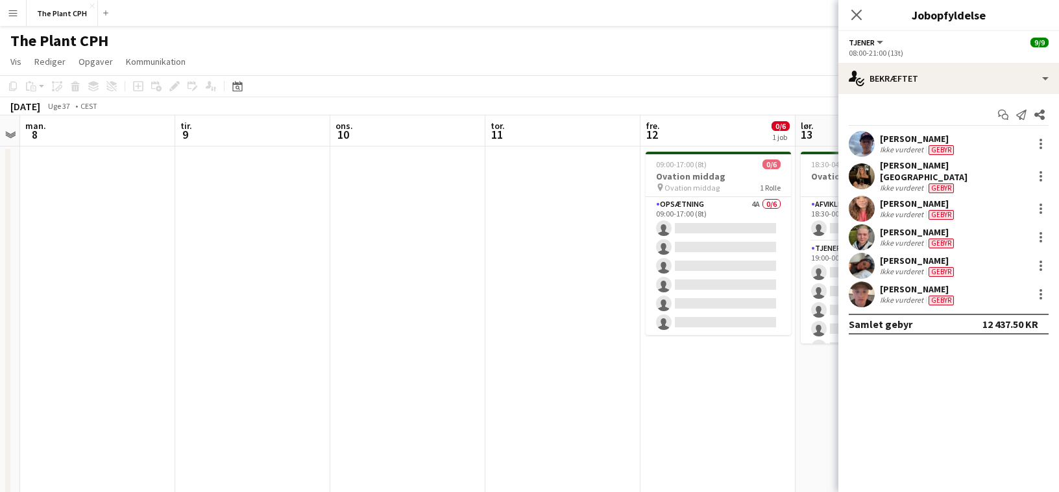
scroll to position [0, 533]
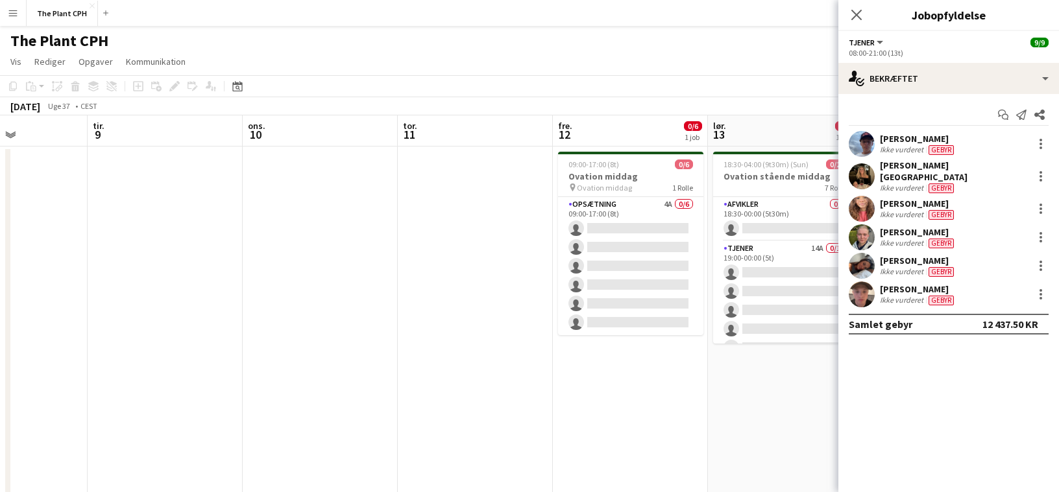
click at [519, 262] on app-date-cell at bounding box center [475, 322] width 155 height 350
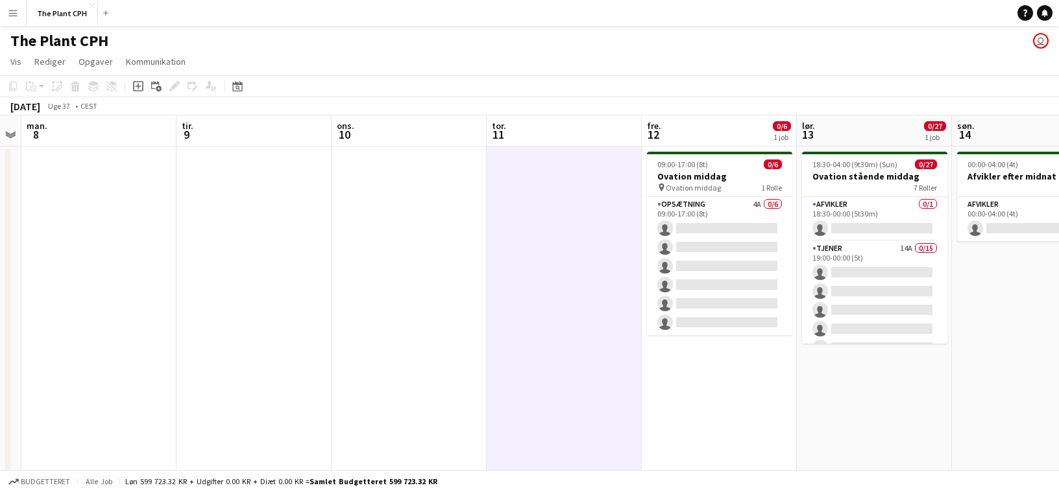
scroll to position [0, 410]
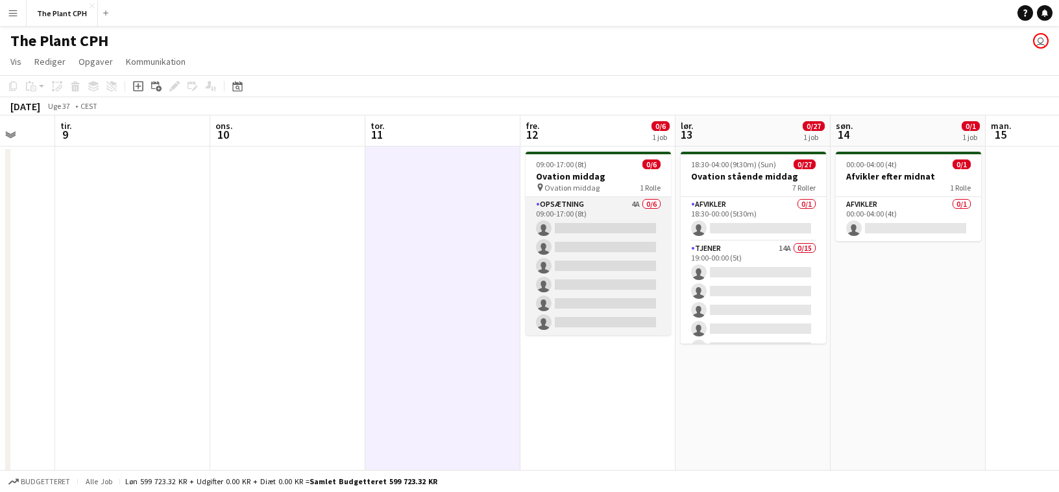
click at [618, 282] on app-card-role "Opsætning 4A 0/6 09:00-17:00 (8t) single-neutral-actions single-neutral-actions…" at bounding box center [598, 266] width 145 height 138
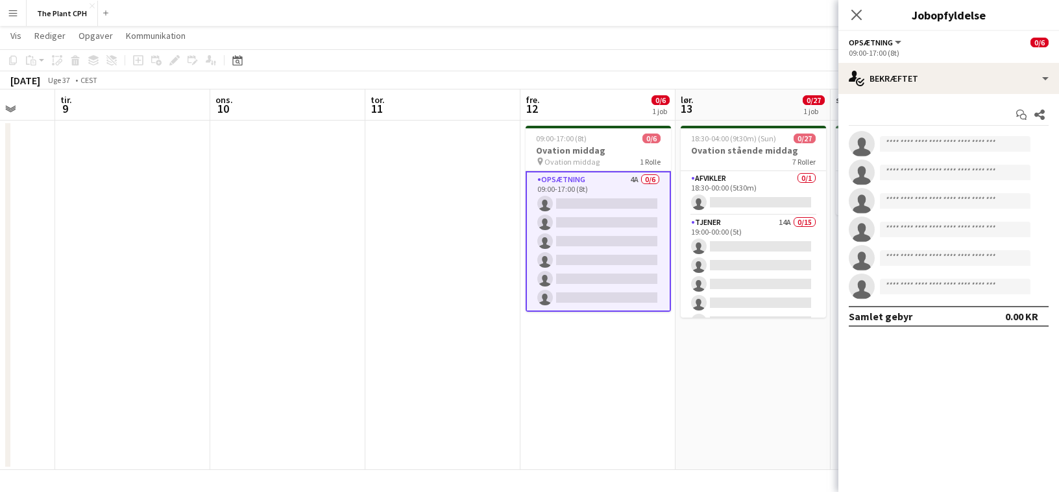
scroll to position [0, 0]
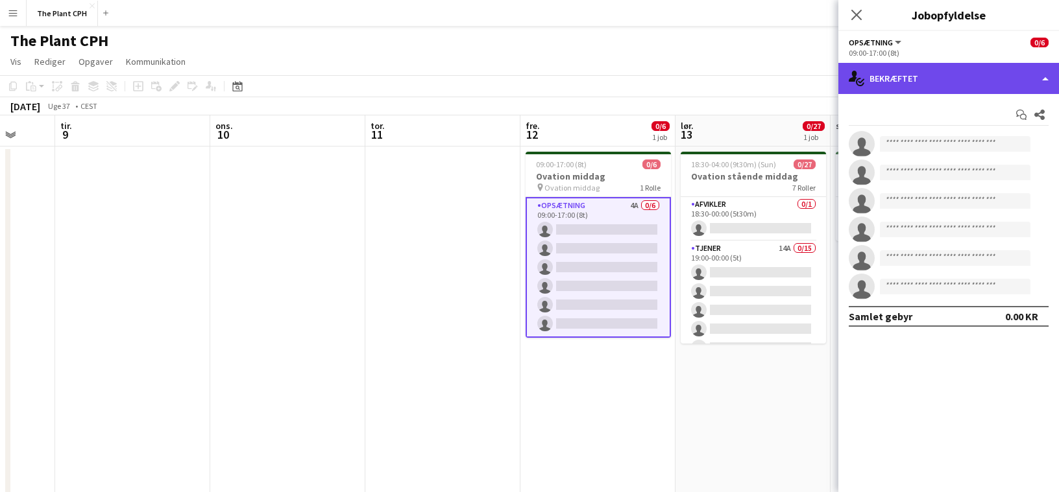
click at [932, 87] on div "single-neutral-actions-check-2 Bekræftet" at bounding box center [948, 78] width 221 height 31
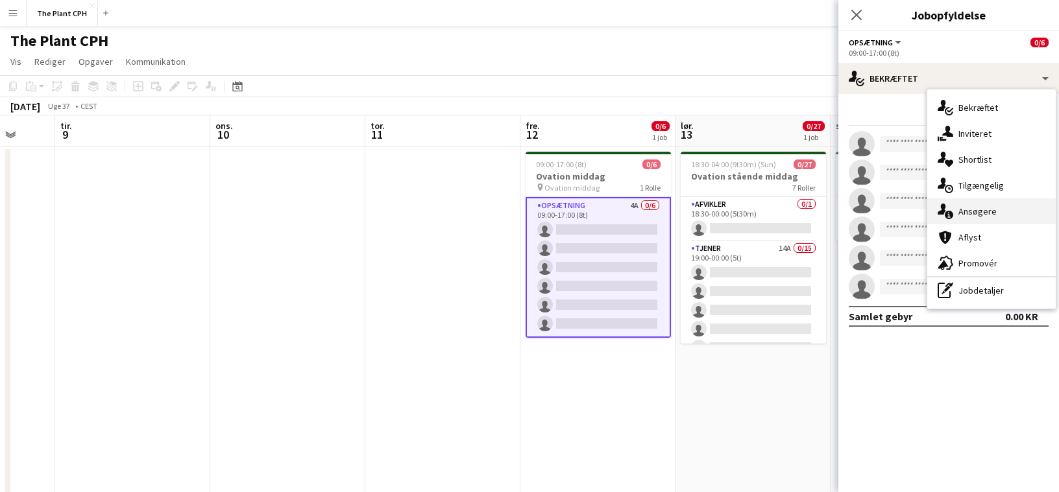
click at [975, 199] on div "single-neutral-actions-information Ansøgere" at bounding box center [991, 212] width 128 height 26
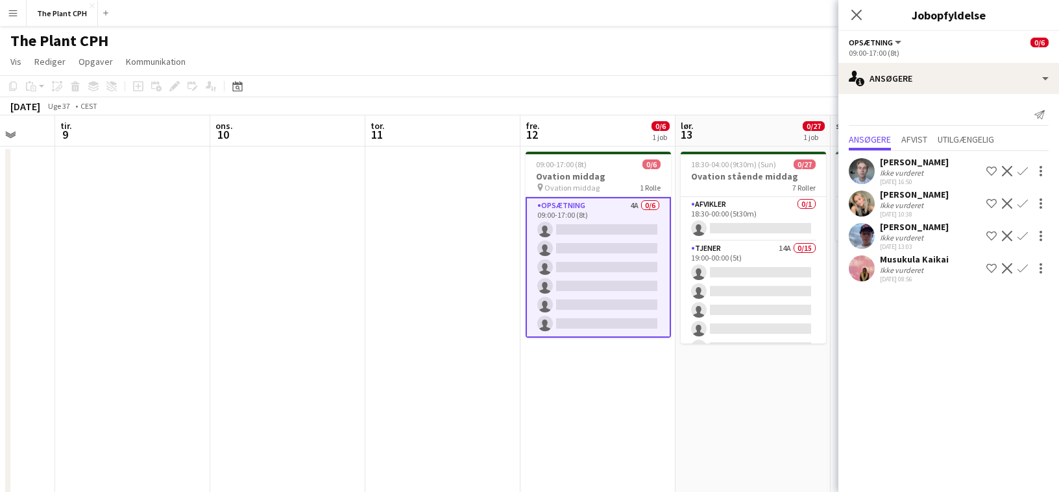
click at [588, 167] on div "09:00-17:00 (8t) 0/6" at bounding box center [598, 165] width 145 height 10
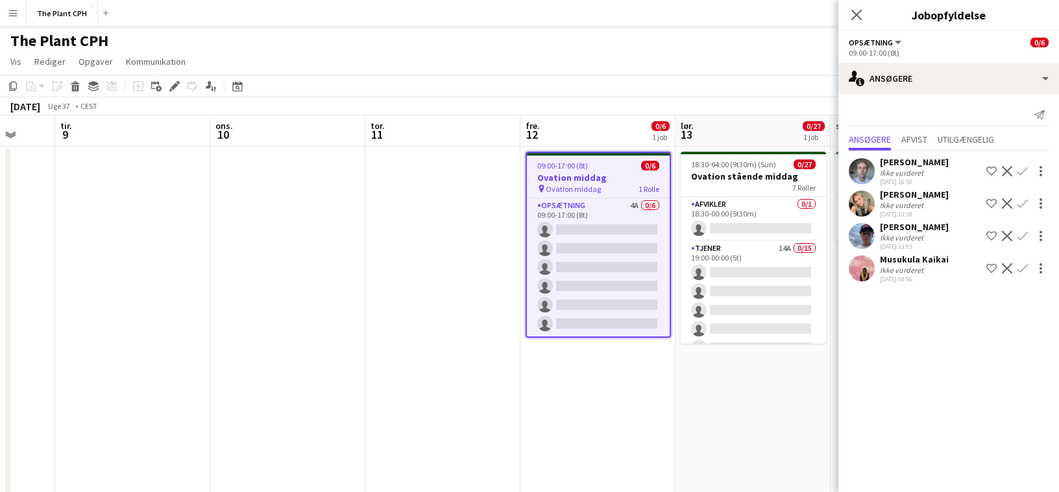
scroll to position [0, 406]
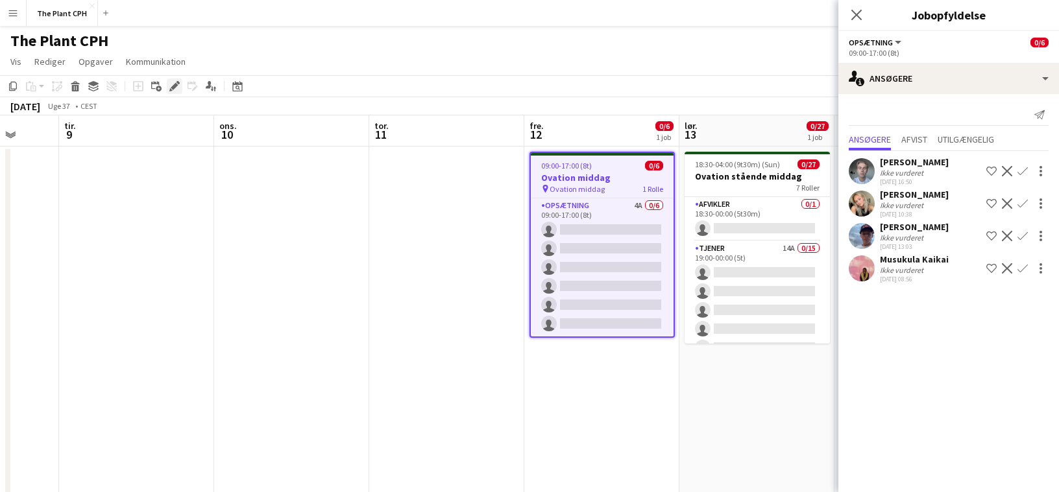
click at [179, 87] on icon "Rediger" at bounding box center [174, 86] width 10 height 10
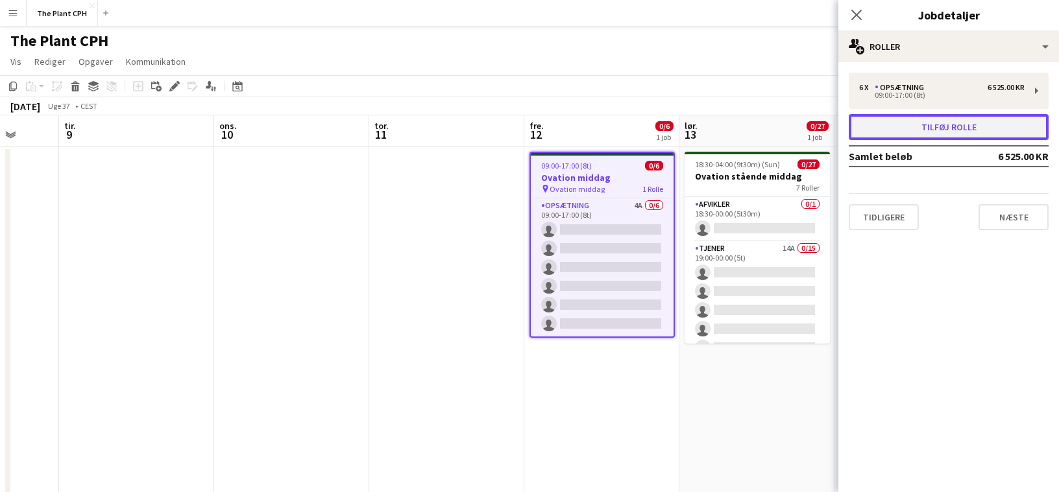
click at [927, 127] on button "Tilføj rolle" at bounding box center [949, 127] width 200 height 26
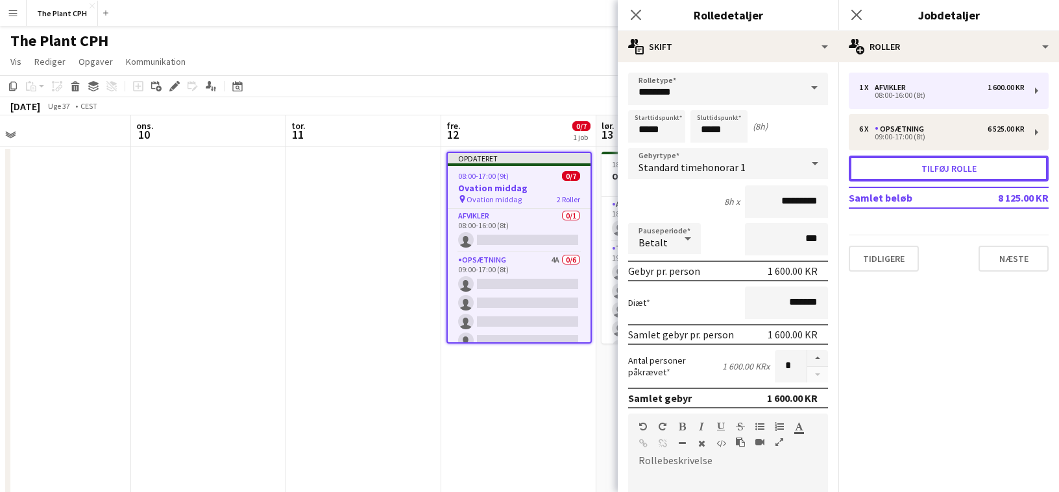
scroll to position [0, 491]
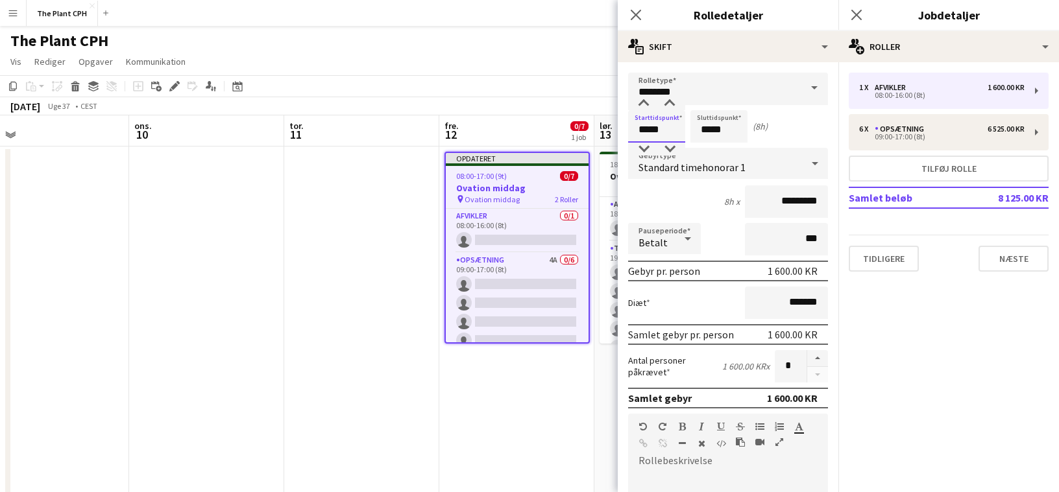
click at [681, 128] on input "*****" at bounding box center [656, 126] width 57 height 32
type input "*****"
click at [643, 105] on div at bounding box center [644, 103] width 26 height 13
click at [693, 121] on input "*****" at bounding box center [718, 126] width 57 height 32
type input "*****"
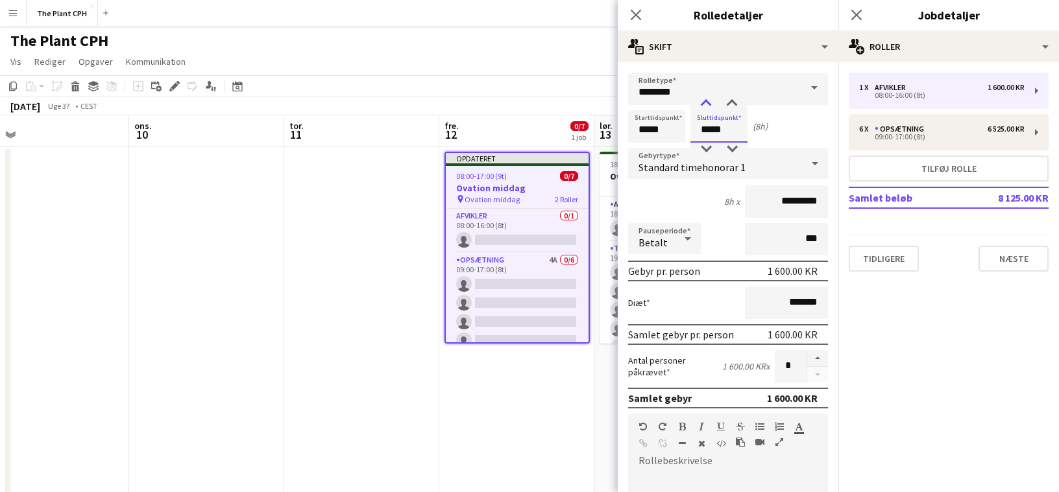
click at [710, 99] on div at bounding box center [706, 103] width 26 height 13
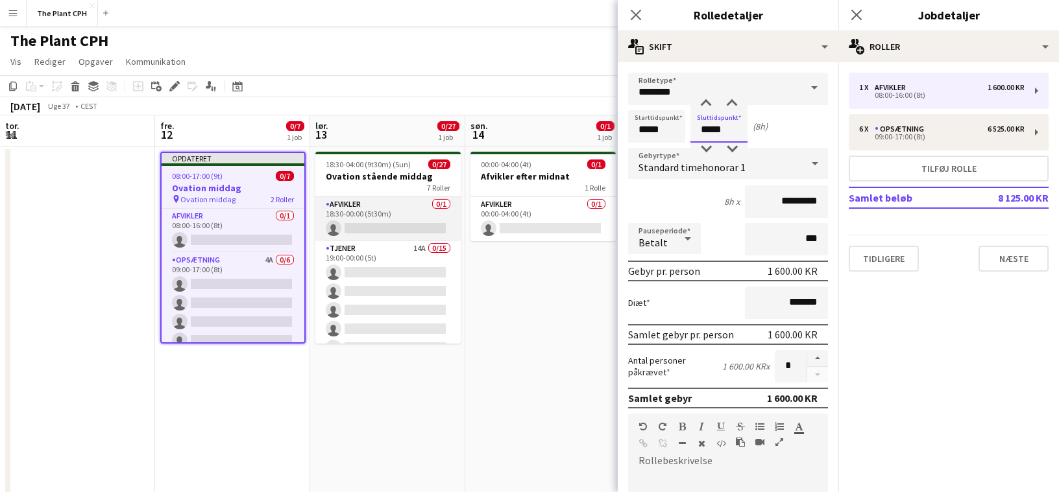
scroll to position [0, 459]
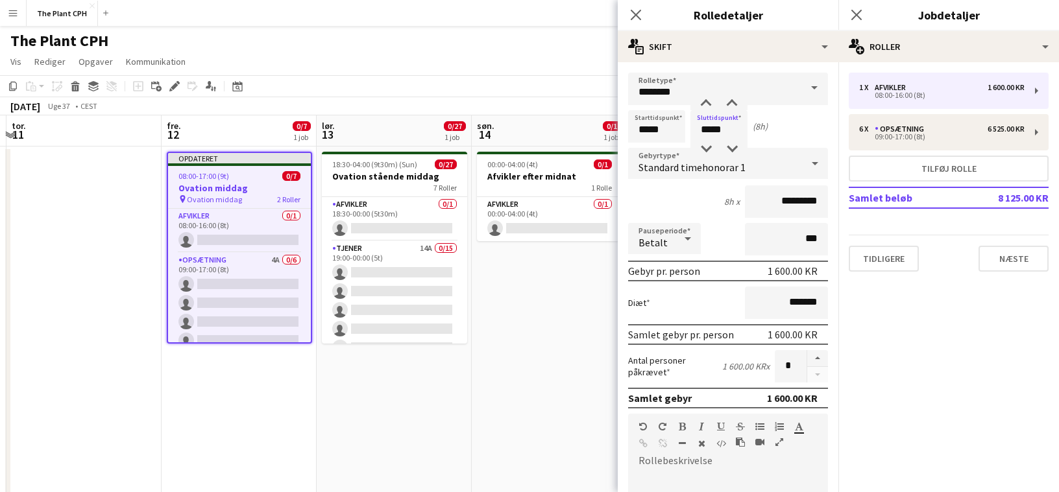
click at [705, 244] on div "Pauseperiode Betalt ***" at bounding box center [728, 239] width 200 height 32
click at [687, 239] on icon at bounding box center [687, 238] width 6 height 3
click at [672, 295] on mat-option "Ubetalt" at bounding box center [664, 308] width 73 height 32
click at [832, 229] on form "Rolletype ******** Starttidspunkt ***** Sluttidspunkt ***** (8h) Gebyrtype Stan…" at bounding box center [728, 424] width 221 height 702
click at [810, 234] on input "***" at bounding box center [786, 239] width 83 height 32
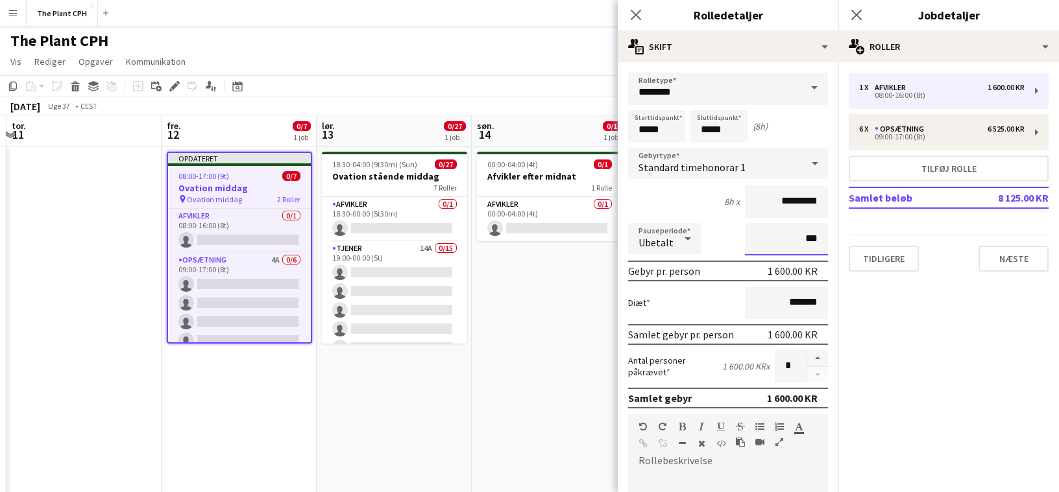
click at [810, 234] on input "***" at bounding box center [786, 239] width 83 height 32
click at [766, 167] on div "Standard timehonorar 1" at bounding box center [715, 163] width 174 height 31
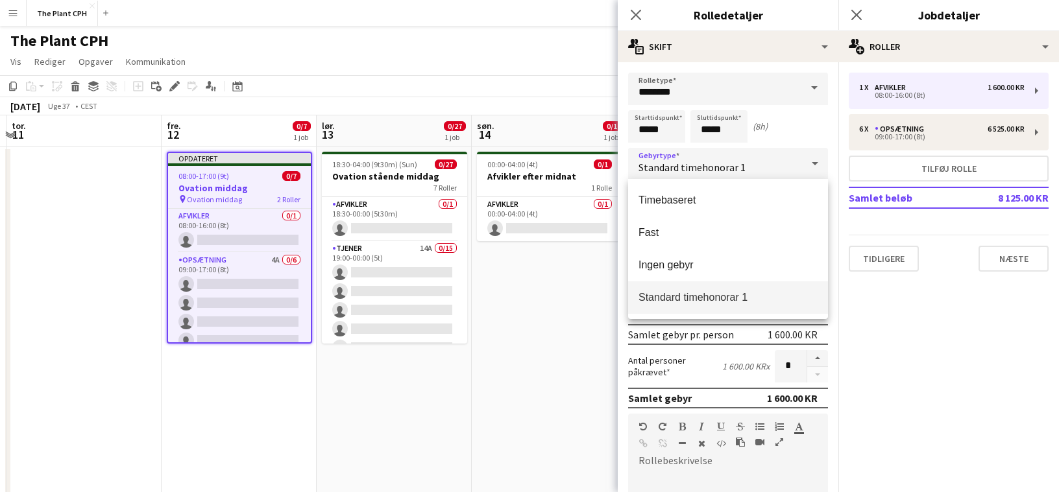
click at [767, 165] on div at bounding box center [529, 246] width 1059 height 492
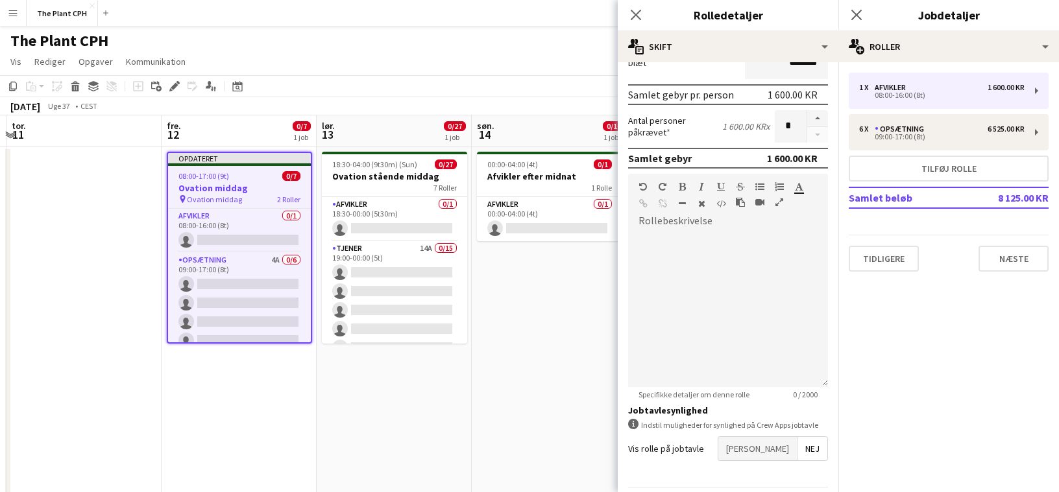
scroll to position [282, 0]
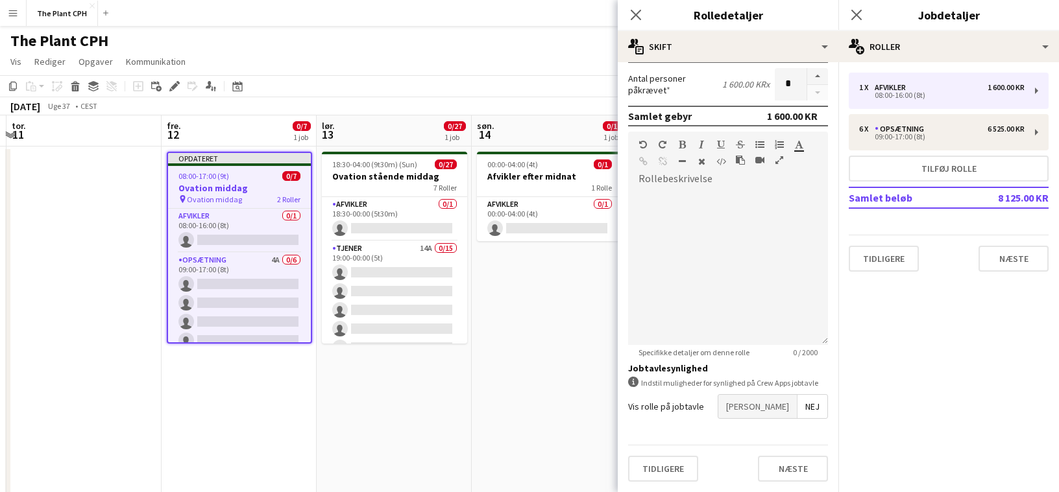
click at [770, 405] on mat-button-toggle-group "Ja Nej" at bounding box center [773, 406] width 110 height 25
click at [775, 407] on span "[PERSON_NAME]" at bounding box center [757, 406] width 79 height 23
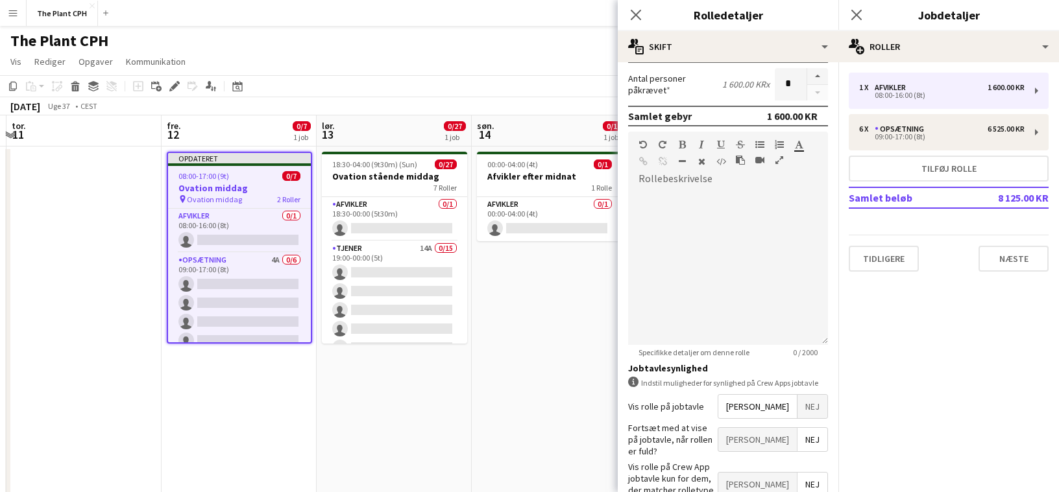
click at [774, 442] on span "[PERSON_NAME]" at bounding box center [757, 439] width 79 height 23
click at [773, 473] on span "[PERSON_NAME]" at bounding box center [757, 484] width 79 height 23
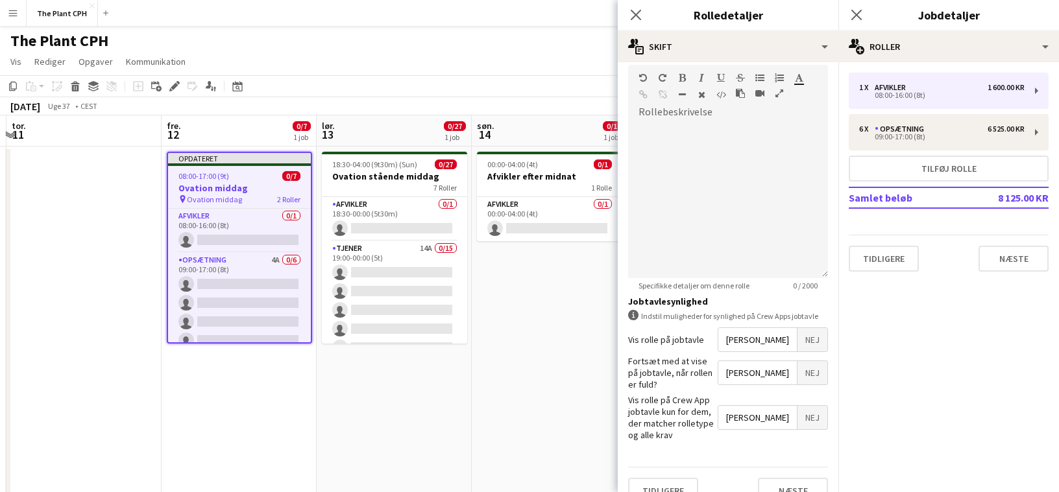
scroll to position [0, 0]
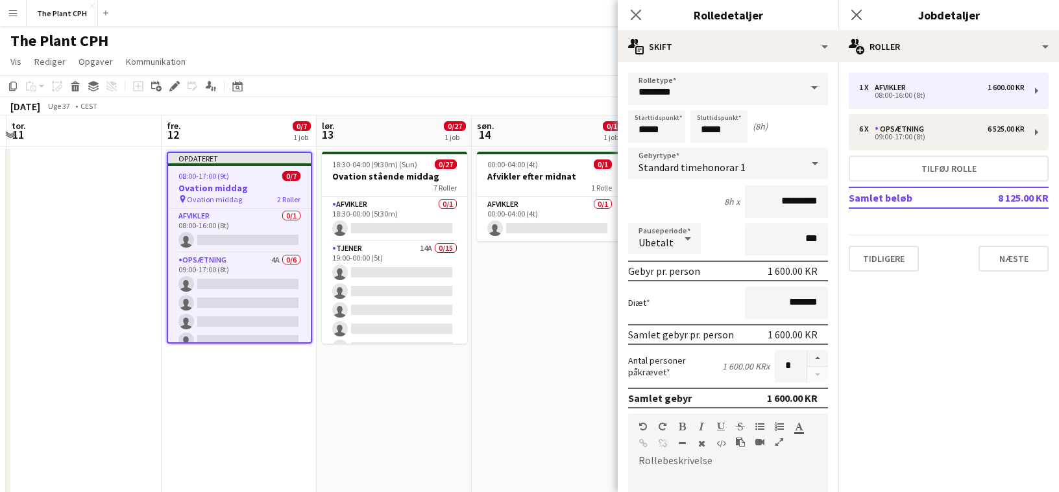
drag, startPoint x: 603, startPoint y: 69, endPoint x: 689, endPoint y: 78, distance: 86.7
click at [602, 69] on app-page-menu "Vis Dagvisning udvidet Dagvisning kollapset Månedsvisning Datovælger Spring til…" at bounding box center [529, 63] width 1059 height 25
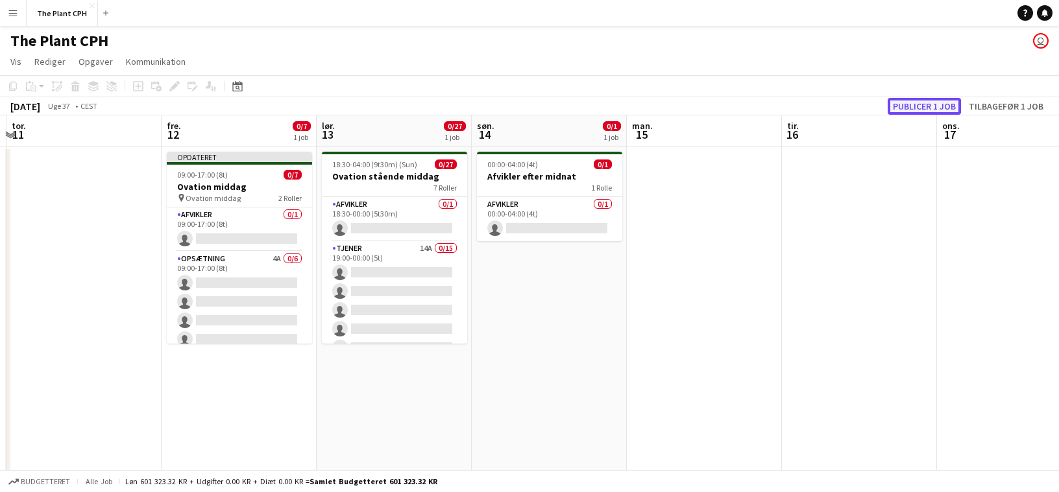
click at [931, 103] on button "Publicer 1 job" at bounding box center [924, 106] width 73 height 17
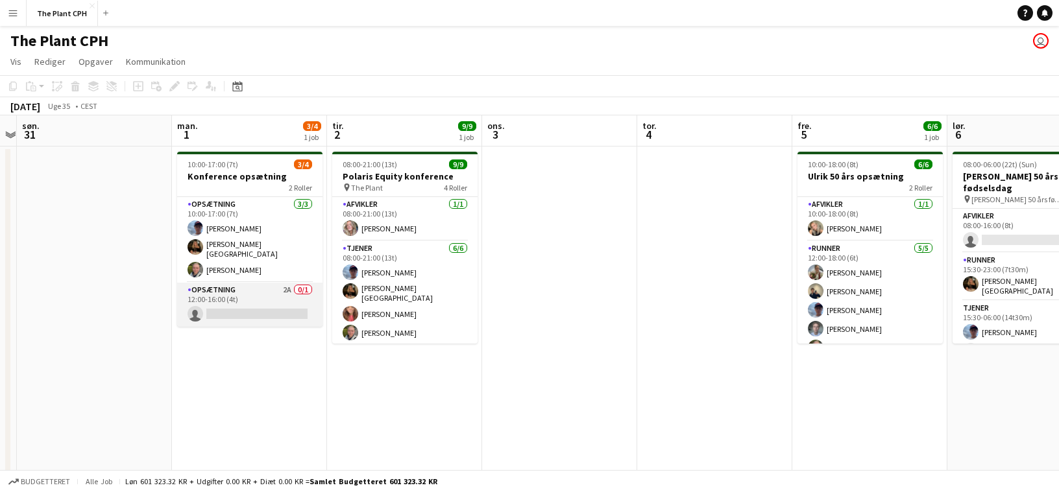
scroll to position [26, 0]
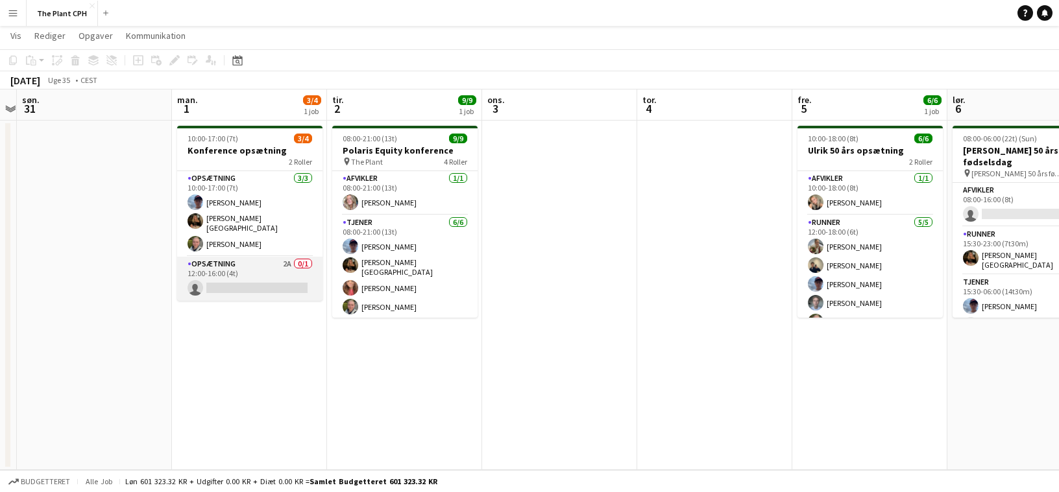
click at [270, 274] on app-card-role "Opsætning 2A 0/1 12:00-16:00 (4t) single-neutral-actions" at bounding box center [249, 279] width 145 height 44
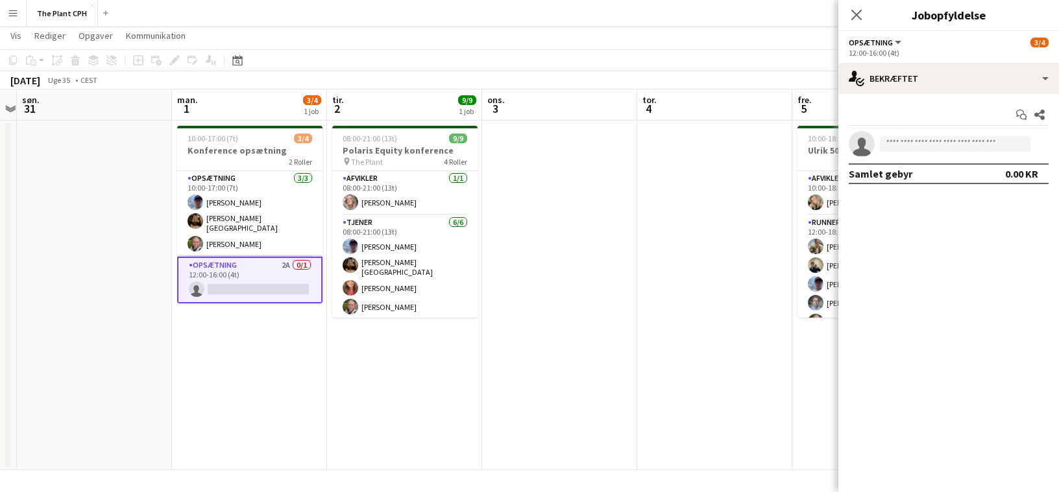
click at [910, 95] on div "Start chat Del single-neutral-actions Samlet gebyr 0.00 KR" at bounding box center [948, 144] width 221 height 101
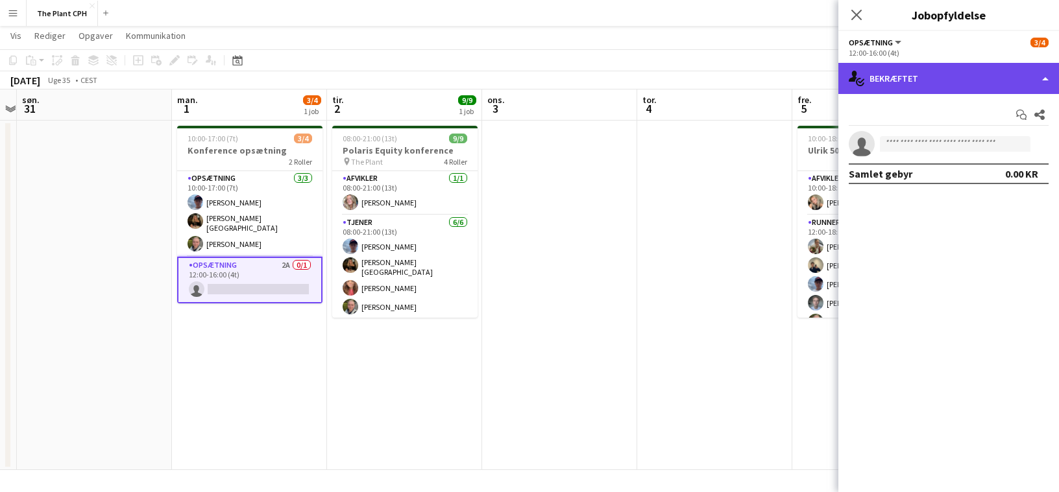
click at [919, 76] on div "single-neutral-actions-check-2 Bekræftet" at bounding box center [948, 78] width 221 height 31
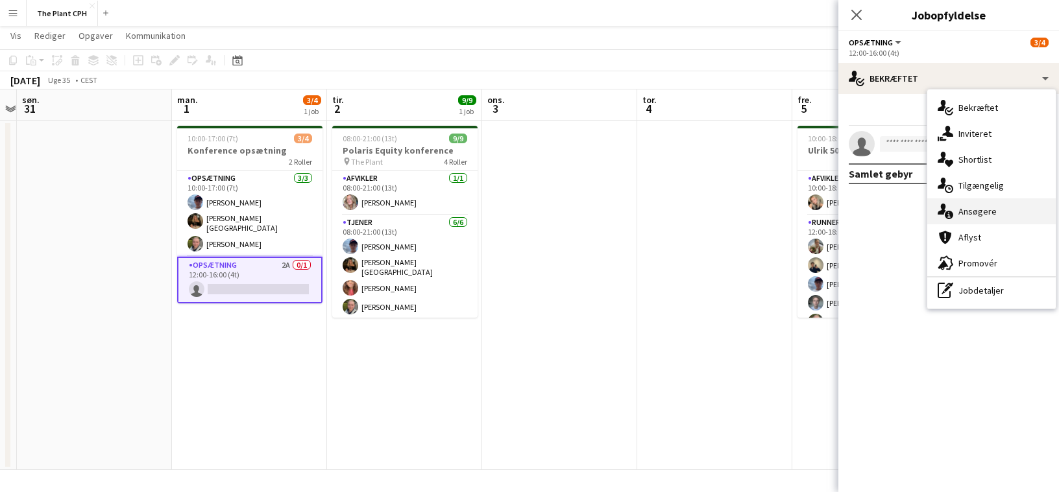
click at [995, 218] on div "single-neutral-actions-information Ansøgere" at bounding box center [991, 212] width 128 height 26
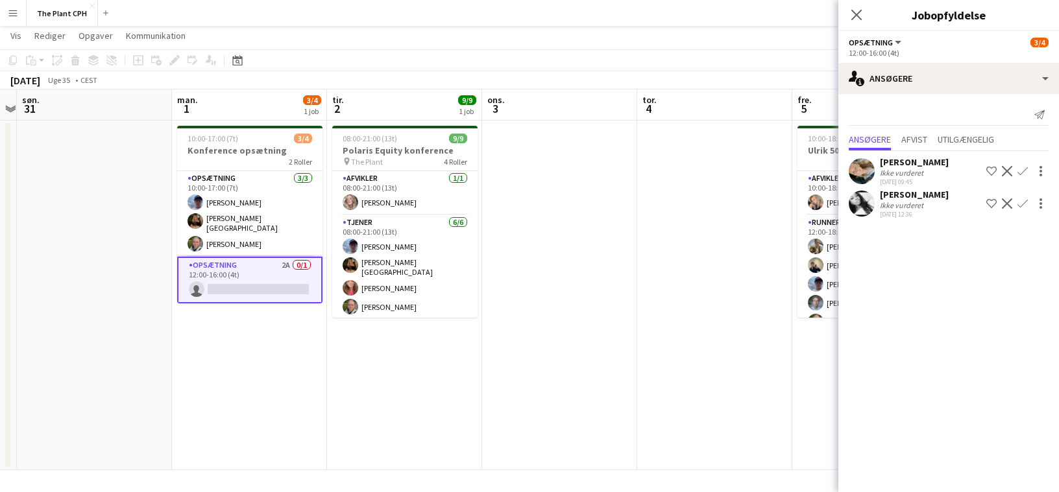
click at [1020, 170] on app-icon "Bekræft" at bounding box center [1022, 171] width 10 height 10
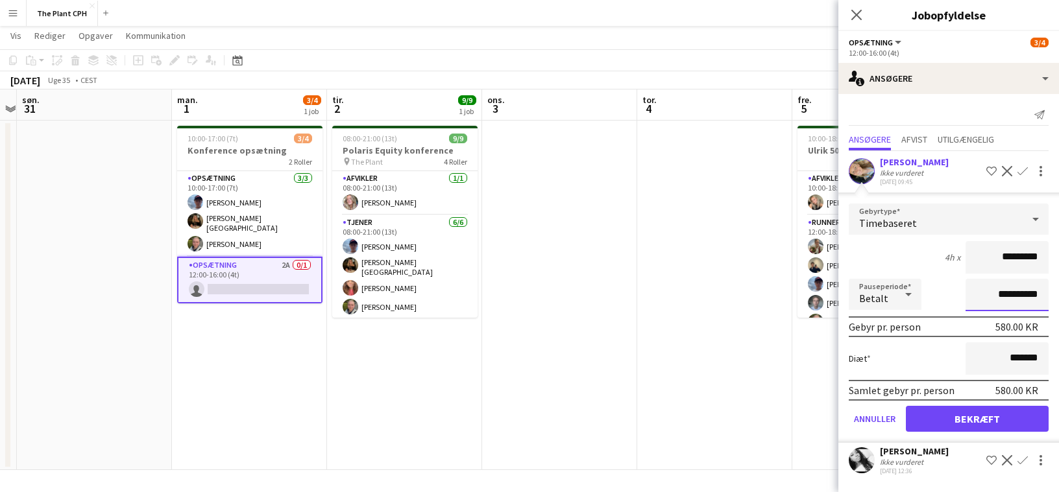
click at [981, 305] on input "**********" at bounding box center [1006, 295] width 83 height 32
type input "**********"
click at [895, 306] on div at bounding box center [908, 295] width 26 height 26
click at [887, 366] on span "Ubetalt" at bounding box center [885, 364] width 52 height 12
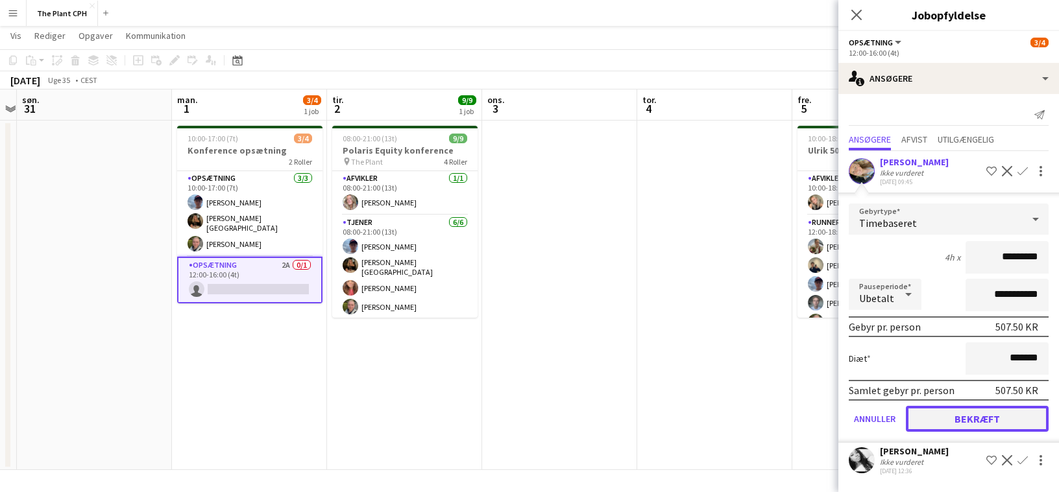
click at [965, 414] on button "Bekræft" at bounding box center [977, 419] width 143 height 26
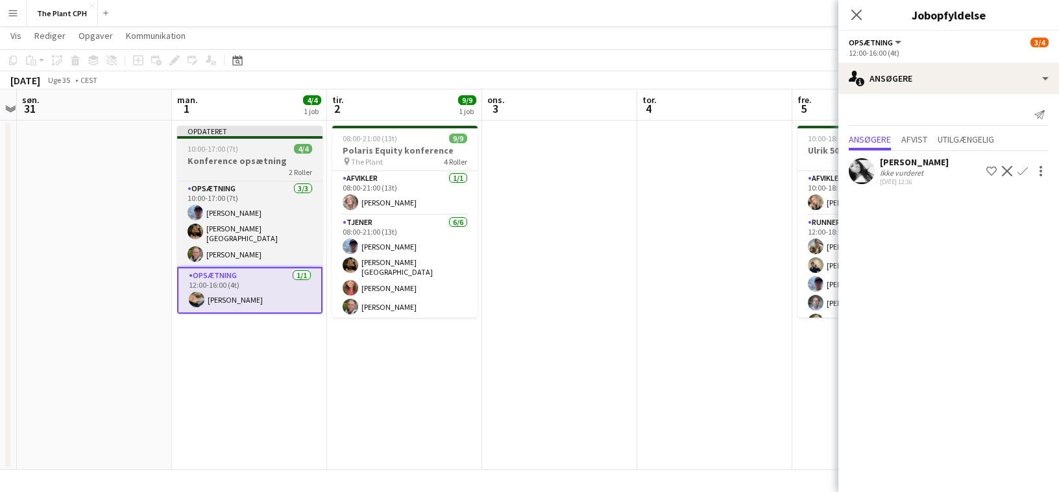
click at [239, 163] on h3 "Konference opsætning" at bounding box center [249, 161] width 145 height 12
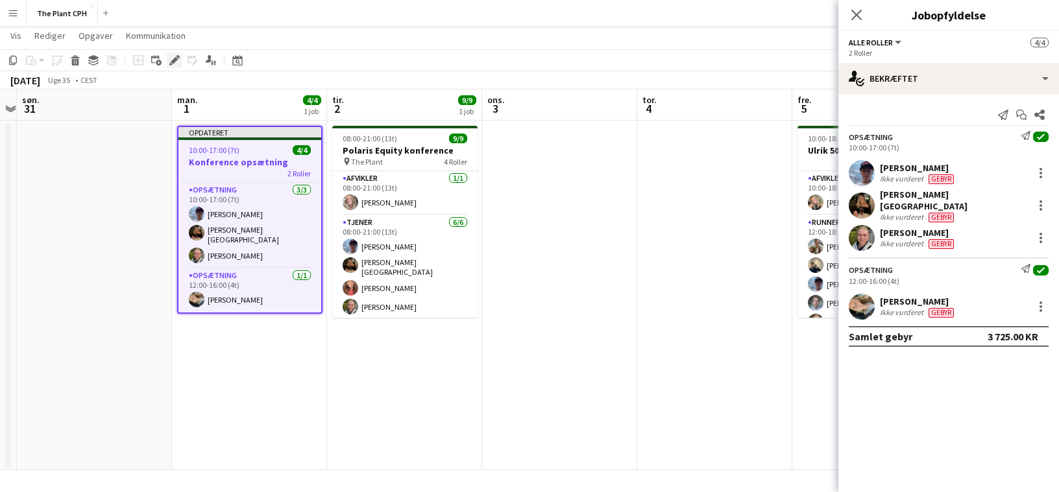
click at [178, 62] on icon "Rediger" at bounding box center [174, 60] width 10 height 10
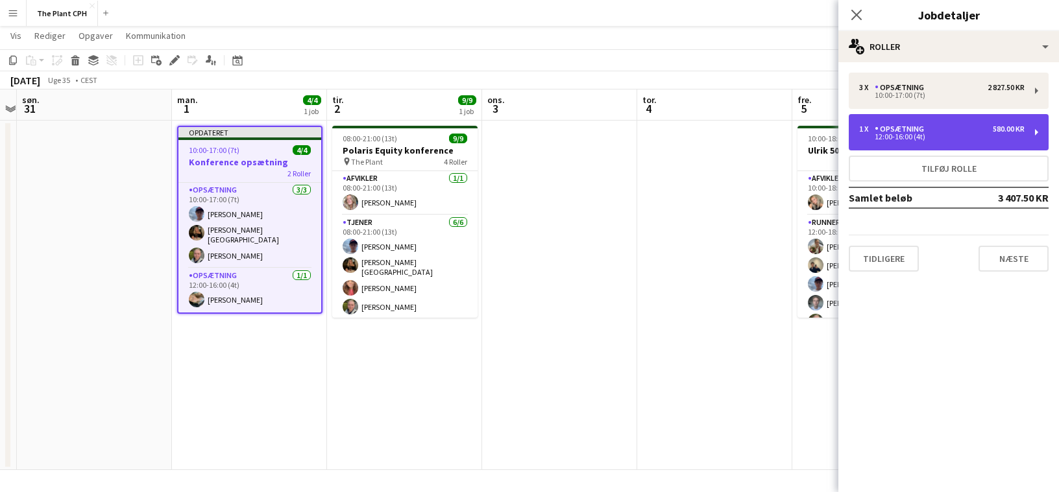
click at [973, 138] on div "12:00-16:00 (4t)" at bounding box center [941, 137] width 165 height 6
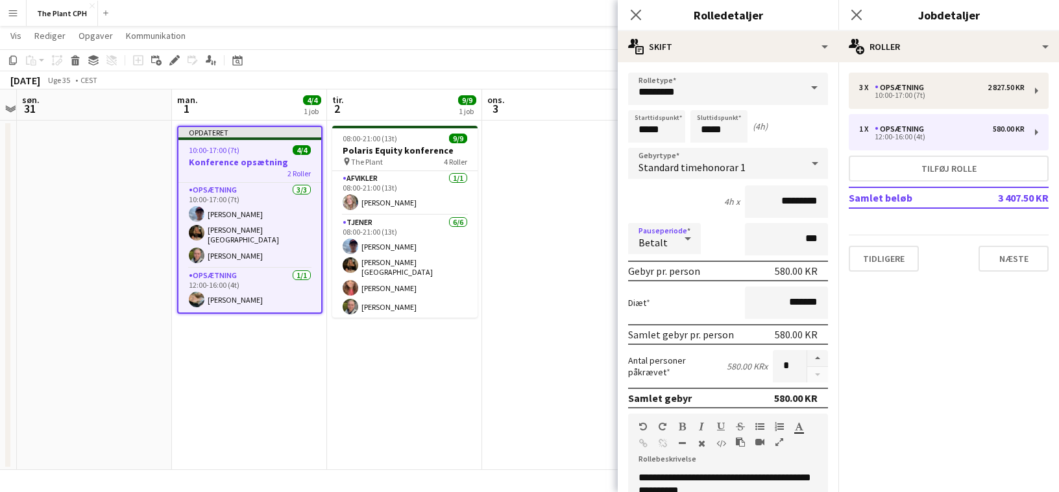
click at [696, 244] on div at bounding box center [688, 239] width 26 height 26
click at [673, 311] on span "Ubetalt" at bounding box center [664, 308] width 52 height 12
click at [767, 242] on input "***" at bounding box center [786, 239] width 83 height 32
type input "****"
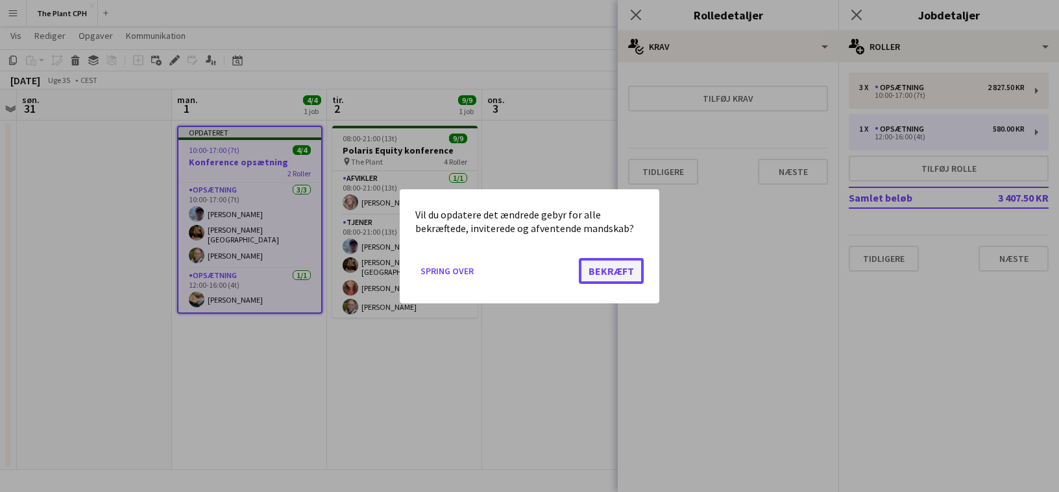
click at [642, 283] on button "Bekræft" at bounding box center [611, 271] width 65 height 26
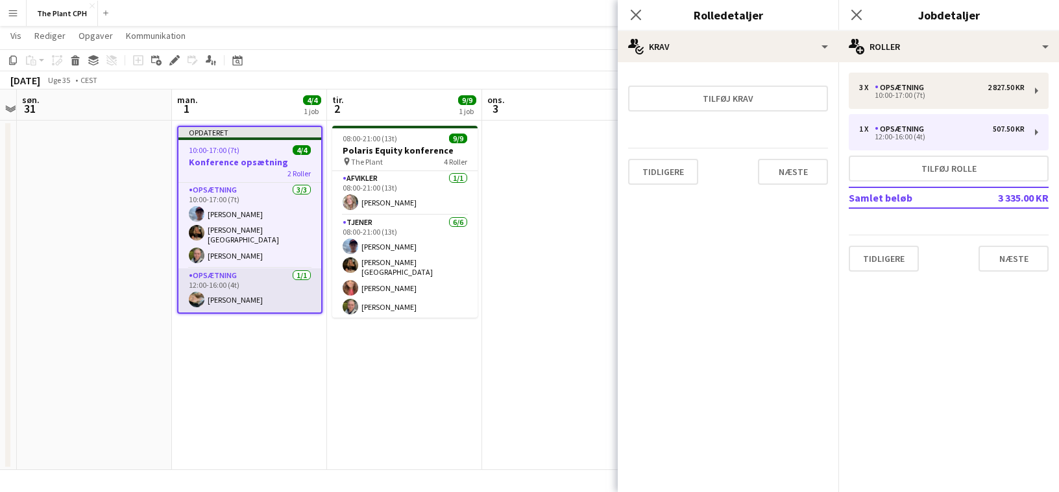
click at [286, 274] on app-card-role "Opsætning [DATE] 12:00-16:00 (4t) [PERSON_NAME]" at bounding box center [249, 291] width 143 height 44
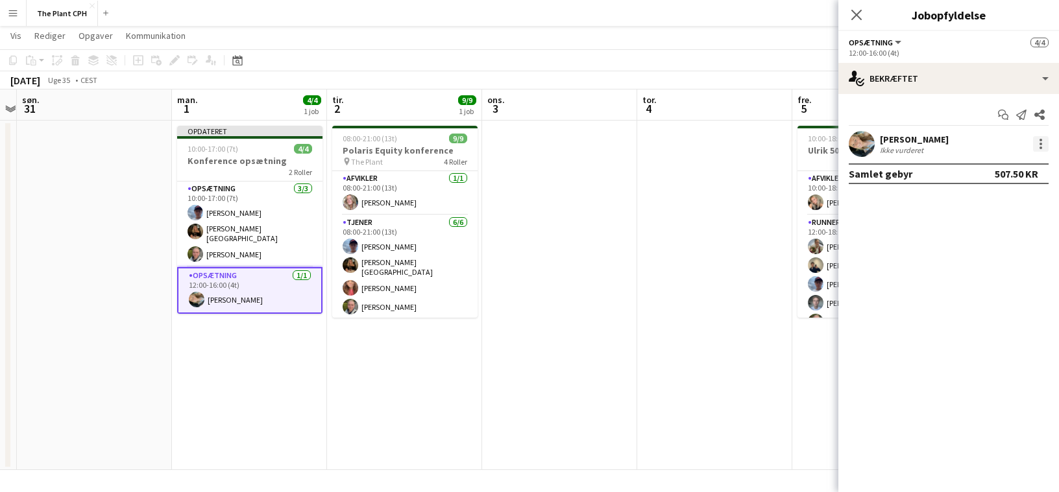
click at [1033, 149] on div at bounding box center [1041, 144] width 16 height 16
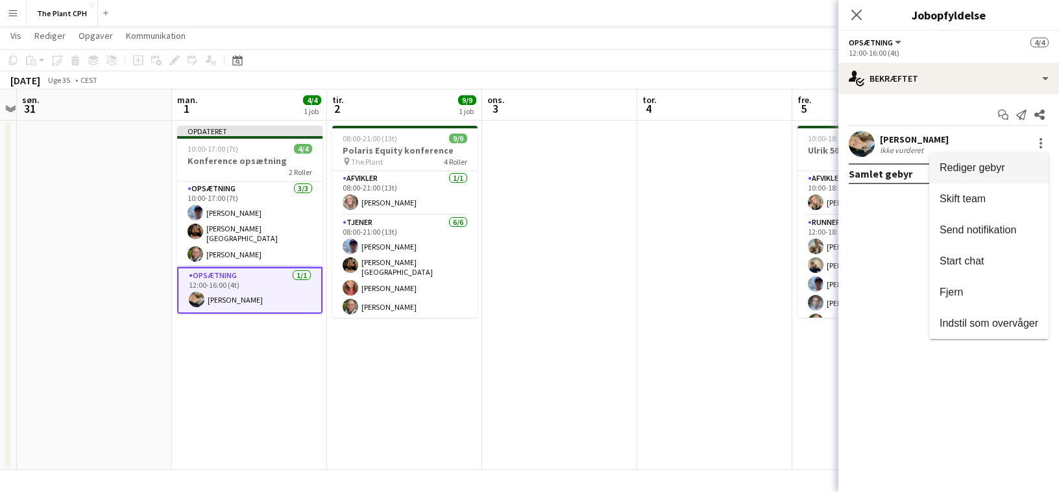
click at [978, 176] on button "Rediger gebyr" at bounding box center [988, 167] width 119 height 31
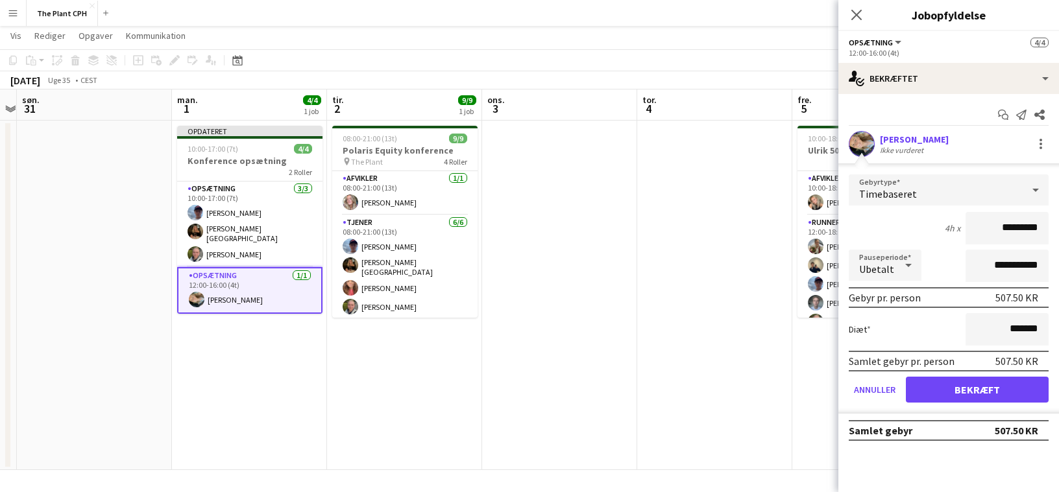
click at [658, 205] on app-date-cell at bounding box center [714, 296] width 155 height 350
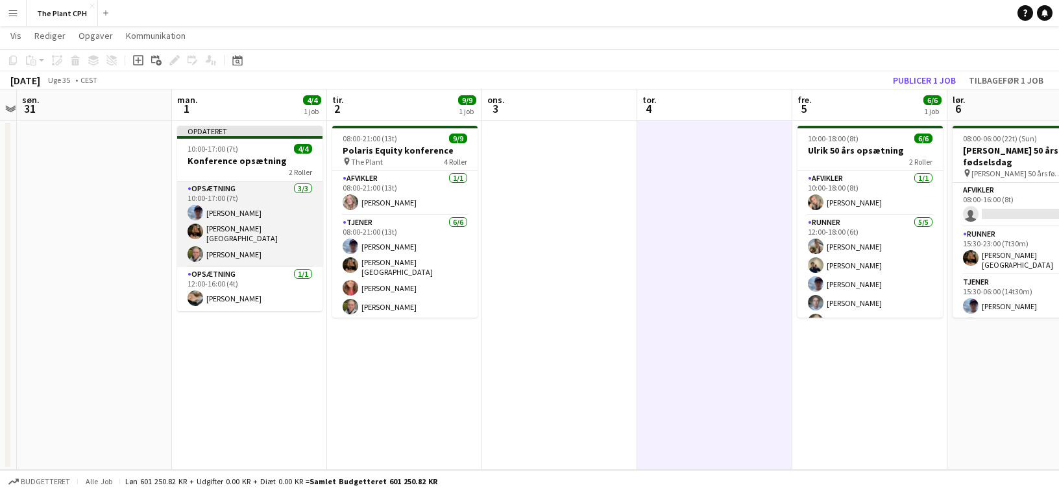
click at [252, 202] on app-card-role "Opsætning [DATE] 10:00-17:00 (7t) [PERSON_NAME] [PERSON_NAME]-[PERSON_NAME]" at bounding box center [249, 225] width 145 height 86
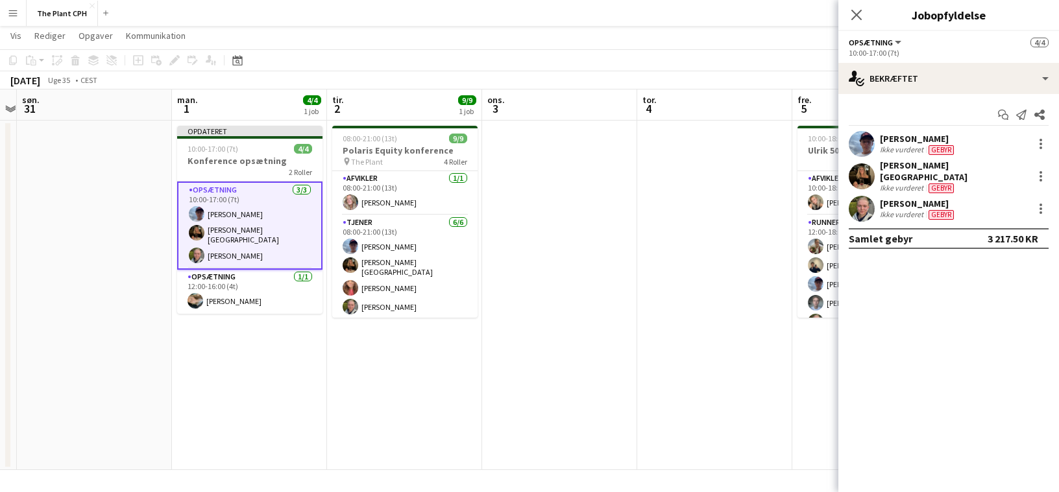
click at [1043, 160] on div "[PERSON_NAME]-Nyholm Ikke vurderet Gebyr" at bounding box center [948, 177] width 221 height 34
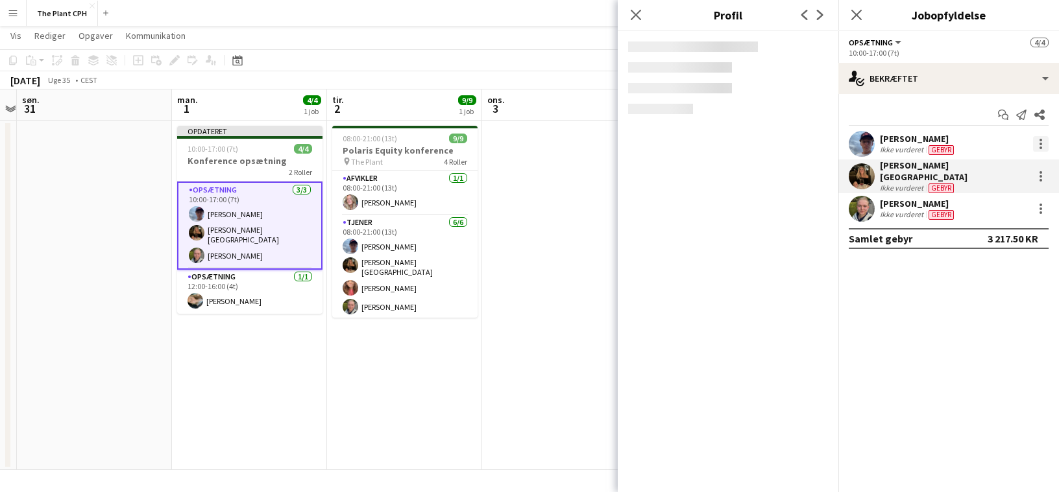
click at [1043, 149] on div at bounding box center [1041, 144] width 16 height 16
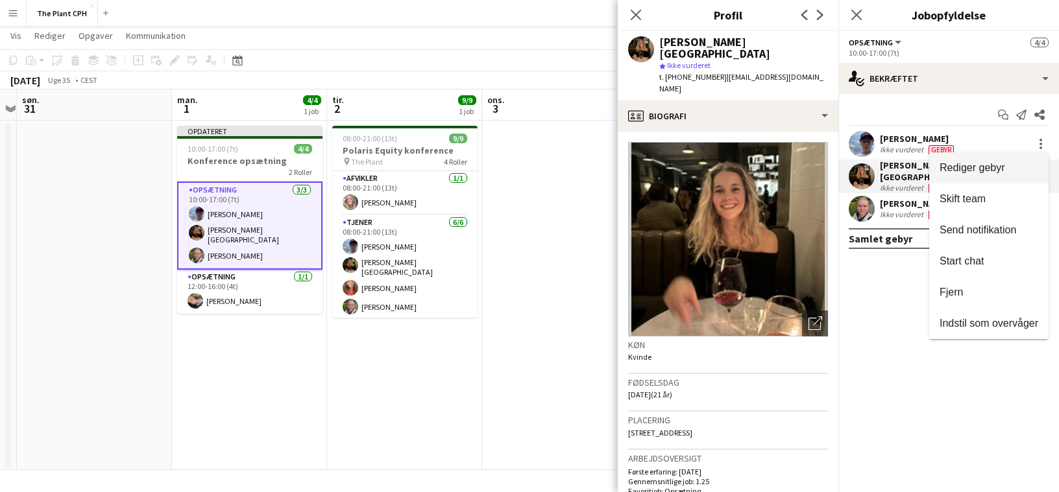
click at [1001, 165] on span "Rediger gebyr" at bounding box center [972, 167] width 66 height 11
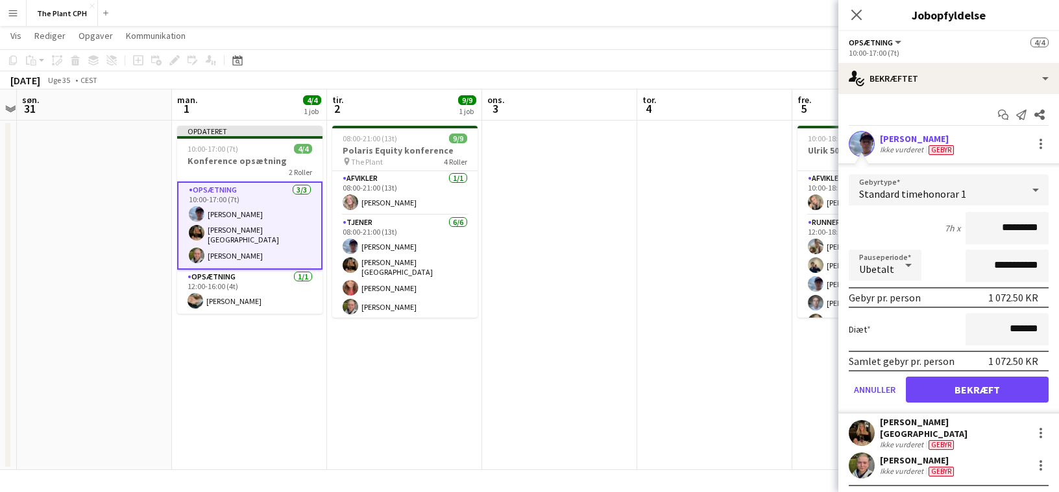
click at [482, 49] on app-toolbar "Kopier Indsæt Indsæt Kommando V Indsæt med mandskab Kommando Skift V Indsæt lin…" at bounding box center [529, 60] width 1059 height 22
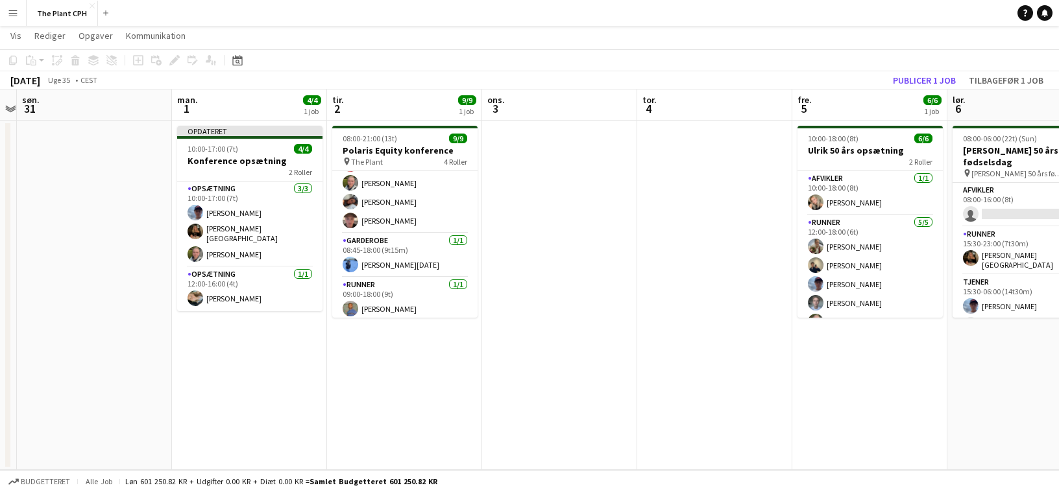
scroll to position [0, 409]
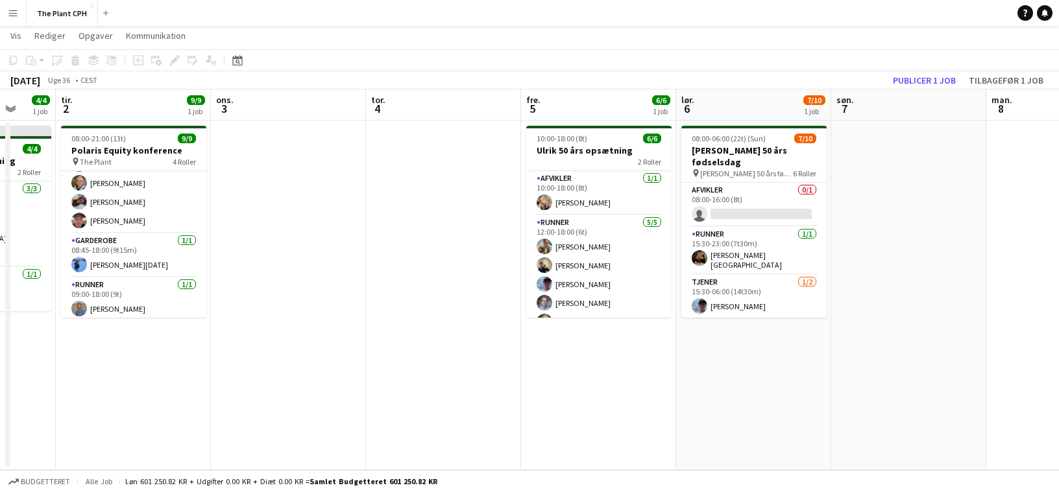
click at [917, 69] on app-toolbar "Kopier Indsæt Indsæt Kommando V Indsæt med mandskab Kommando Skift V Indsæt lin…" at bounding box center [529, 60] width 1059 height 22
click at [915, 83] on button "Publicer 1 job" at bounding box center [924, 80] width 73 height 17
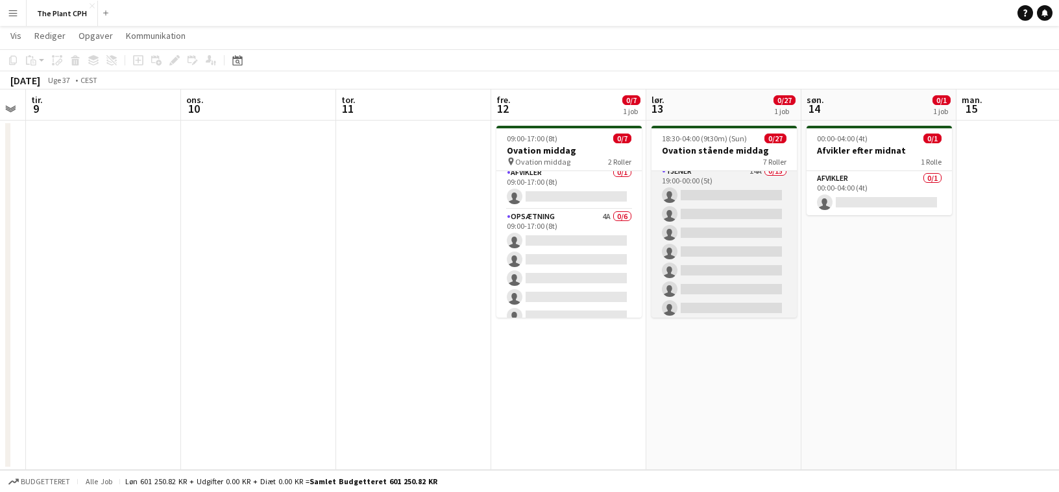
scroll to position [42, 0]
click at [727, 234] on app-card-role "Tjener 14A 0/15 19:00-00:00 (5t) single-neutral-actions single-neutral-actions …" at bounding box center [723, 328] width 145 height 308
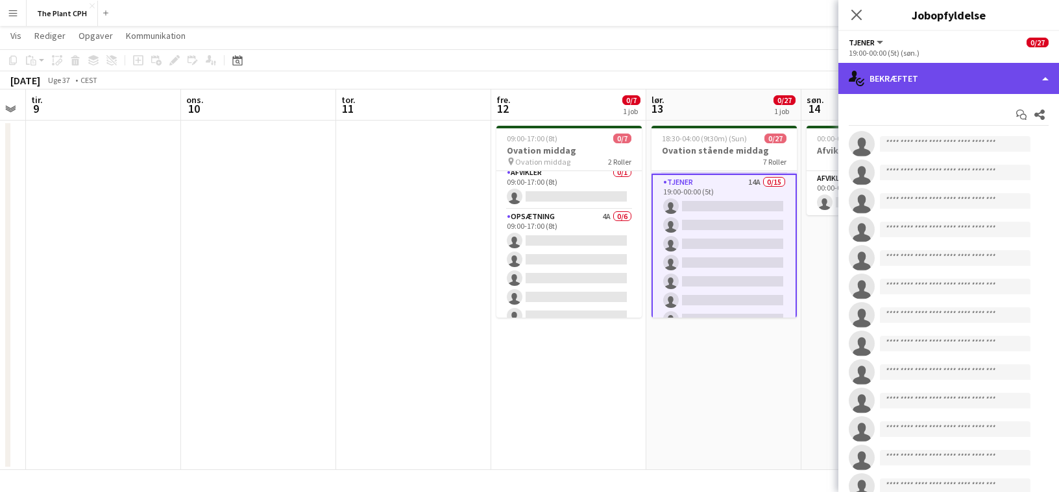
click at [921, 91] on div "single-neutral-actions-check-2 Bekræftet" at bounding box center [948, 78] width 221 height 31
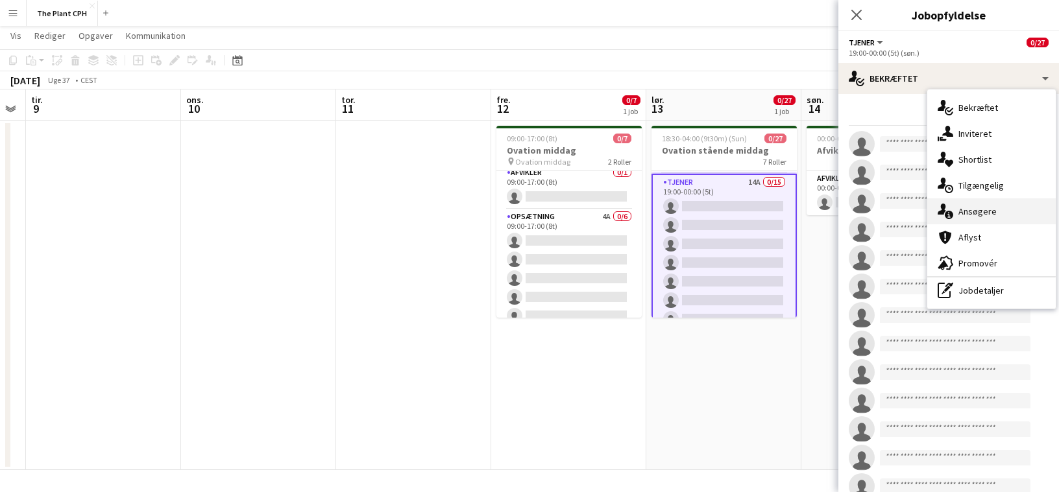
click at [987, 212] on div "single-neutral-actions-information Ansøgere" at bounding box center [991, 212] width 128 height 26
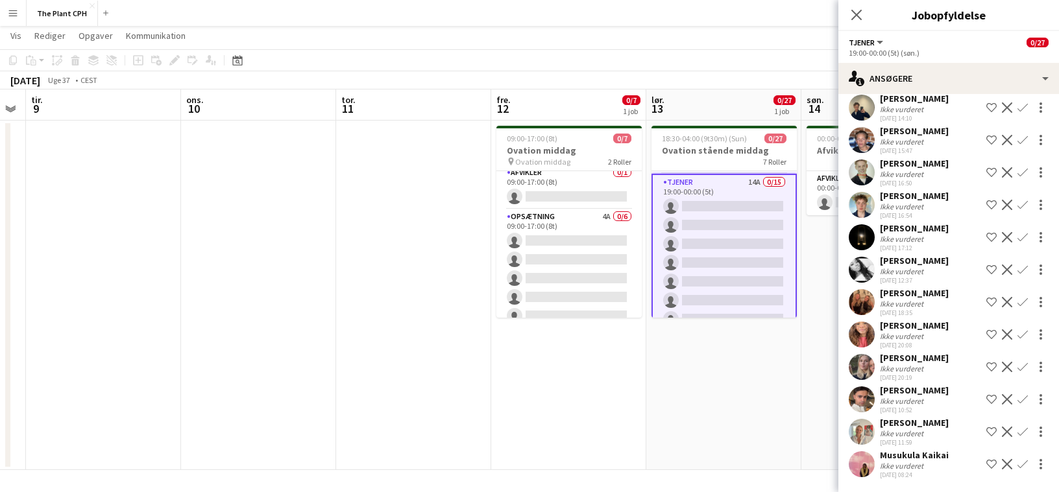
scroll to position [140, 0]
click at [707, 369] on app-date-cell "18:30-04:00 (9t30m) (Sun) 0/27 Ovation stående middag 7 Roller Afvikler 0/1 18:…" at bounding box center [723, 296] width 155 height 350
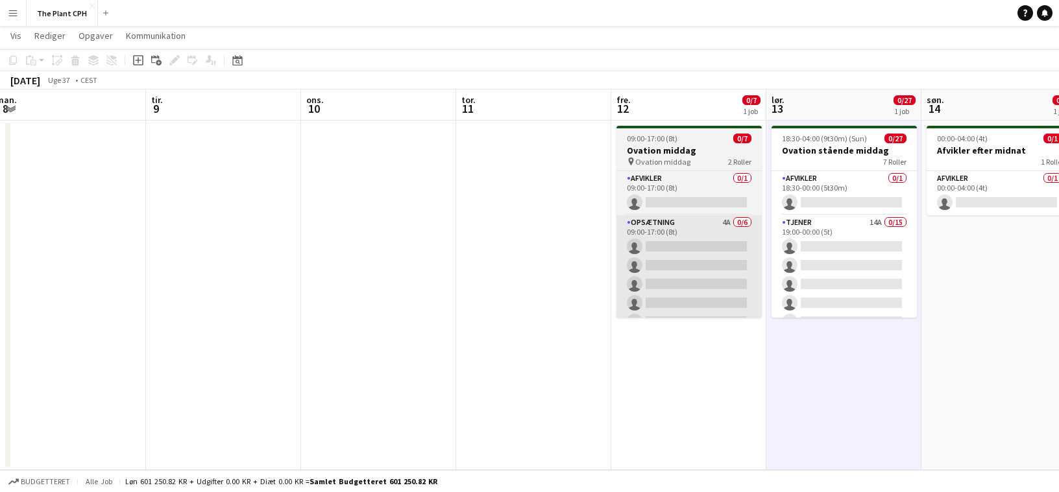
scroll to position [0, 409]
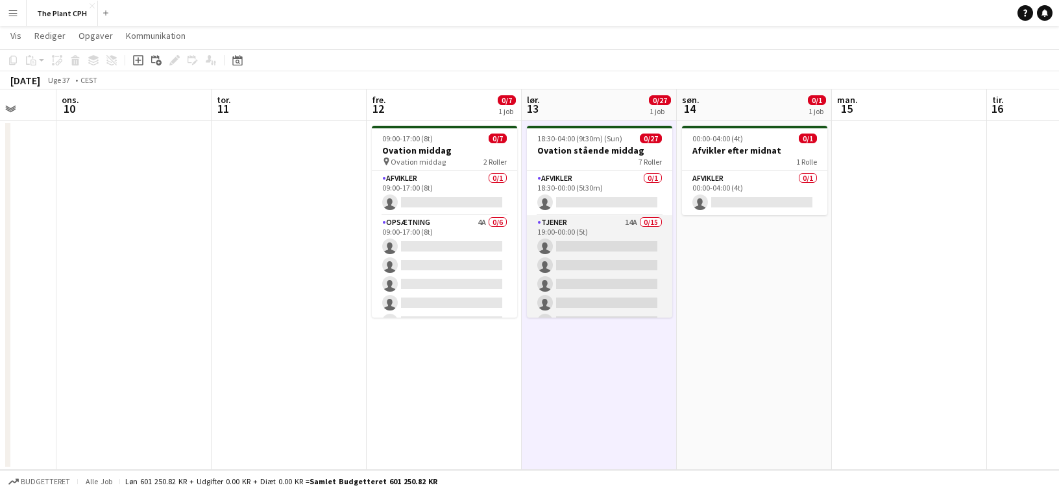
click at [645, 260] on app-card-role "Tjener 14A 0/15 19:00-00:00 (5t) single-neutral-actions single-neutral-actions …" at bounding box center [599, 369] width 145 height 308
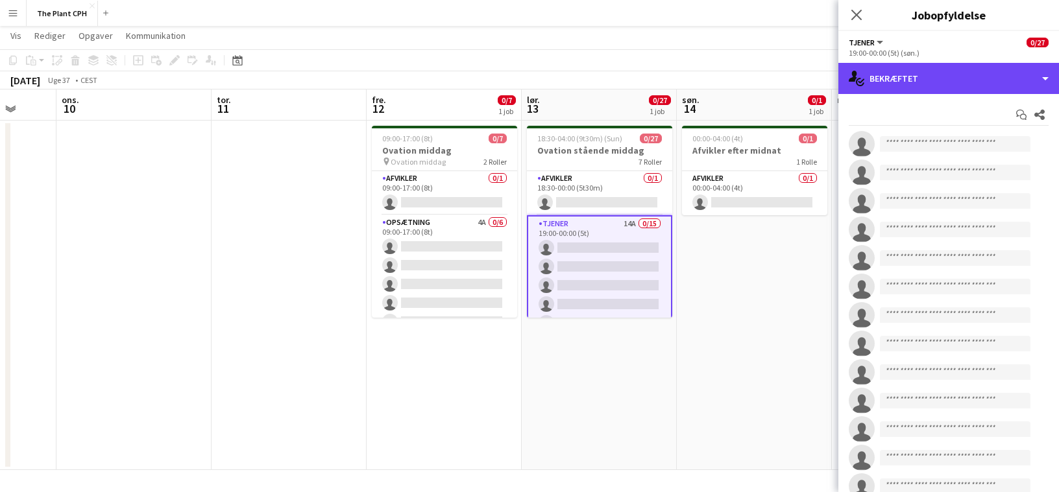
drag, startPoint x: 868, startPoint y: 69, endPoint x: 912, endPoint y: 121, distance: 68.6
click at [868, 69] on div "single-neutral-actions-check-2 Bekræftet" at bounding box center [948, 78] width 221 height 31
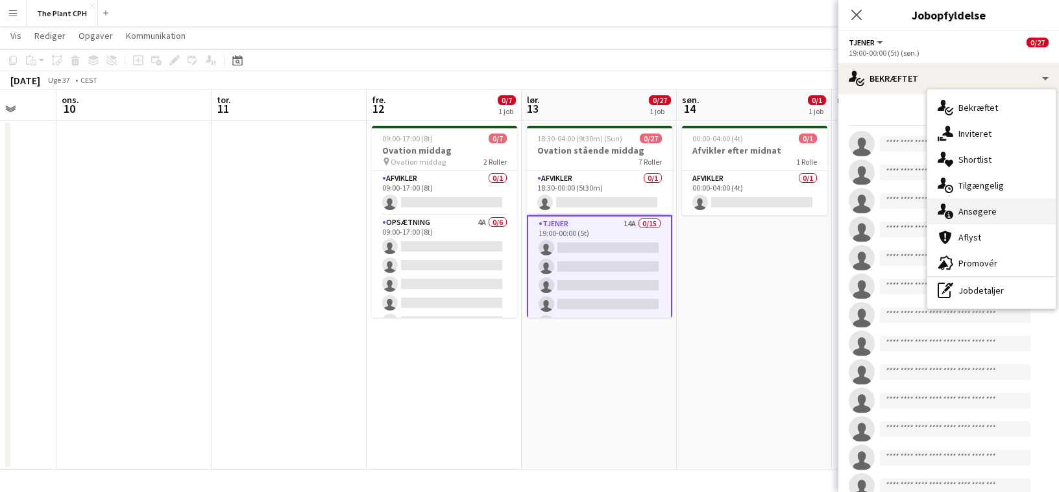
click at [985, 212] on div "single-neutral-actions-information Ansøgere" at bounding box center [991, 212] width 128 height 26
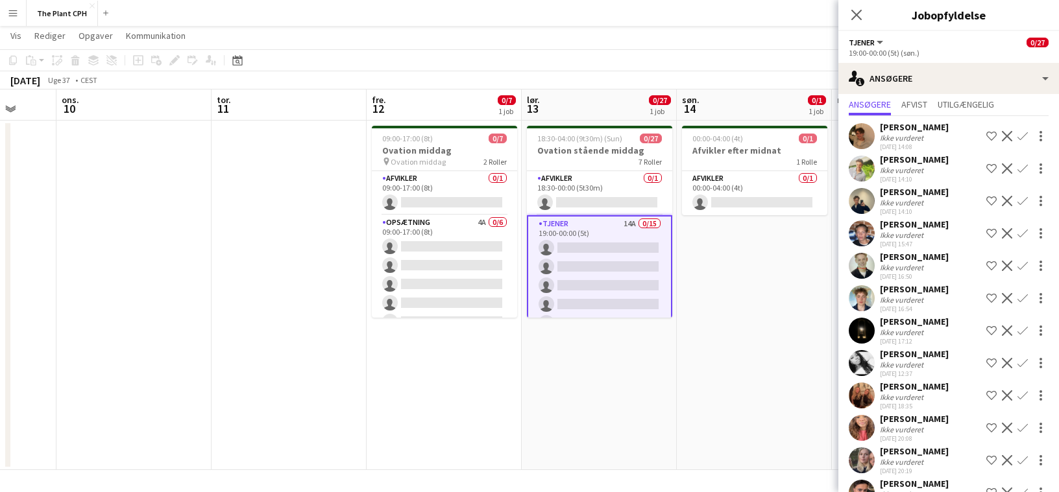
scroll to position [22, 0]
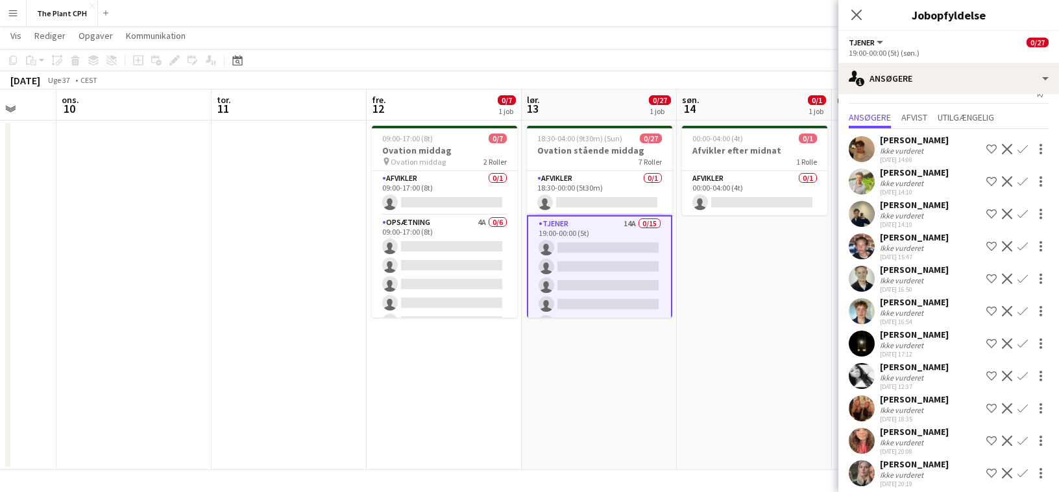
click at [571, 72] on div "[DATE] Uge 37 • CEST" at bounding box center [529, 80] width 1059 height 18
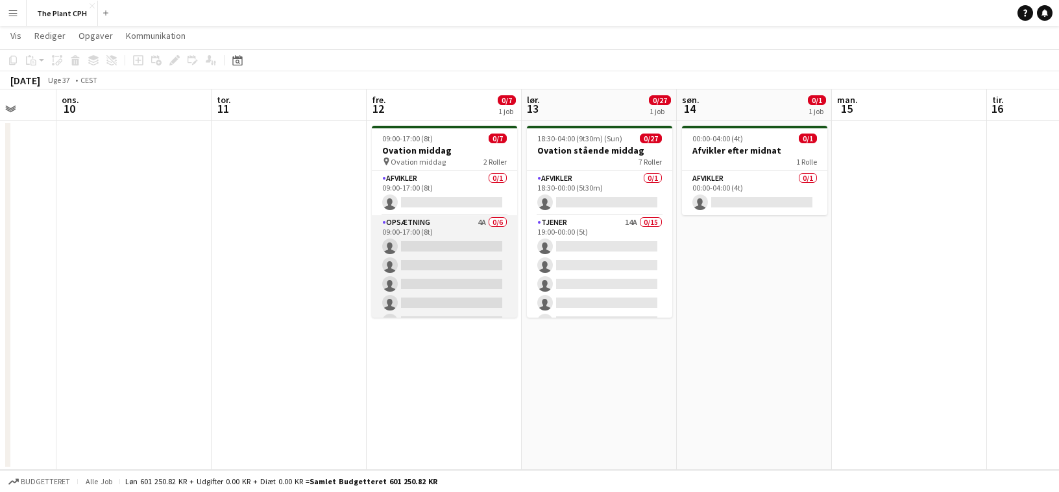
click at [486, 236] on app-card-role "Opsætning 4A 0/6 09:00-17:00 (8t) single-neutral-actions single-neutral-actions…" at bounding box center [444, 284] width 145 height 138
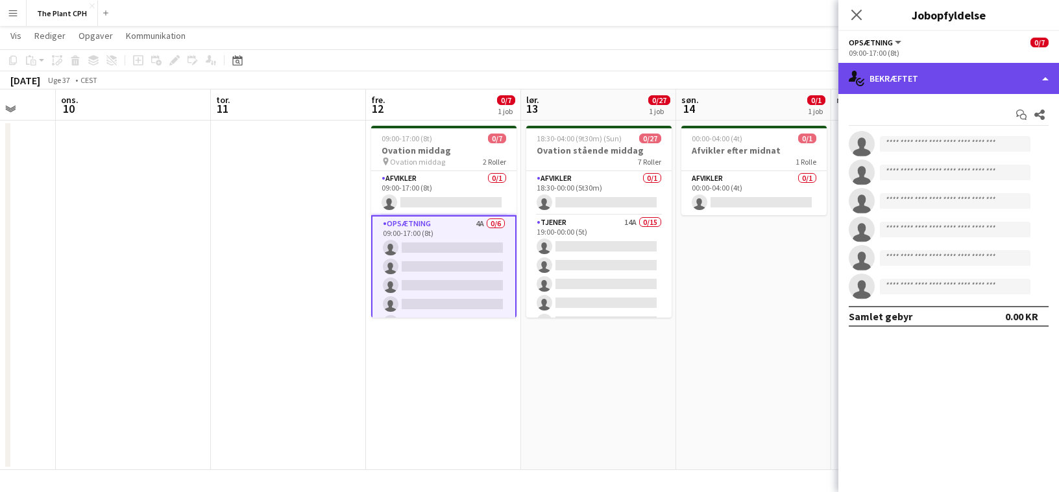
click at [928, 77] on div "single-neutral-actions-check-2 Bekræftet" at bounding box center [948, 78] width 221 height 31
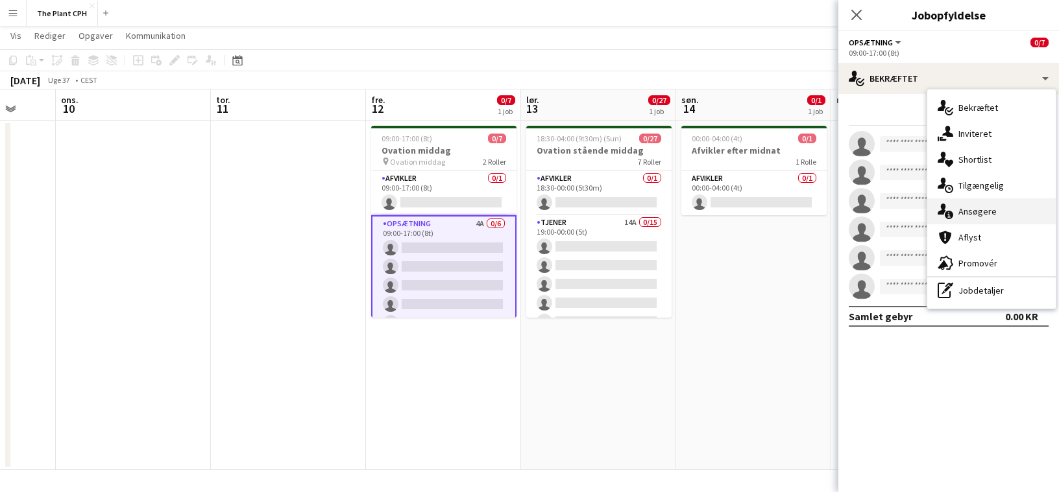
click at [1002, 219] on div "single-neutral-actions-information Ansøgere" at bounding box center [991, 212] width 128 height 26
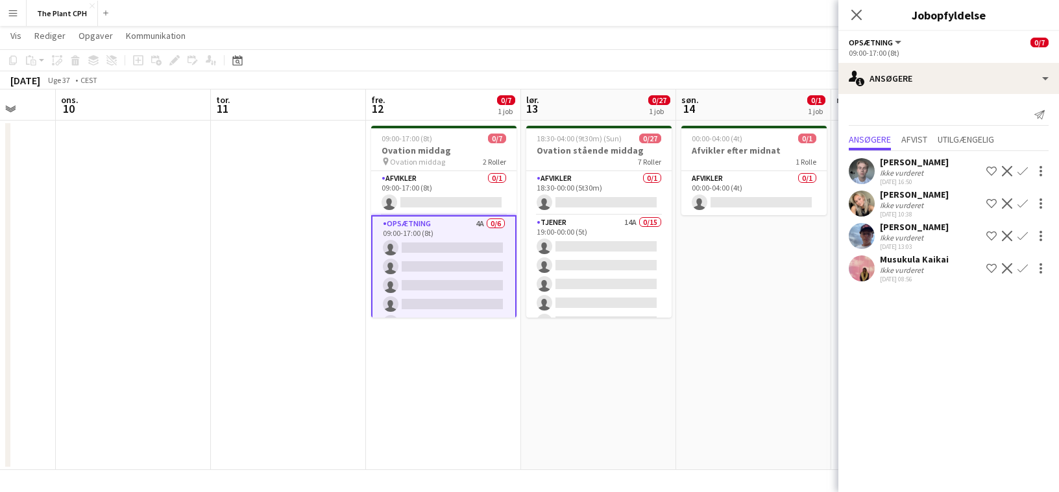
click at [214, 255] on app-date-cell at bounding box center [288, 296] width 155 height 350
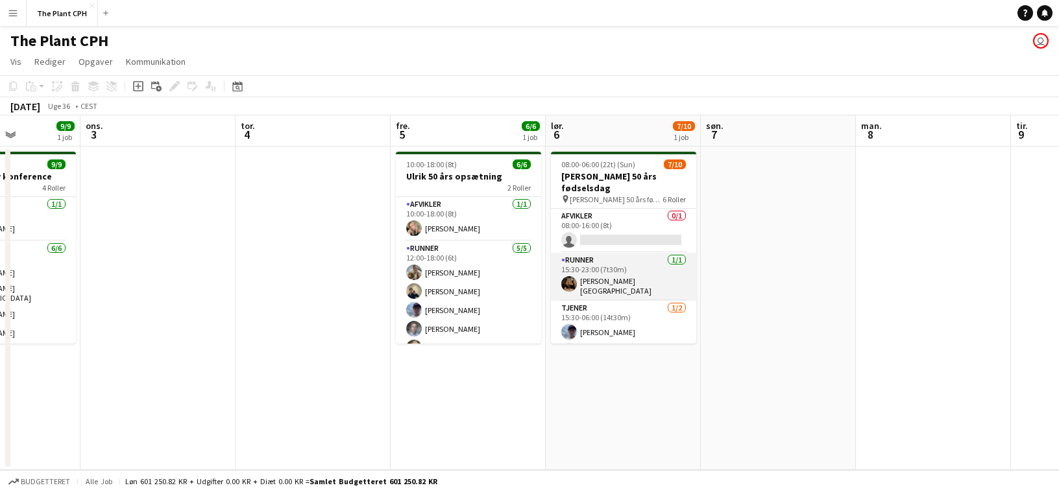
scroll to position [193, 0]
